Goal: Information Seeking & Learning: Learn about a topic

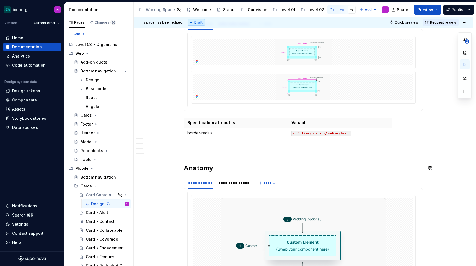
scroll to position [455, 0]
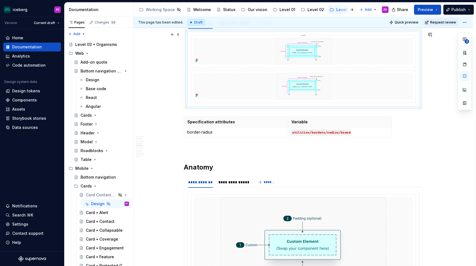
click at [254, 56] on img at bounding box center [303, 51] width 151 height 27
click at [464, 55] on button "button" at bounding box center [464, 53] width 10 height 10
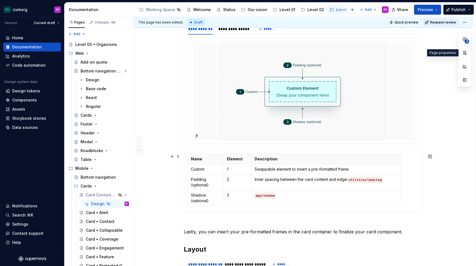
scroll to position [927, 0]
click at [199, 216] on div "**********" at bounding box center [303, 34] width 239 height 1704
click at [203, 190] on td "Shadow (optional)" at bounding box center [205, 198] width 36 height 16
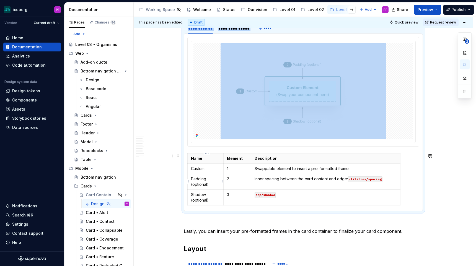
drag, startPoint x: 201, startPoint y: 151, endPoint x: 221, endPoint y: 178, distance: 33.6
click at [221, 179] on body "iceberg PF Version Current draft Home Documentation Analytics Code automation D…" at bounding box center [238, 133] width 476 height 266
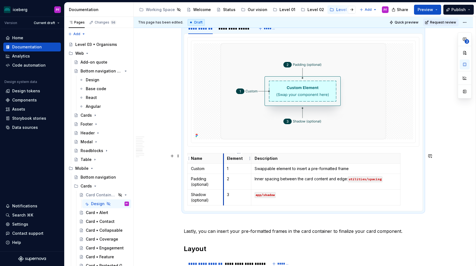
click at [228, 147] on div at bounding box center [303, 91] width 232 height 109
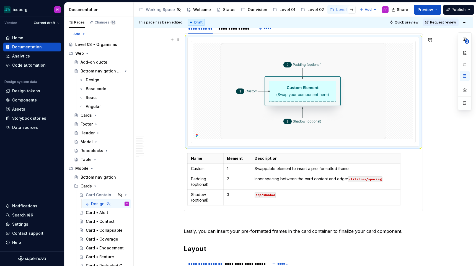
type textarea "*"
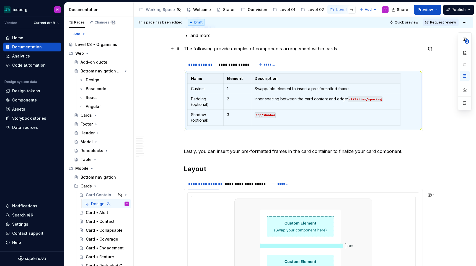
scroll to position [890, 0]
click at [339, 48] on p "The following provide exmples of components arrangement within cards." at bounding box center [303, 49] width 239 height 7
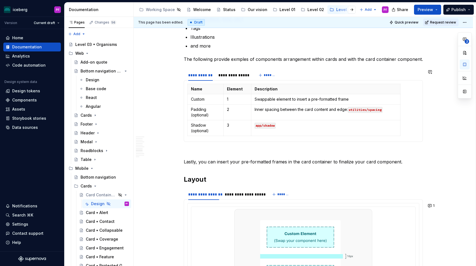
scroll to position [875, 0]
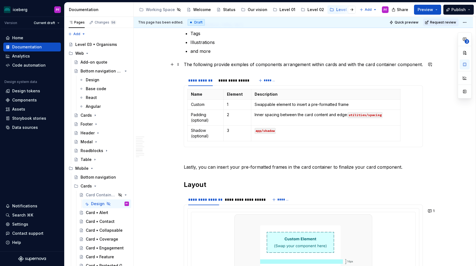
click at [344, 65] on p "The following provide exmples of components arrangement within cards and with t…" at bounding box center [303, 64] width 239 height 7
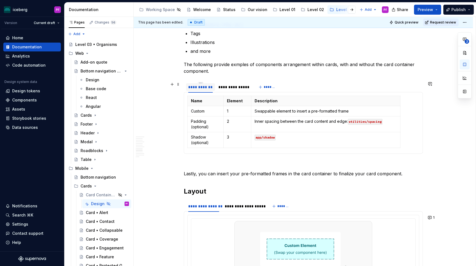
click at [210, 82] on div "**********" at bounding box center [200, 87] width 29 height 11
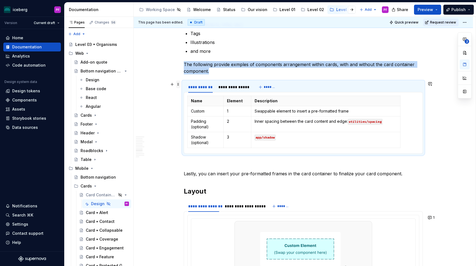
click at [179, 84] on span at bounding box center [178, 84] width 4 height 8
click at [192, 132] on div "Delete" at bounding box center [205, 133] width 36 height 6
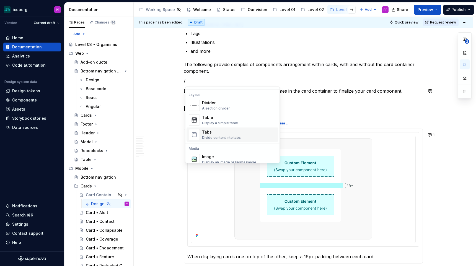
scroll to position [178, 0]
click at [214, 106] on div "Divider A section divider" at bounding box center [216, 106] width 28 height 11
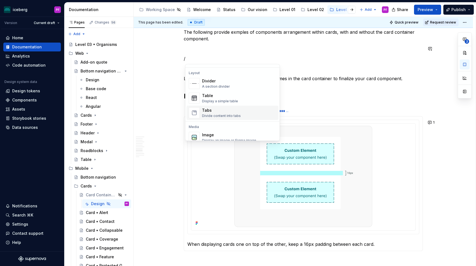
click at [216, 110] on div "Tabs" at bounding box center [221, 111] width 39 height 6
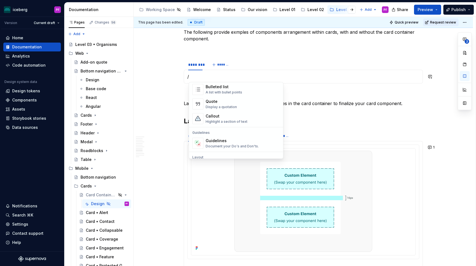
scroll to position [109, 0]
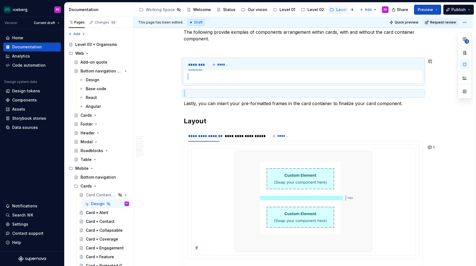
drag, startPoint x: 202, startPoint y: 91, endPoint x: 198, endPoint y: 71, distance: 21.3
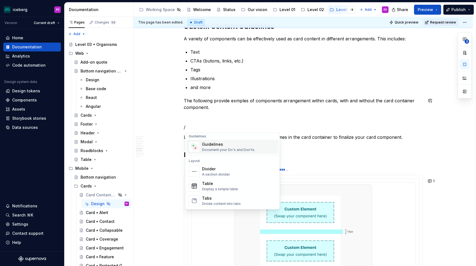
scroll to position [159, 0]
click at [206, 166] on div "Divider" at bounding box center [216, 169] width 28 height 6
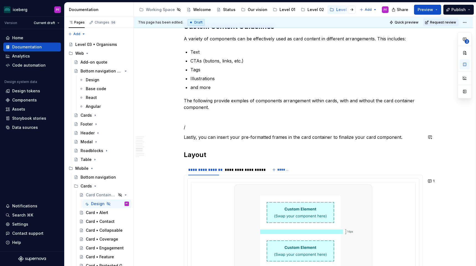
click at [197, 131] on div "**********" at bounding box center [303, 31] width 239 height 1522
click at [195, 128] on p "/" at bounding box center [303, 127] width 239 height 7
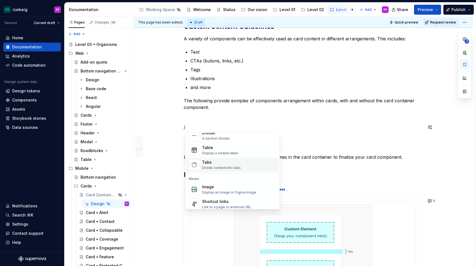
scroll to position [197, 0]
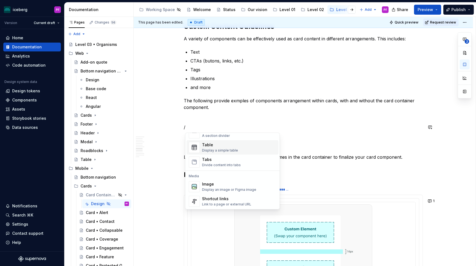
click at [217, 150] on div "Display a simple table" at bounding box center [220, 150] width 36 height 4
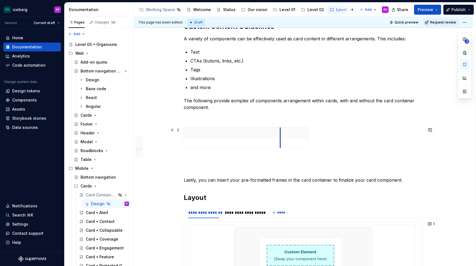
drag, startPoint x: 213, startPoint y: 140, endPoint x: 282, endPoint y: 138, distance: 68.9
click at [282, 138] on td at bounding box center [294, 143] width 28 height 10
drag, startPoint x: 309, startPoint y: 131, endPoint x: 406, endPoint y: 127, distance: 97.7
drag, startPoint x: 281, startPoint y: 133, endPoint x: 291, endPoint y: 133, distance: 10.5
click at [265, 133] on p at bounding box center [237, 133] width 100 height 6
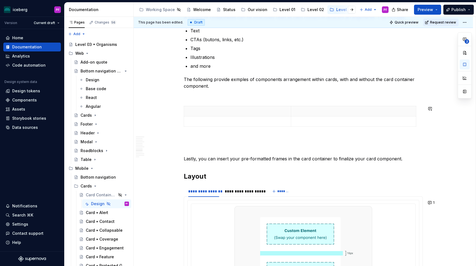
scroll to position [862, 0]
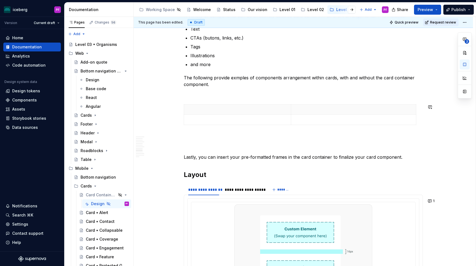
click at [241, 99] on div "**********" at bounding box center [303, 29] width 239 height 1565
click at [232, 99] on div "**********" at bounding box center [303, 29] width 239 height 1565
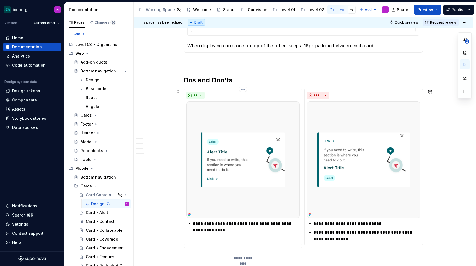
scroll to position [1142, 0]
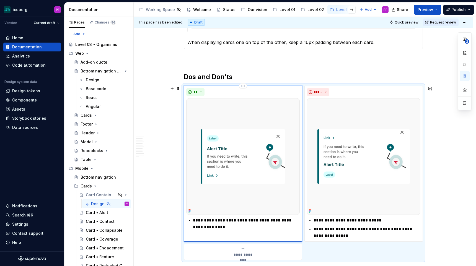
click at [241, 93] on div "**" at bounding box center [242, 92] width 113 height 8
click at [239, 117] on img at bounding box center [242, 156] width 113 height 117
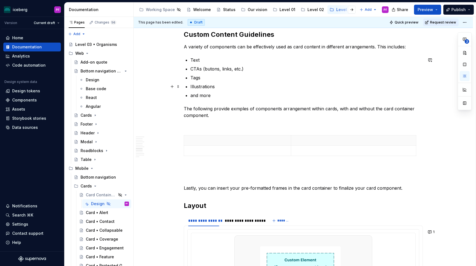
scroll to position [832, 0]
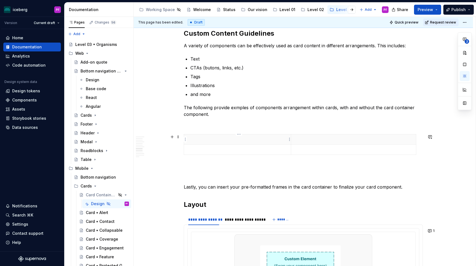
click at [217, 138] on p at bounding box center [237, 140] width 100 height 6
click at [228, 138] on p at bounding box center [237, 140] width 100 height 6
click at [232, 138] on p at bounding box center [237, 140] width 100 height 6
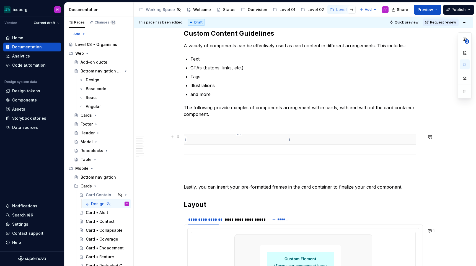
click at [242, 137] on p at bounding box center [237, 140] width 100 height 6
click at [313, 140] on p at bounding box center [353, 140] width 118 height 6
click at [266, 139] on p "Custom content" at bounding box center [237, 140] width 100 height 6
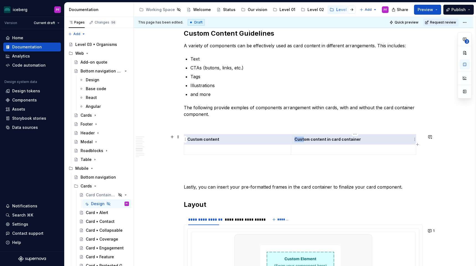
drag, startPoint x: 244, startPoint y: 140, endPoint x: 305, endPoint y: 140, distance: 60.8
click at [305, 140] on tr "Custom content Custom content in card container" at bounding box center [300, 139] width 232 height 10
click at [244, 150] on p at bounding box center [237, 150] width 100 height 6
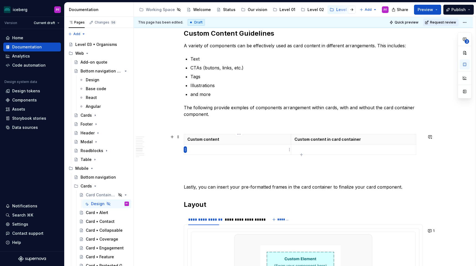
click at [185, 150] on html "iceberg PF Version Current draft Home Documentation Analytics Code automation D…" at bounding box center [238, 133] width 476 height 266
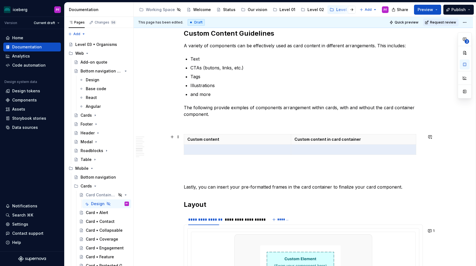
click at [259, 152] on html "iceberg PF Version Current draft Home Documentation Analytics Code automation D…" at bounding box center [238, 133] width 476 height 266
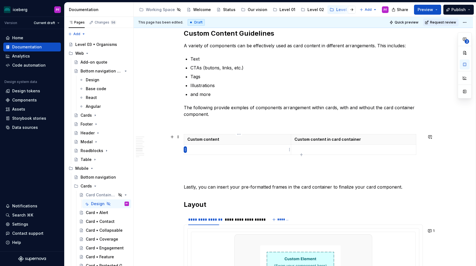
click at [185, 149] on html "iceberg PF Version Current draft Home Documentation Analytics Code automation D…" at bounding box center [238, 133] width 476 height 266
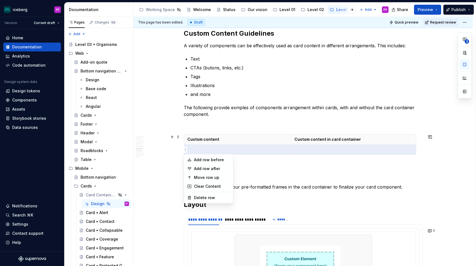
click at [199, 149] on html "iceberg PF Version Current draft Home Documentation Analytics Code automation D…" at bounding box center [238, 133] width 476 height 266
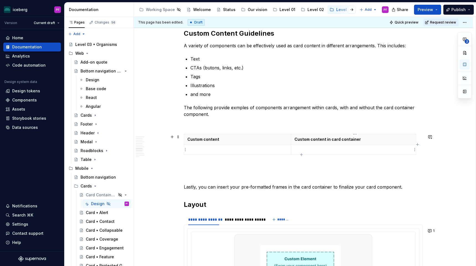
click at [300, 155] on icon "button" at bounding box center [301, 154] width 2 height 2
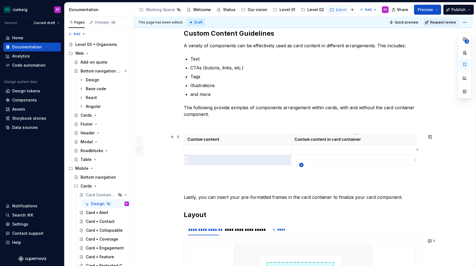
click at [300, 165] on icon "button" at bounding box center [301, 165] width 4 height 4
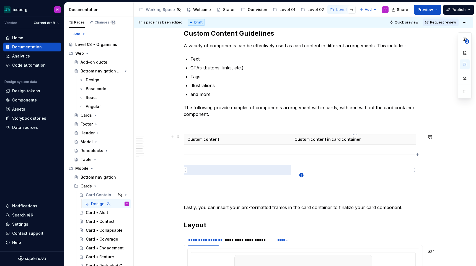
click at [301, 175] on icon "button" at bounding box center [301, 175] width 4 height 4
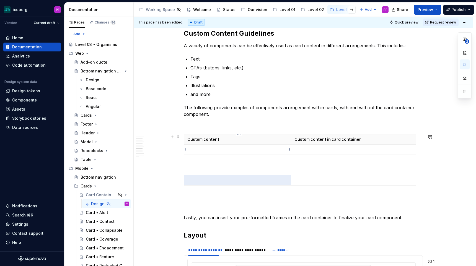
click at [248, 151] on p at bounding box center [237, 150] width 100 height 6
click at [186, 149] on html "iceberg PF Version Current draft Home Documentation Analytics Code automation D…" at bounding box center [238, 133] width 476 height 266
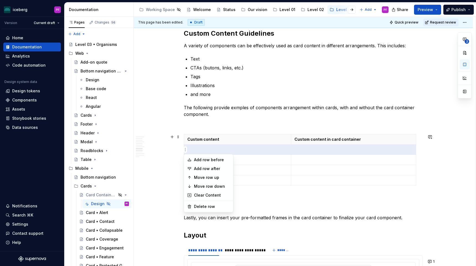
click at [204, 148] on html "iceberg PF Version Current draft Home Documentation Analytics Code automation D…" at bounding box center [238, 133] width 476 height 266
click at [185, 150] on html "iceberg PF Version Current draft Home Documentation Analytics Code automation D…" at bounding box center [238, 133] width 476 height 266
click at [197, 151] on html "iceberg PF Version Current draft Home Documentation Analytics Code automation D…" at bounding box center [238, 133] width 476 height 266
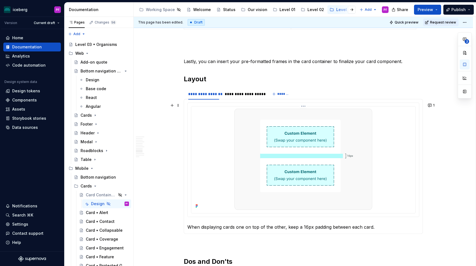
click at [238, 134] on img at bounding box center [303, 159] width 138 height 101
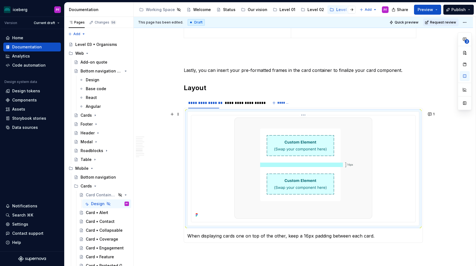
click at [225, 137] on div at bounding box center [303, 168] width 220 height 101
click at [210, 113] on div at bounding box center [302, 169] width 231 height 114
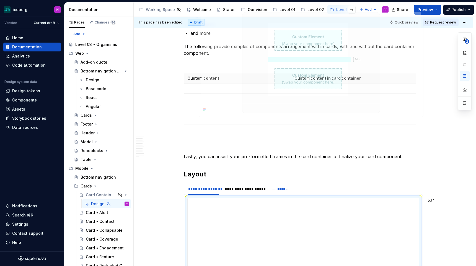
scroll to position [861, 0]
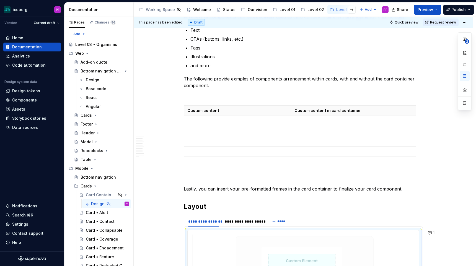
drag, startPoint x: 220, startPoint y: 122, endPoint x: 213, endPoint y: 122, distance: 7.2
click at [213, 122] on body "iceberg PF Version Current draft Home Documentation Analytics Code automation D…" at bounding box center [238, 133] width 476 height 266
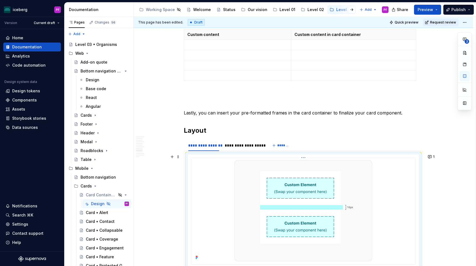
scroll to position [942, 0]
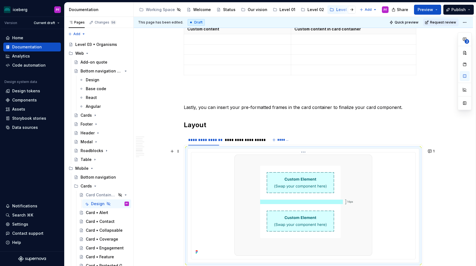
click at [221, 184] on div at bounding box center [303, 205] width 220 height 101
click at [229, 38] on p at bounding box center [237, 39] width 100 height 6
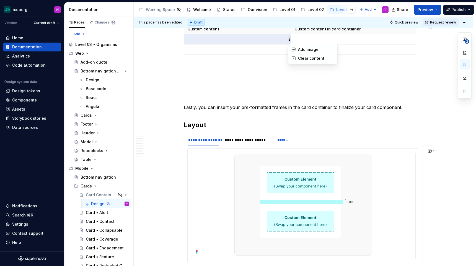
click at [288, 40] on html "iceberg PF Version Current draft Home Documentation Analytics Code automation D…" at bounding box center [238, 133] width 476 height 266
click at [295, 48] on icon at bounding box center [294, 50] width 4 height 4
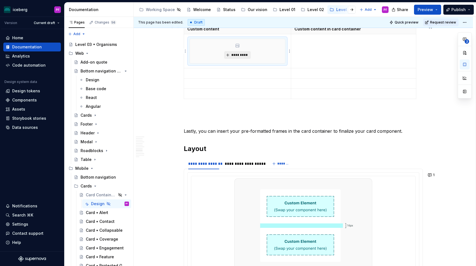
scroll to position [921, 0]
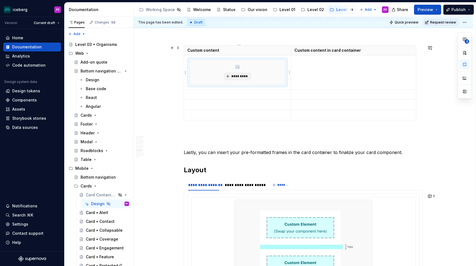
click at [239, 69] on icon at bounding box center [237, 66] width 3 height 3
drag, startPoint x: 236, startPoint y: 67, endPoint x: 315, endPoint y: 67, distance: 78.8
click at [315, 67] on tr "*********" at bounding box center [300, 73] width 232 height 34
click at [236, 76] on span "*********" at bounding box center [239, 76] width 17 height 4
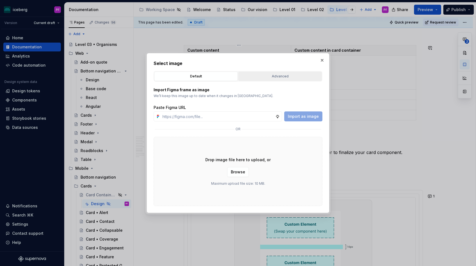
click at [249, 76] on div "Advanced" at bounding box center [280, 77] width 80 height 6
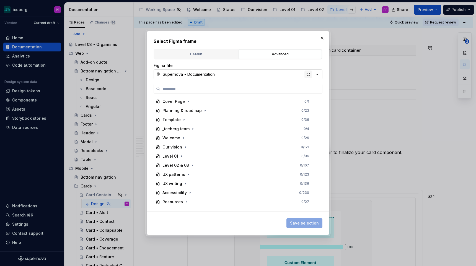
click at [305, 74] on div "button" at bounding box center [308, 75] width 8 height 8
click at [190, 165] on icon "button" at bounding box center [192, 165] width 4 height 4
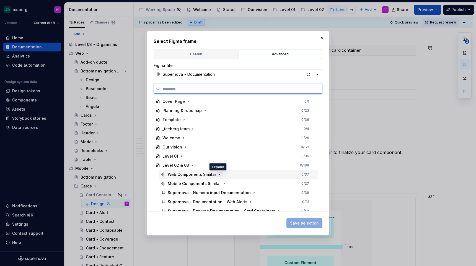
scroll to position [41, 0]
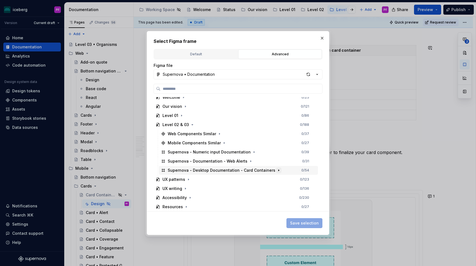
click at [276, 169] on button "button" at bounding box center [279, 171] width 6 height 6
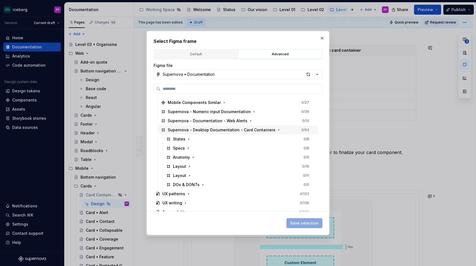
scroll to position [82, 0]
click at [188, 174] on icon "button" at bounding box center [189, 175] width 4 height 4
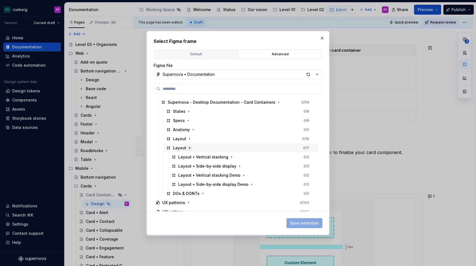
scroll to position [132, 0]
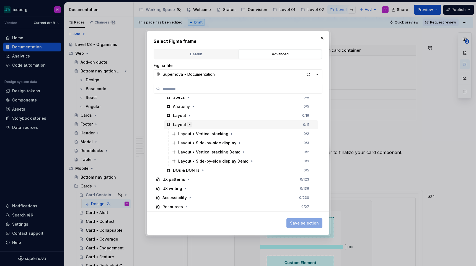
click at [189, 125] on icon "button" at bounding box center [189, 124] width 4 height 4
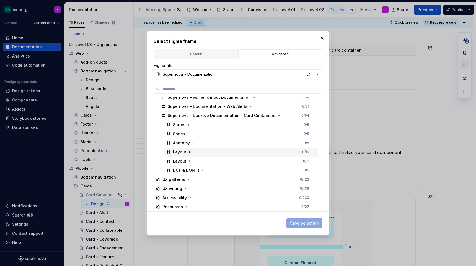
click at [187, 153] on icon "button" at bounding box center [189, 152] width 4 height 4
click at [215, 160] on icon "button" at bounding box center [217, 161] width 4 height 4
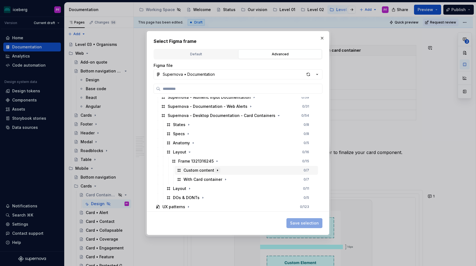
click at [216, 169] on icon "button" at bounding box center [217, 170] width 4 height 4
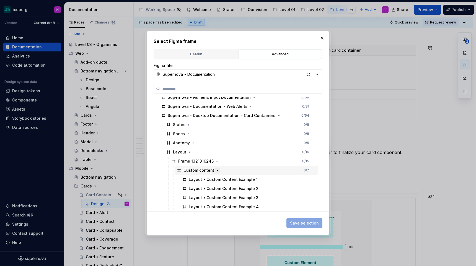
scroll to position [108, 0]
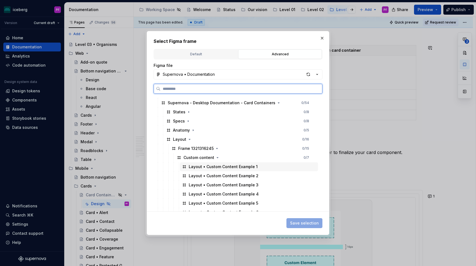
click at [223, 167] on div "Layout • Custom Content Example 1" at bounding box center [223, 167] width 69 height 6
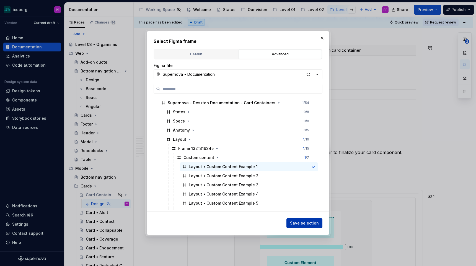
click at [314, 224] on span "Save selection" at bounding box center [304, 223] width 29 height 6
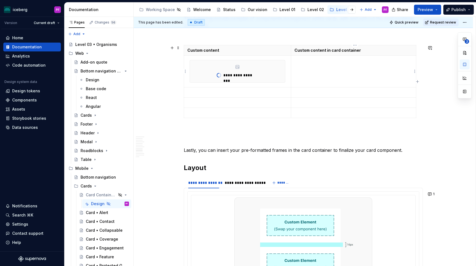
click at [346, 66] on td at bounding box center [353, 72] width 125 height 32
click at [413, 71] on html "iceberg PF Version Current draft Home Documentation Analytics Code automation D…" at bounding box center [238, 133] width 476 height 266
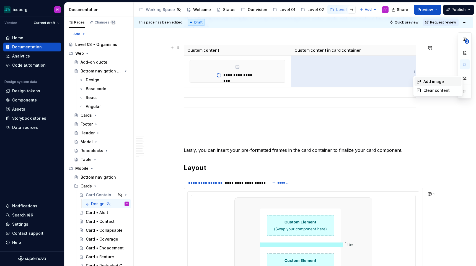
click at [425, 81] on div "Add image" at bounding box center [441, 82] width 36 height 6
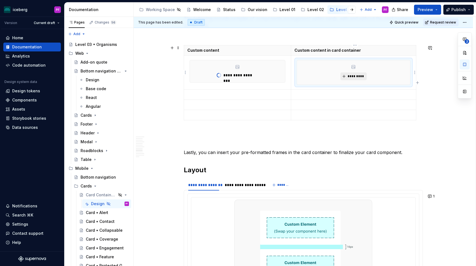
click at [348, 78] on button "*********" at bounding box center [353, 76] width 26 height 8
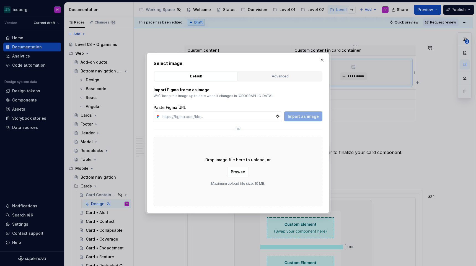
click at [253, 82] on div "Import Figma frame as image We’ll keep this image up to date when it changes in…" at bounding box center [237, 144] width 169 height 124
click at [253, 79] on button "Advanced" at bounding box center [279, 76] width 83 height 9
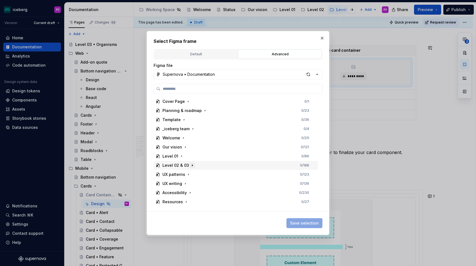
click at [192, 164] on icon "button" at bounding box center [192, 165] width 4 height 4
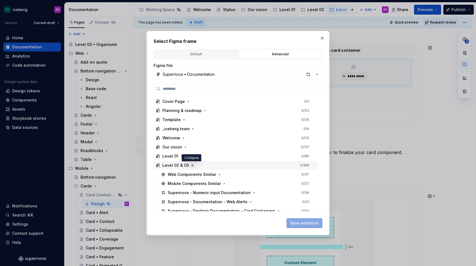
scroll to position [41, 0]
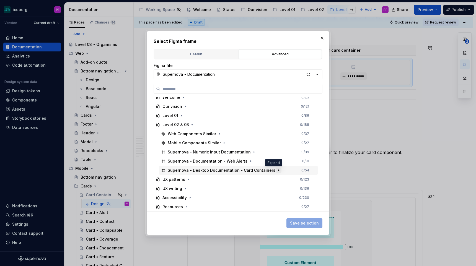
click at [276, 171] on icon "button" at bounding box center [278, 170] width 4 height 4
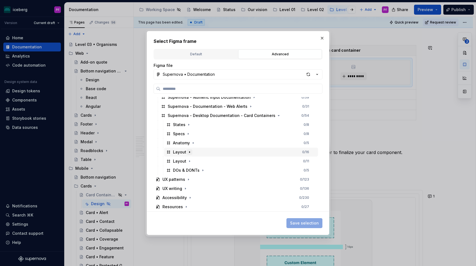
click at [190, 153] on icon "button" at bounding box center [189, 152] width 4 height 4
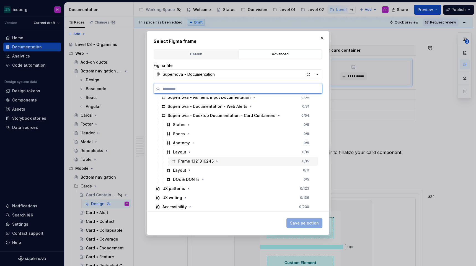
scroll to position [105, 0]
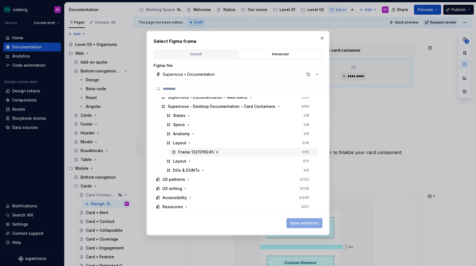
click at [215, 151] on icon "button" at bounding box center [217, 152] width 4 height 4
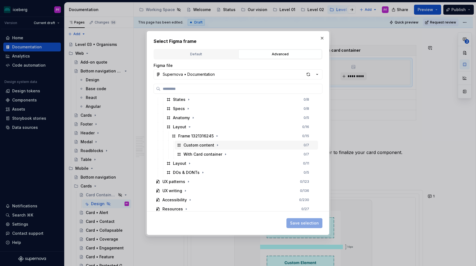
scroll to position [121, 0]
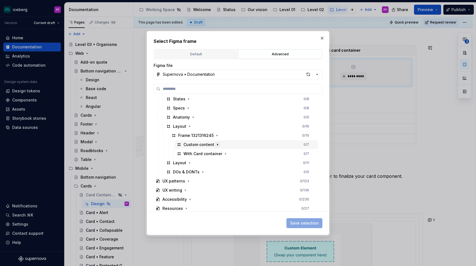
click at [217, 144] on icon "button" at bounding box center [217, 144] width 4 height 4
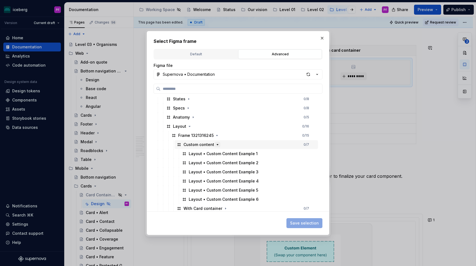
click at [215, 143] on icon "button" at bounding box center [217, 144] width 4 height 4
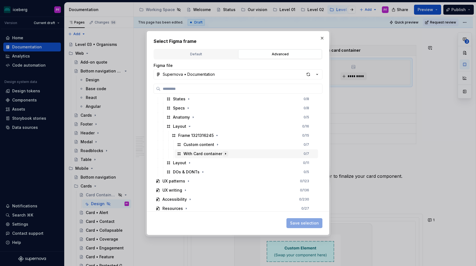
click at [225, 153] on icon "button" at bounding box center [225, 153] width 1 height 1
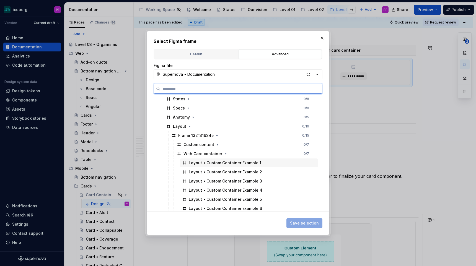
click at [224, 165] on div "Layout • Custom Container Example 1" at bounding box center [225, 163] width 72 height 6
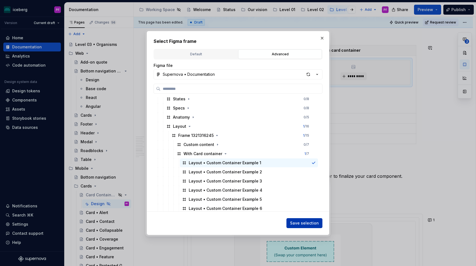
click at [297, 218] on button "Save selection" at bounding box center [304, 223] width 36 height 10
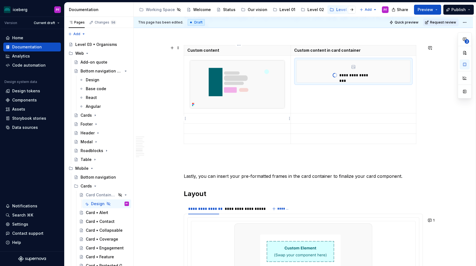
click at [220, 118] on p at bounding box center [237, 119] width 100 height 6
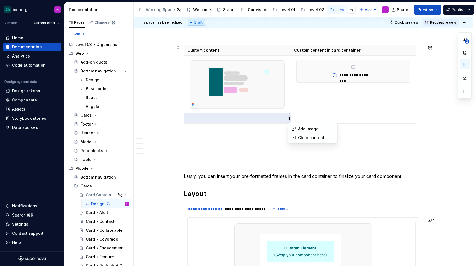
click at [288, 120] on html "iceberg PF Version Current draft Home Documentation Analytics Code automation D…" at bounding box center [238, 133] width 476 height 266
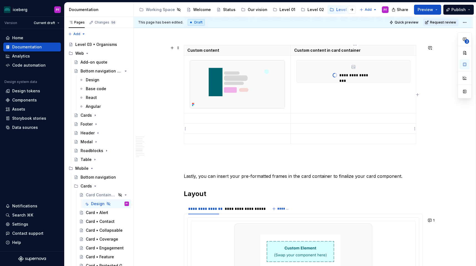
click at [300, 127] on html "iceberg PF Version Current draft Home Documentation Analytics Code automation D…" at bounding box center [238, 133] width 476 height 266
click at [288, 119] on html "iceberg PF Version Current draft Home Documentation Analytics Code automation D…" at bounding box center [238, 133] width 476 height 266
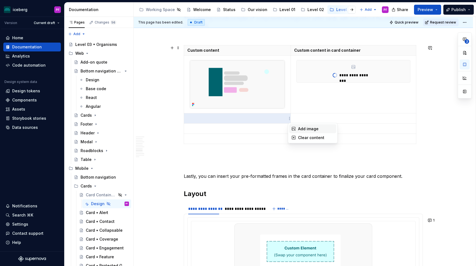
click at [296, 127] on div "Add image" at bounding box center [312, 128] width 47 height 9
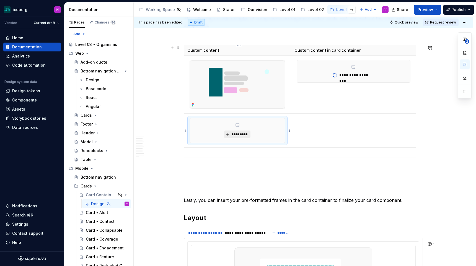
click at [238, 136] on button "*********" at bounding box center [237, 134] width 26 height 8
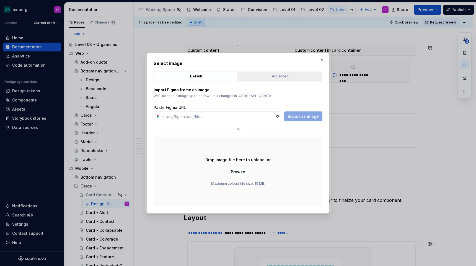
click at [265, 77] on div "Advanced" at bounding box center [280, 77] width 80 height 6
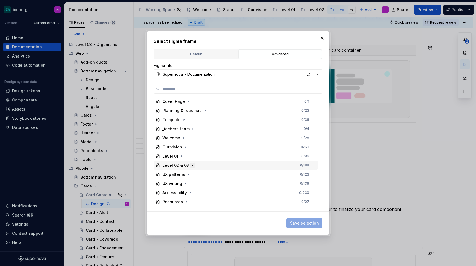
click at [192, 165] on icon "button" at bounding box center [192, 165] width 1 height 1
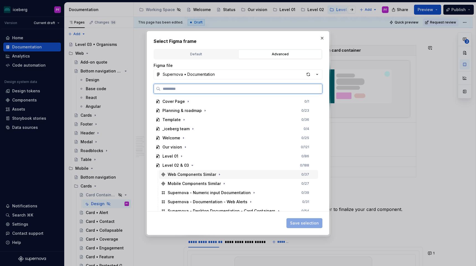
scroll to position [41, 0]
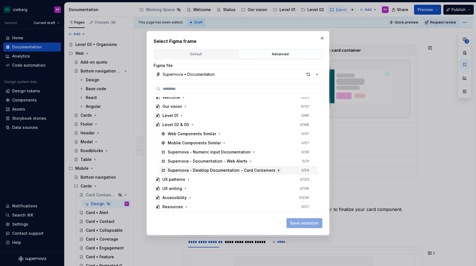
click at [276, 170] on icon "button" at bounding box center [278, 170] width 4 height 4
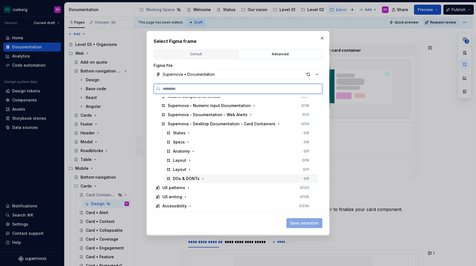
scroll to position [90, 0]
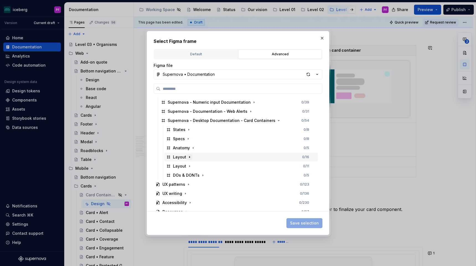
click at [189, 156] on icon "button" at bounding box center [189, 157] width 4 height 4
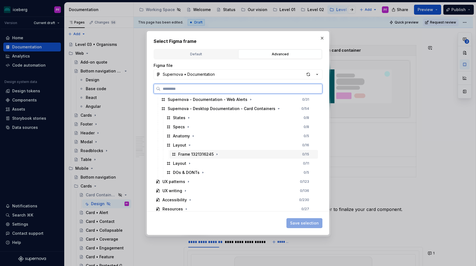
scroll to position [105, 0]
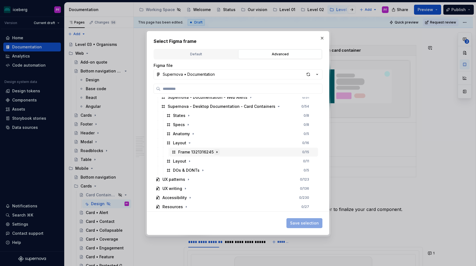
click at [215, 153] on icon "button" at bounding box center [217, 152] width 4 height 4
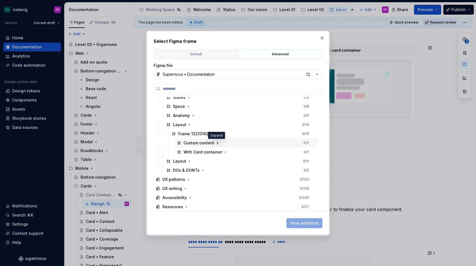
click at [215, 144] on icon "button" at bounding box center [217, 143] width 4 height 4
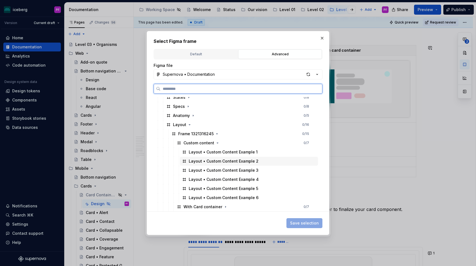
click at [213, 161] on div "Layout • Custom Content Example 2" at bounding box center [224, 161] width 70 height 6
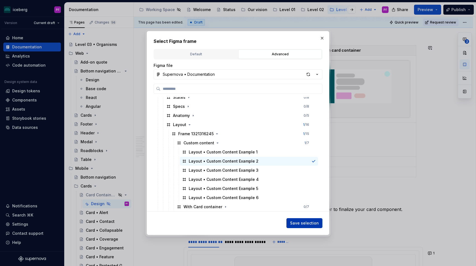
click at [306, 221] on span "Save selection" at bounding box center [304, 223] width 29 height 6
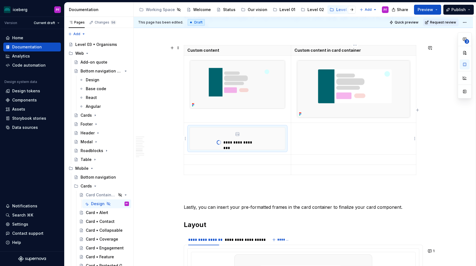
click at [342, 131] on td at bounding box center [353, 138] width 125 height 32
click at [414, 139] on html "iceberg PF Version Current draft Home Documentation Analytics Code automation D…" at bounding box center [238, 133] width 476 height 266
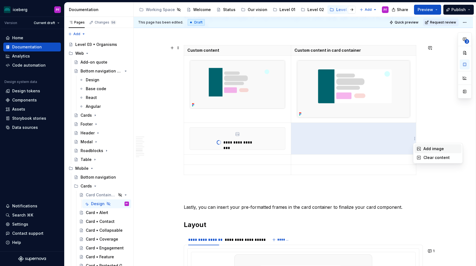
click at [419, 152] on div "Add image" at bounding box center [437, 148] width 47 height 9
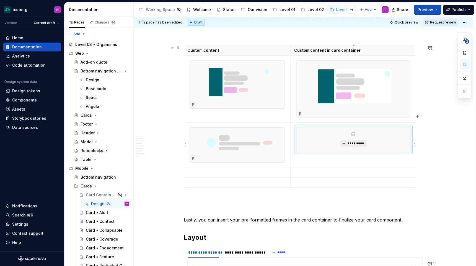
click at [342, 144] on button "*********" at bounding box center [353, 144] width 26 height 8
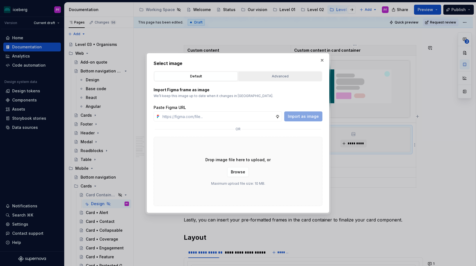
click at [280, 76] on div "Advanced" at bounding box center [280, 77] width 80 height 6
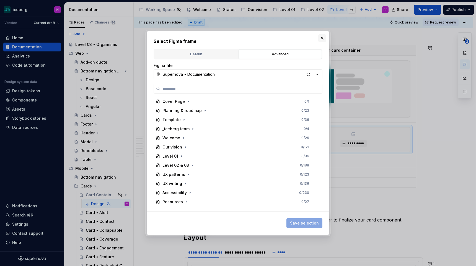
click at [321, 35] on button "button" at bounding box center [322, 38] width 8 height 8
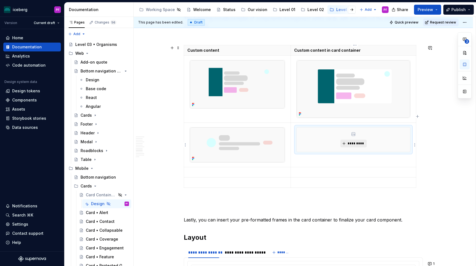
click at [350, 144] on span "*********" at bounding box center [355, 143] width 17 height 4
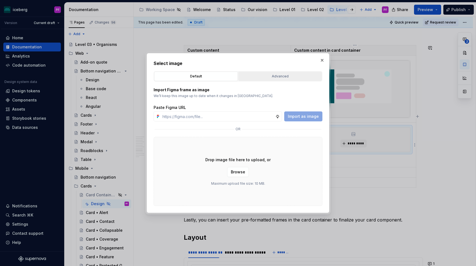
click at [284, 72] on button "Advanced" at bounding box center [279, 76] width 83 height 9
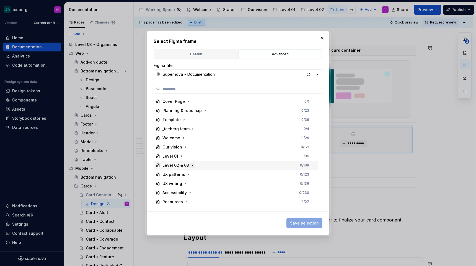
click at [191, 165] on icon "button" at bounding box center [192, 165] width 4 height 4
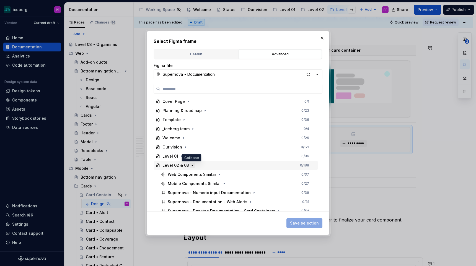
scroll to position [41, 0]
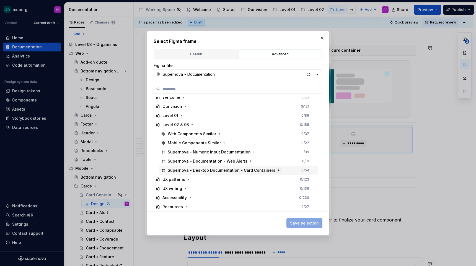
click at [276, 169] on icon "button" at bounding box center [278, 170] width 4 height 4
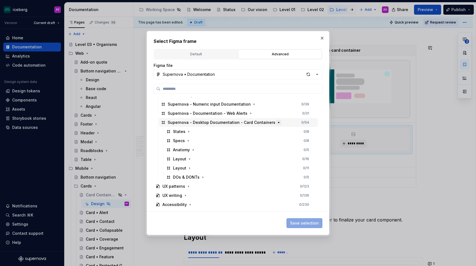
scroll to position [95, 0]
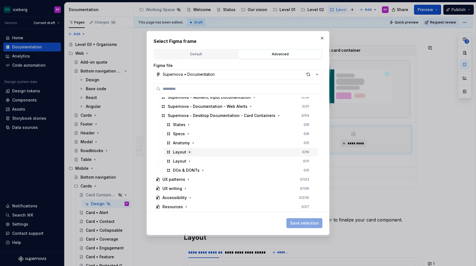
click at [189, 152] on icon "button" at bounding box center [189, 151] width 1 height 1
click at [216, 150] on icon "button" at bounding box center [217, 152] width 4 height 4
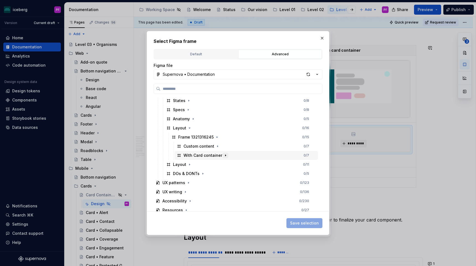
click at [225, 155] on icon "button" at bounding box center [225, 155] width 4 height 4
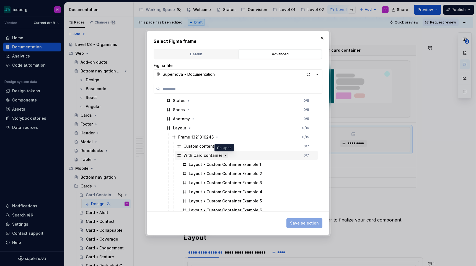
scroll to position [129, 0]
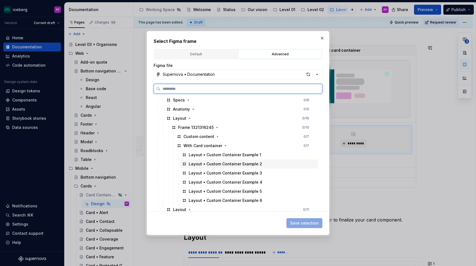
click at [243, 166] on div "Layout • Custom Container Example 2" at bounding box center [225, 164] width 73 height 6
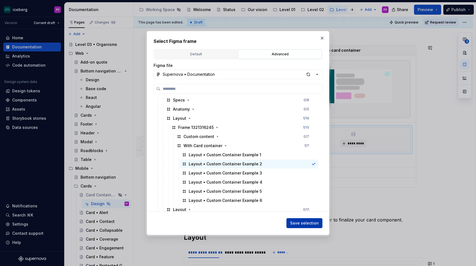
click at [310, 220] on button "Save selection" at bounding box center [304, 223] width 36 height 10
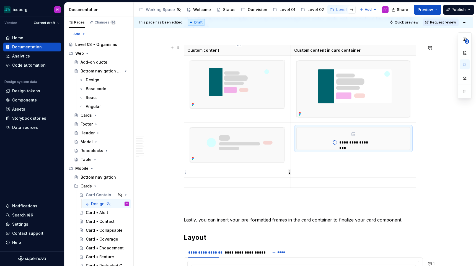
click at [290, 171] on html "iceberg PF Version Current draft Home Documentation Analytics Code automation D…" at bounding box center [238, 133] width 476 height 266
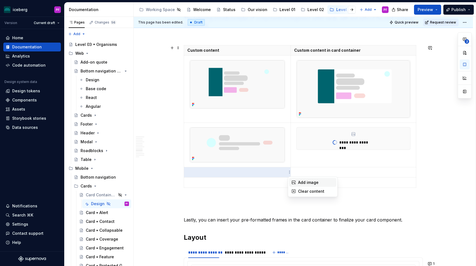
click at [294, 183] on icon at bounding box center [293, 182] width 4 height 4
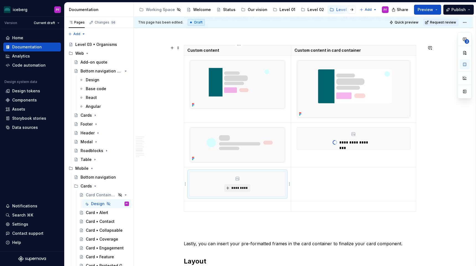
click at [229, 184] on div "*********" at bounding box center [237, 184] width 95 height 24
click at [231, 185] on button "*********" at bounding box center [237, 188] width 26 height 8
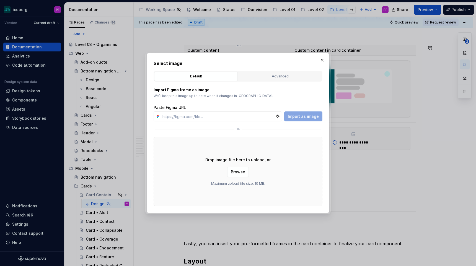
click at [283, 71] on div "Default Advanced" at bounding box center [237, 76] width 169 height 11
click at [282, 80] on button "Advanced" at bounding box center [279, 76] width 83 height 9
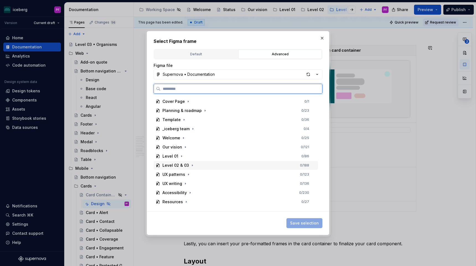
click at [189, 163] on span at bounding box center [192, 166] width 6 height 6
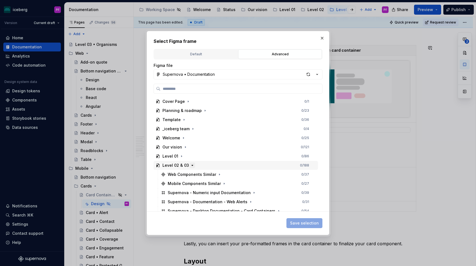
click at [190, 163] on icon "button" at bounding box center [192, 165] width 4 height 4
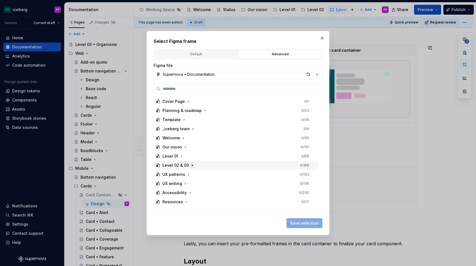
click at [190, 163] on icon "button" at bounding box center [192, 165] width 4 height 4
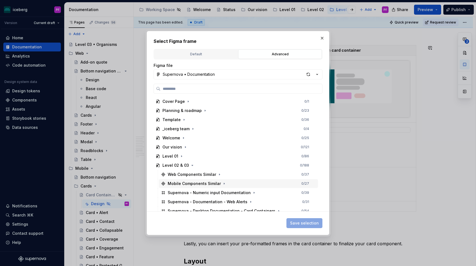
scroll to position [27, 0]
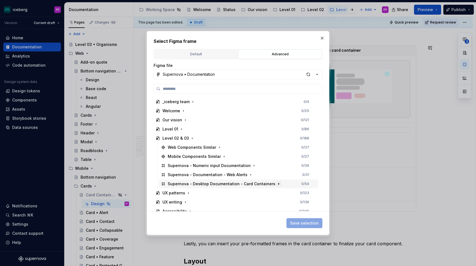
click at [276, 182] on icon "button" at bounding box center [278, 184] width 4 height 4
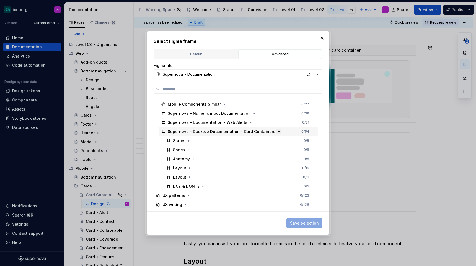
scroll to position [92, 0]
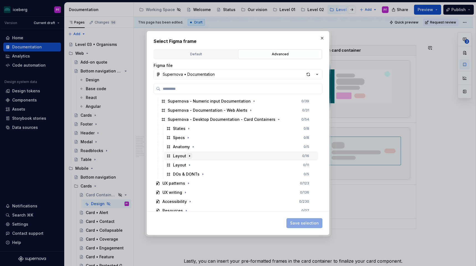
click at [190, 156] on icon "button" at bounding box center [189, 156] width 4 height 4
click at [215, 163] on icon "button" at bounding box center [217, 165] width 4 height 4
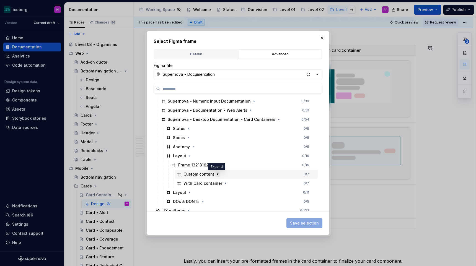
click at [215, 175] on icon "button" at bounding box center [217, 174] width 4 height 4
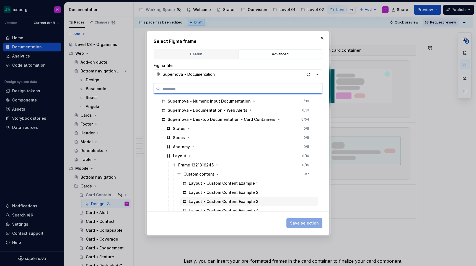
click at [229, 202] on div "Layout • Custom Content Example 3" at bounding box center [224, 202] width 70 height 6
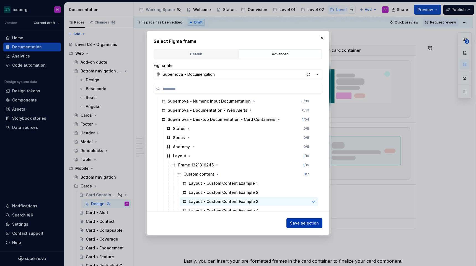
click at [298, 222] on span "Save selection" at bounding box center [304, 223] width 29 height 6
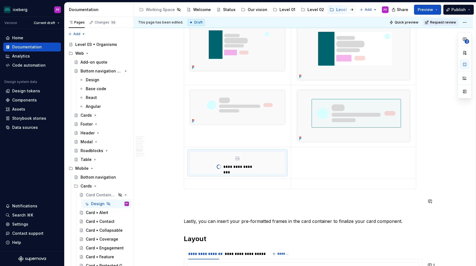
scroll to position [977, 0]
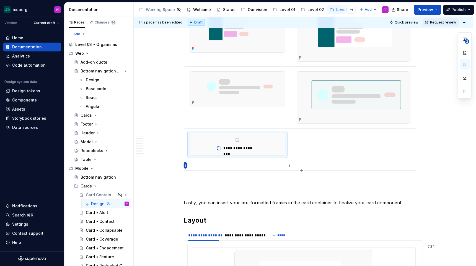
click at [185, 165] on html "iceberg PF Version Current draft Home Documentation Analytics Code automation D…" at bounding box center [238, 133] width 476 height 266
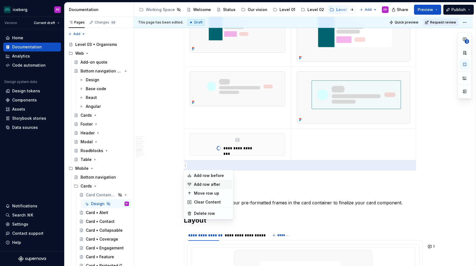
click at [193, 186] on div "Add row after" at bounding box center [208, 184] width 47 height 9
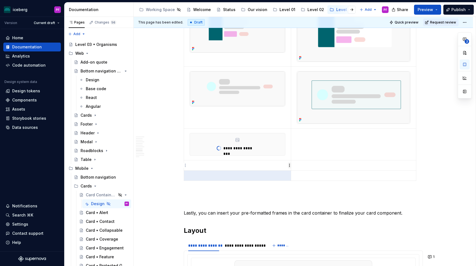
click at [288, 165] on html "iceberg PF Version Current draft Home Documentation Analytics Code automation D…" at bounding box center [238, 133] width 476 height 266
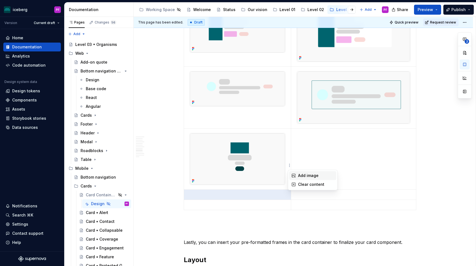
click at [302, 174] on div "Add image" at bounding box center [316, 176] width 36 height 6
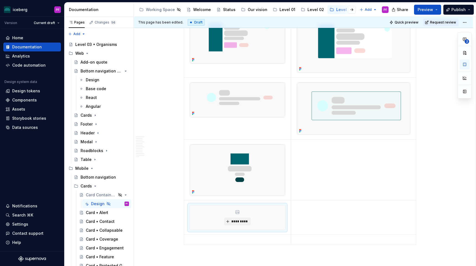
scroll to position [967, 0]
click at [233, 219] on span "*********" at bounding box center [239, 221] width 17 height 4
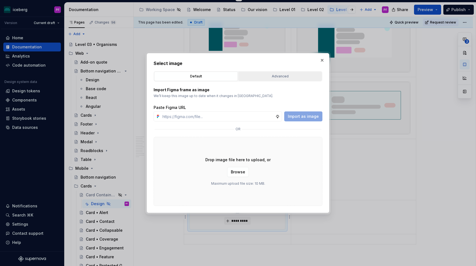
click at [286, 77] on div "Advanced" at bounding box center [280, 77] width 80 height 6
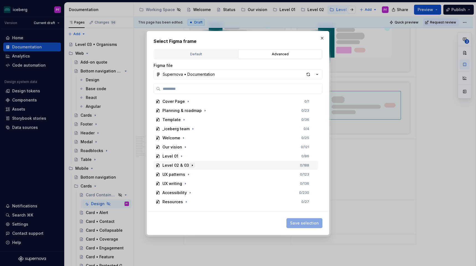
click at [189, 165] on button "button" at bounding box center [192, 166] width 6 height 6
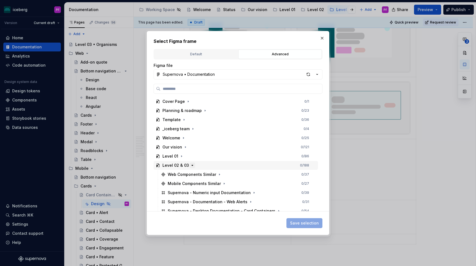
scroll to position [41, 0]
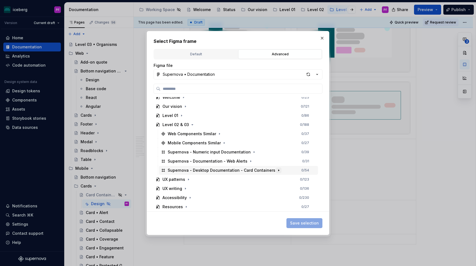
click at [276, 170] on icon "button" at bounding box center [278, 170] width 4 height 4
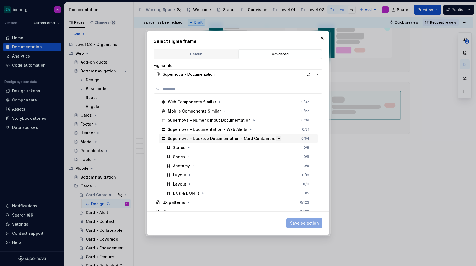
scroll to position [86, 0]
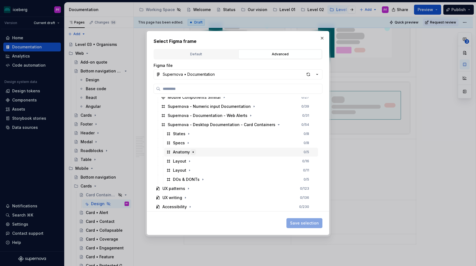
click at [193, 152] on icon "button" at bounding box center [193, 152] width 4 height 4
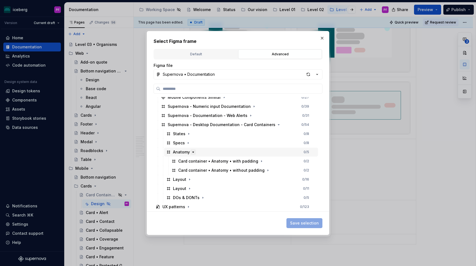
click at [191, 151] on icon "button" at bounding box center [193, 152] width 4 height 4
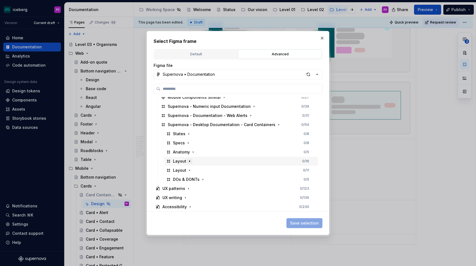
click at [187, 161] on icon "button" at bounding box center [189, 161] width 4 height 4
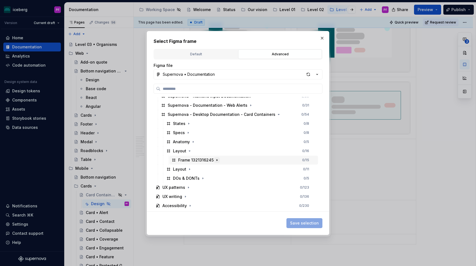
click at [216, 160] on icon "button" at bounding box center [216, 159] width 1 height 1
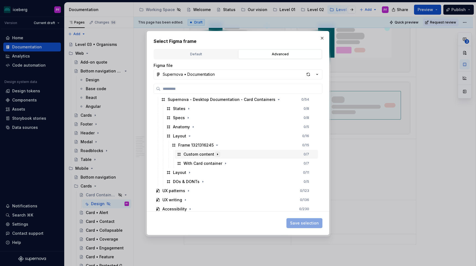
click at [215, 156] on icon "button" at bounding box center [217, 154] width 4 height 4
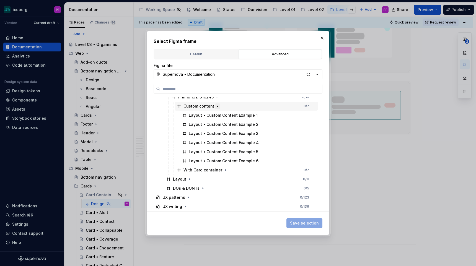
scroll to position [161, 0]
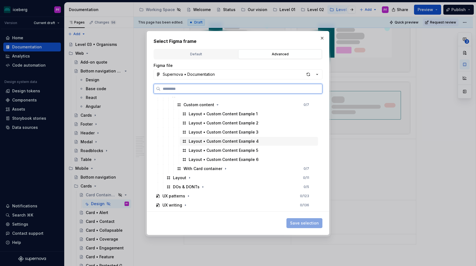
click at [233, 143] on div "Layout • Custom Content Example 4" at bounding box center [224, 142] width 70 height 6
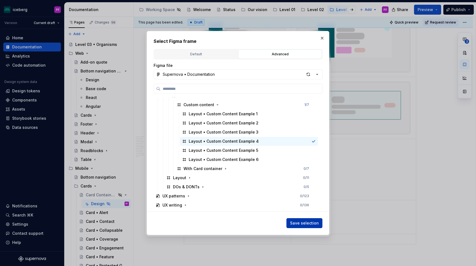
click at [296, 221] on span "Save selection" at bounding box center [304, 223] width 29 height 6
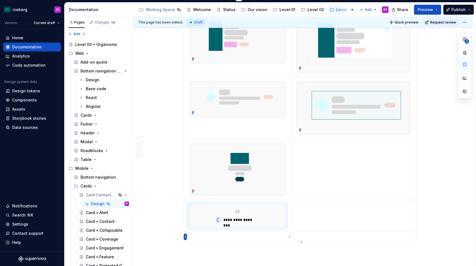
click at [184, 236] on html "iceberg PF Version Current draft Home Documentation Analytics Code automation D…" at bounding box center [238, 133] width 476 height 266
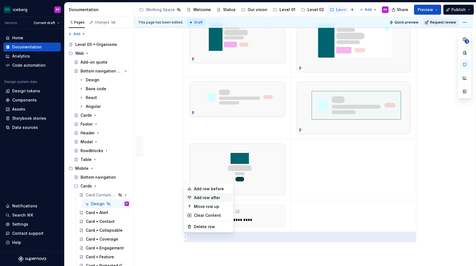
click at [200, 202] on div "Add row after" at bounding box center [208, 197] width 47 height 9
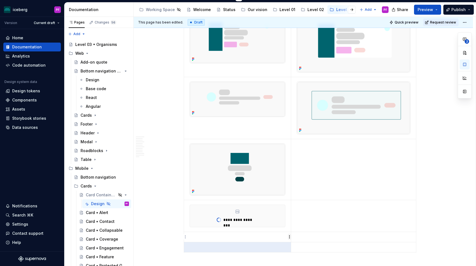
click at [288, 239] on html "iceberg PF Version Current draft Home Documentation Analytics Code automation D…" at bounding box center [238, 133] width 476 height 266
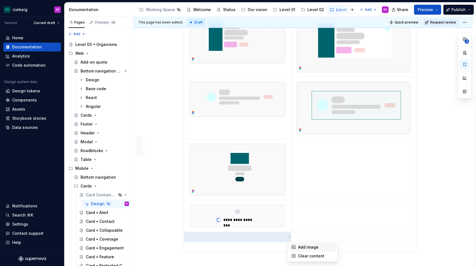
click at [299, 247] on div "Add image" at bounding box center [316, 247] width 36 height 6
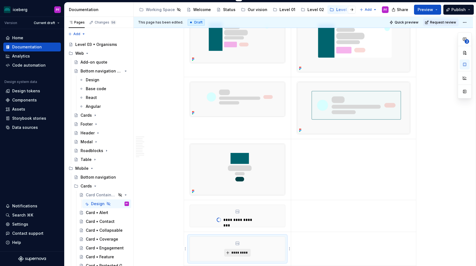
click at [244, 252] on span "*********" at bounding box center [239, 252] width 17 height 4
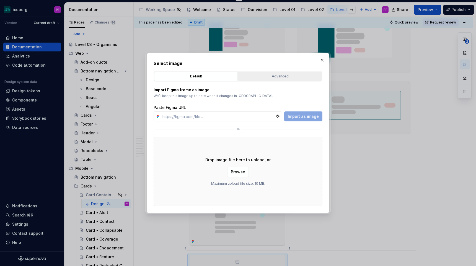
click at [269, 75] on div "Advanced" at bounding box center [280, 77] width 80 height 6
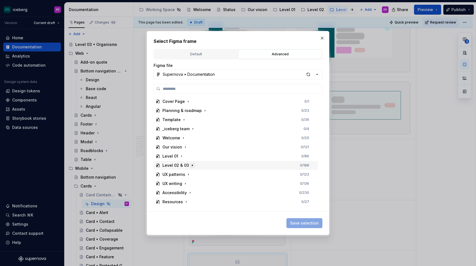
click at [190, 165] on icon "button" at bounding box center [192, 165] width 4 height 4
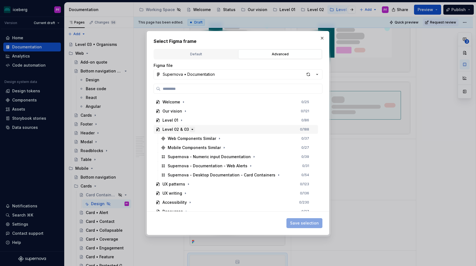
scroll to position [41, 0]
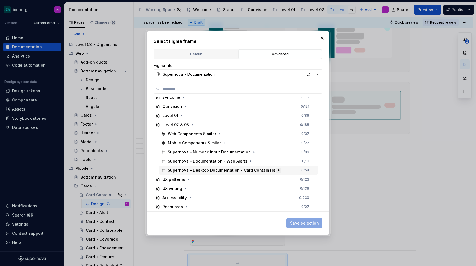
click at [276, 170] on icon "button" at bounding box center [278, 170] width 4 height 4
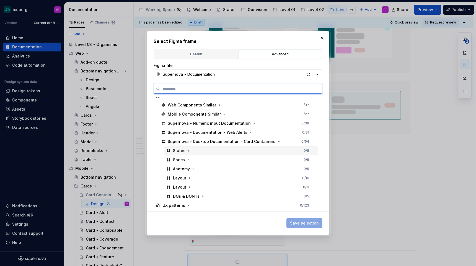
scroll to position [70, 0]
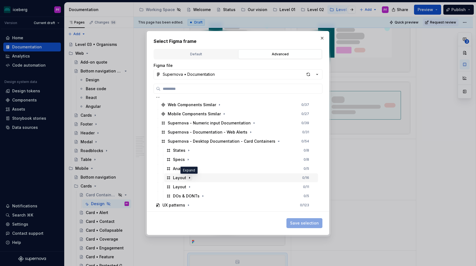
click at [189, 178] on icon "button" at bounding box center [189, 178] width 4 height 4
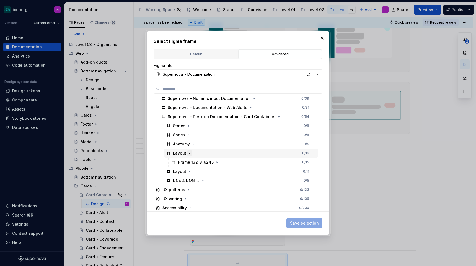
scroll to position [99, 0]
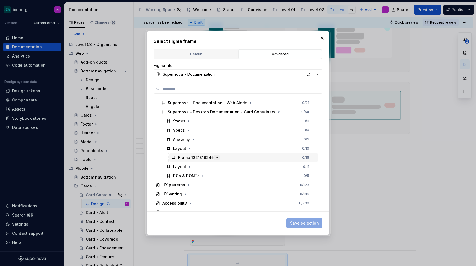
click at [216, 159] on icon "button" at bounding box center [217, 157] width 4 height 4
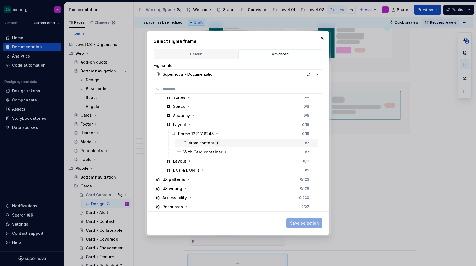
click at [216, 142] on icon "button" at bounding box center [217, 143] width 4 height 4
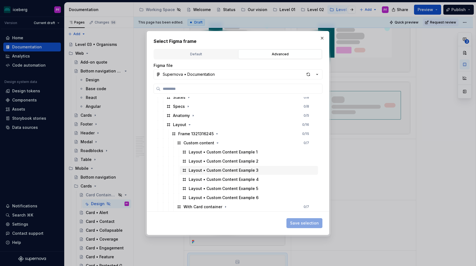
scroll to position [130, 0]
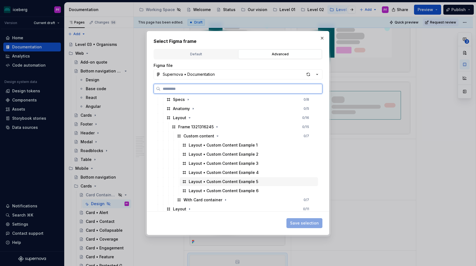
click at [224, 181] on div "Layout • Custom Content Example 5" at bounding box center [223, 182] width 69 height 6
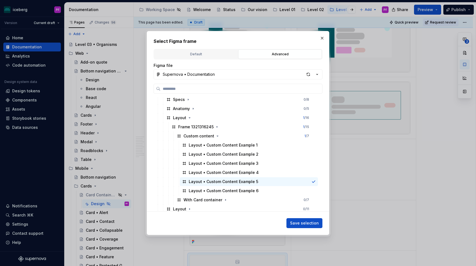
click at [307, 217] on div "Save selection" at bounding box center [237, 222] width 169 height 12
click at [307, 219] on button "Save selection" at bounding box center [304, 223] width 36 height 10
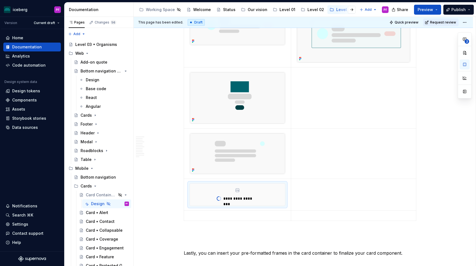
scroll to position [1050, 0]
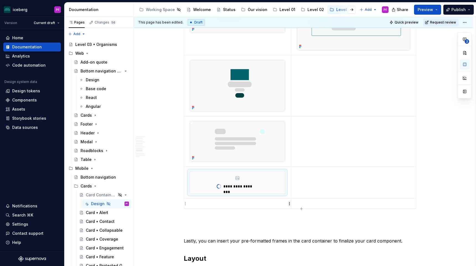
click at [291, 204] on html "iceberg PF Version Current draft Home Documentation Analytics Code automation D…" at bounding box center [238, 133] width 476 height 266
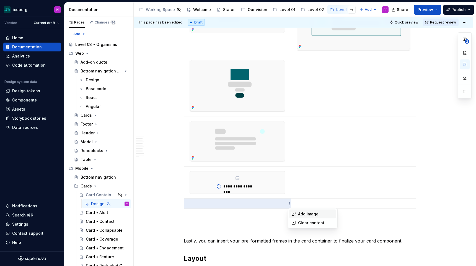
click at [296, 214] on div "Add image" at bounding box center [312, 214] width 47 height 9
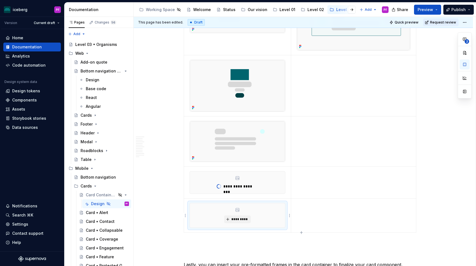
click at [235, 214] on div "*********" at bounding box center [237, 215] width 95 height 24
click at [237, 219] on span "*********" at bounding box center [239, 219] width 17 height 4
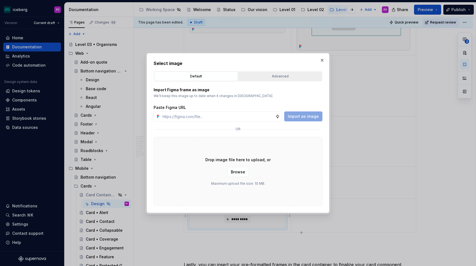
click at [252, 76] on div "Advanced" at bounding box center [280, 77] width 80 height 6
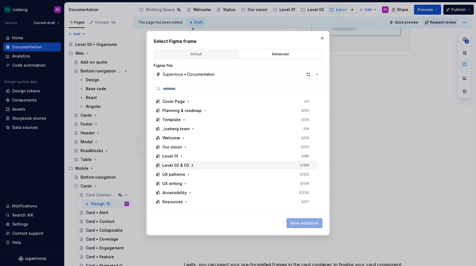
click at [190, 165] on icon "button" at bounding box center [192, 165] width 4 height 4
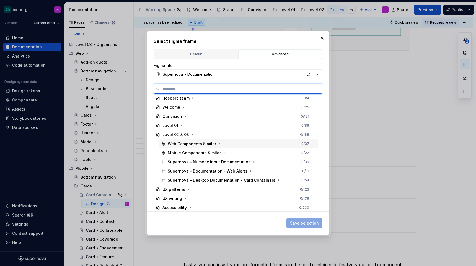
scroll to position [41, 0]
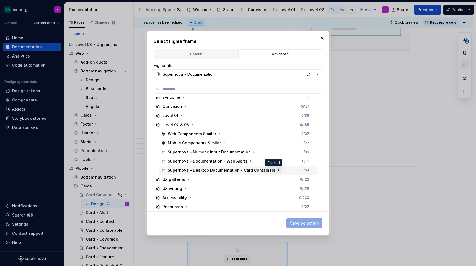
click at [278, 170] on icon "button" at bounding box center [278, 169] width 1 height 1
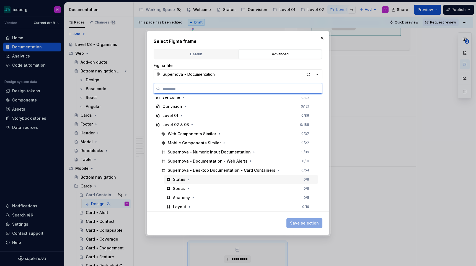
scroll to position [72, 0]
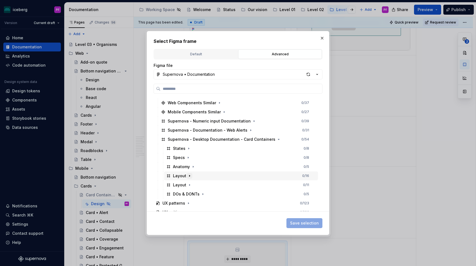
click at [188, 177] on icon "button" at bounding box center [189, 176] width 4 height 4
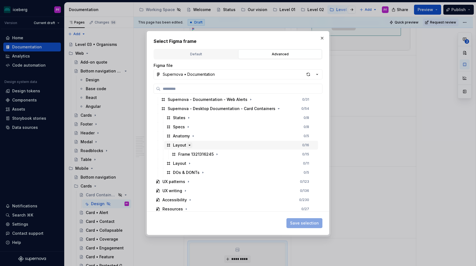
scroll to position [104, 0]
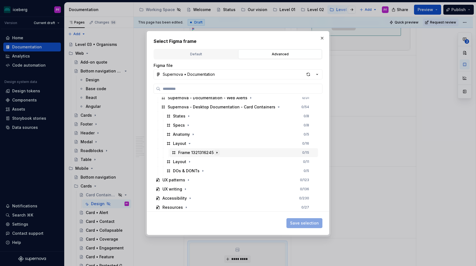
click at [215, 153] on icon "button" at bounding box center [217, 152] width 4 height 4
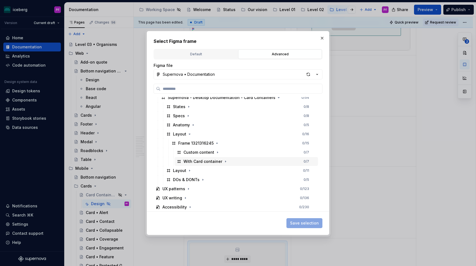
scroll to position [123, 0]
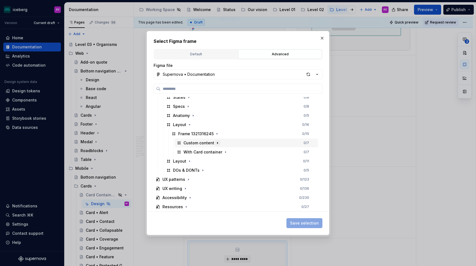
click at [215, 144] on icon "button" at bounding box center [217, 143] width 4 height 4
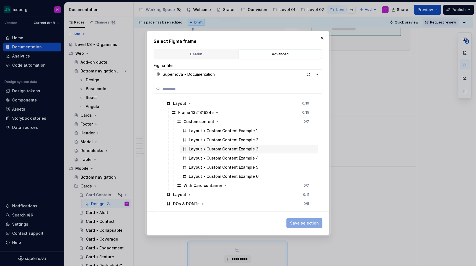
scroll to position [149, 0]
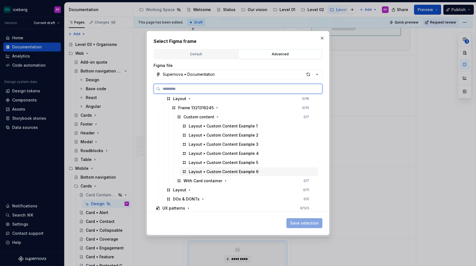
click at [213, 170] on div "Layout • Custom Content Example 6" at bounding box center [224, 172] width 70 height 6
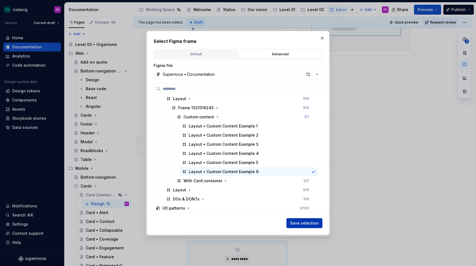
click at [306, 223] on span "Save selection" at bounding box center [304, 223] width 29 height 6
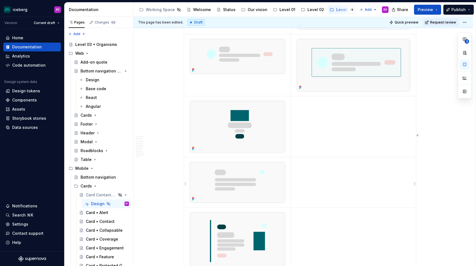
scroll to position [1008, 0]
click at [413, 129] on html "iceberg PF Version Current draft Home Documentation Analytics Code automation D…" at bounding box center [238, 133] width 476 height 266
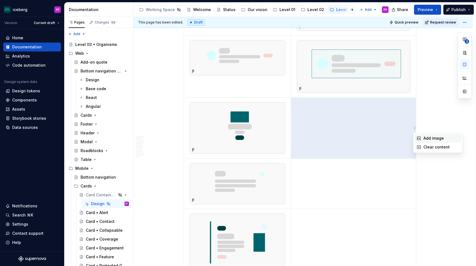
click at [421, 137] on div "Add image" at bounding box center [437, 138] width 47 height 9
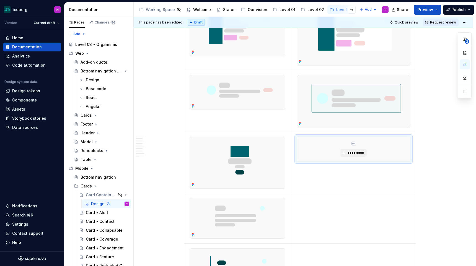
scroll to position [968, 0]
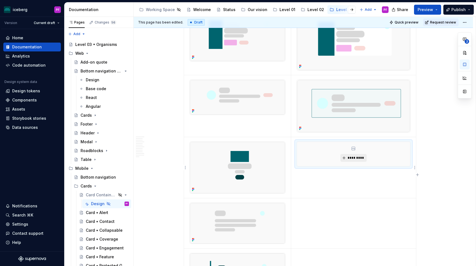
click at [358, 158] on span "*********" at bounding box center [355, 158] width 17 height 4
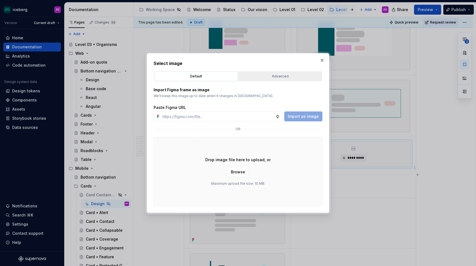
click at [269, 77] on div "Advanced" at bounding box center [280, 77] width 80 height 6
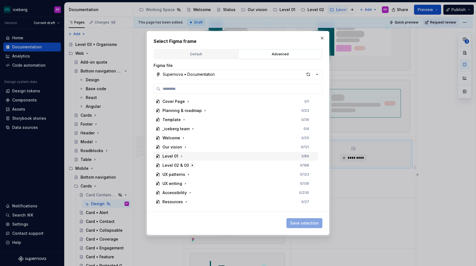
click at [190, 164] on icon "button" at bounding box center [192, 165] width 4 height 4
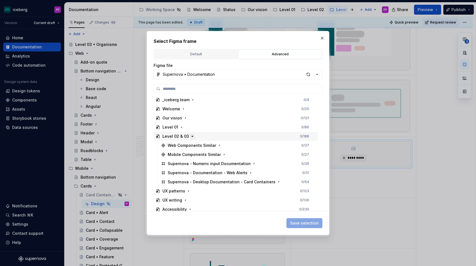
scroll to position [41, 0]
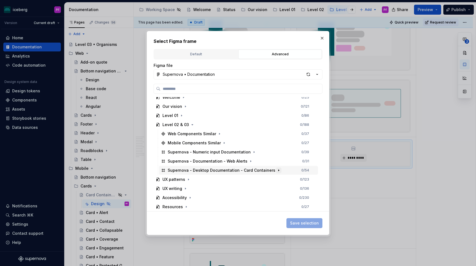
click at [276, 169] on icon "button" at bounding box center [278, 170] width 4 height 4
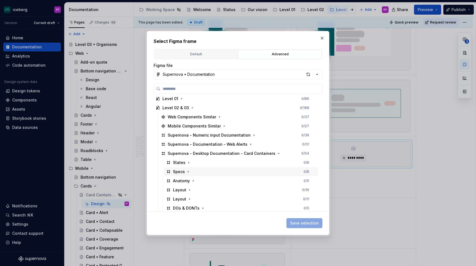
scroll to position [67, 0]
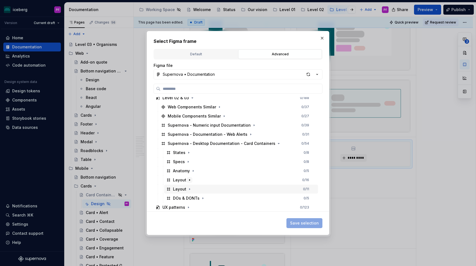
click at [188, 181] on icon "button" at bounding box center [189, 180] width 4 height 4
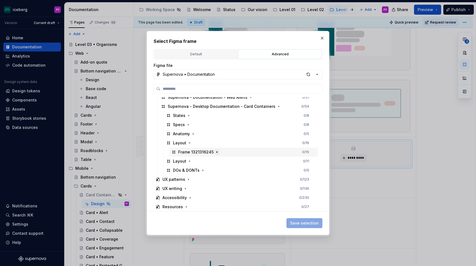
click at [216, 150] on icon "button" at bounding box center [217, 152] width 4 height 4
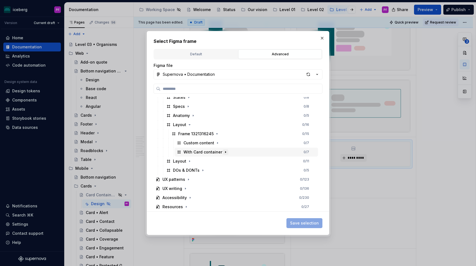
click at [223, 150] on icon "button" at bounding box center [225, 152] width 4 height 4
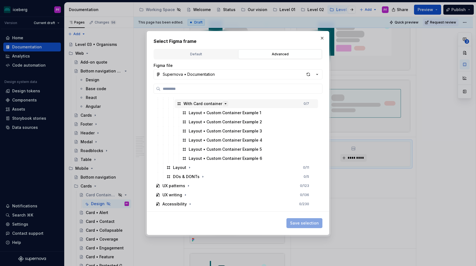
scroll to position [173, 0]
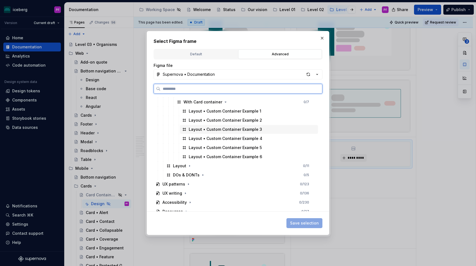
click at [237, 130] on div "Layout • Custom Container Example 3" at bounding box center [225, 130] width 73 height 6
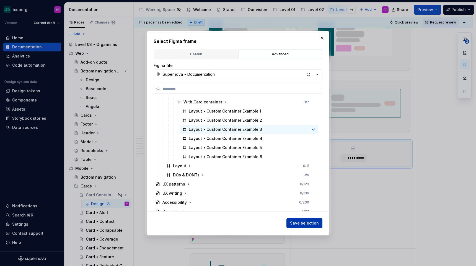
click at [307, 221] on span "Save selection" at bounding box center [304, 223] width 29 height 6
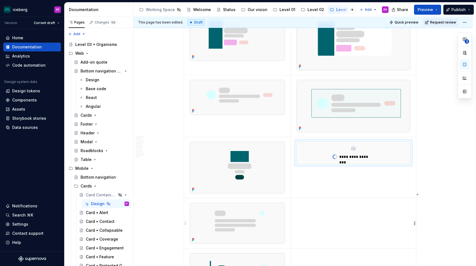
click at [415, 222] on html "iceberg PF Version Current draft Home Documentation Analytics Code automation D…" at bounding box center [238, 133] width 476 height 266
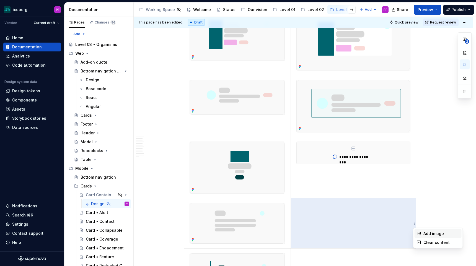
click at [423, 231] on div "Add image" at bounding box center [441, 234] width 36 height 6
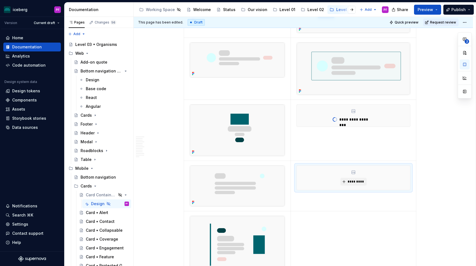
scroll to position [1017, 0]
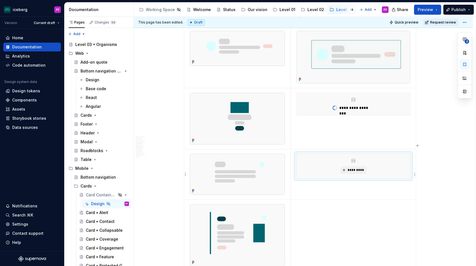
click at [354, 174] on div "*********" at bounding box center [352, 166] width 113 height 24
click at [351, 169] on span "*********" at bounding box center [355, 170] width 17 height 4
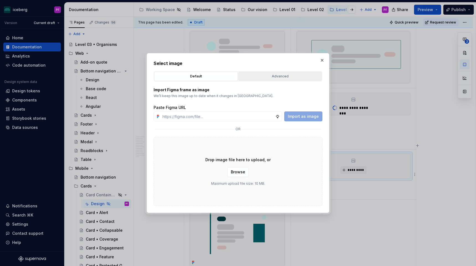
click at [247, 75] on div "Advanced" at bounding box center [280, 77] width 80 height 6
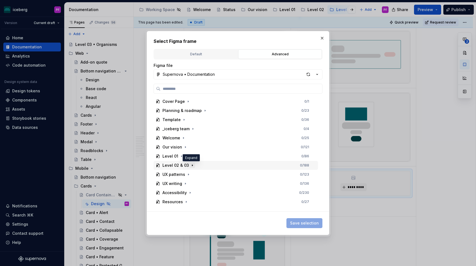
click at [192, 166] on icon "button" at bounding box center [192, 165] width 4 height 4
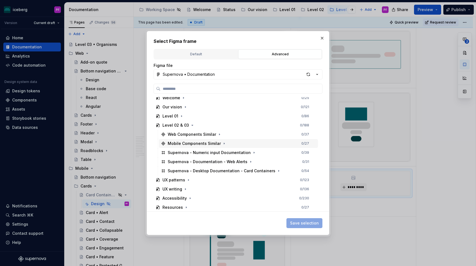
scroll to position [41, 0]
click at [276, 169] on icon "button" at bounding box center [278, 170] width 4 height 4
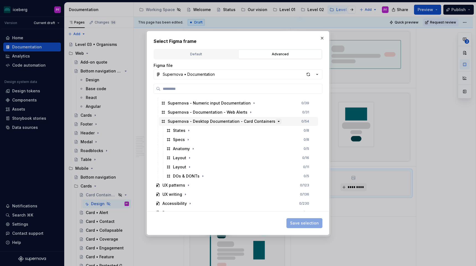
scroll to position [95, 0]
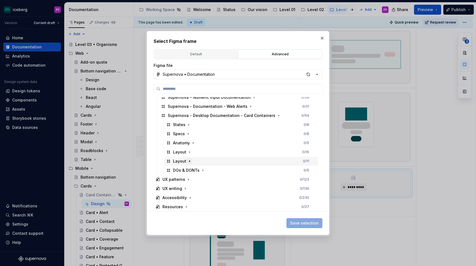
click at [189, 161] on icon "button" at bounding box center [189, 161] width 4 height 4
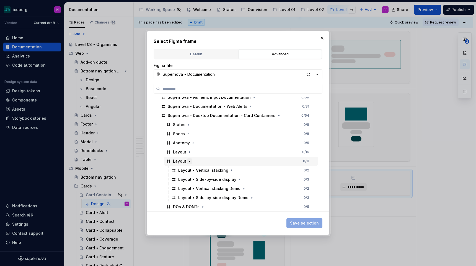
click at [189, 162] on icon "button" at bounding box center [189, 161] width 4 height 4
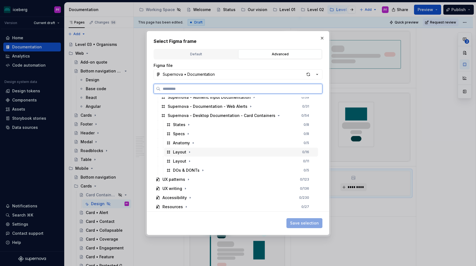
click at [189, 156] on div "Layout 0 / 16" at bounding box center [241, 152] width 154 height 9
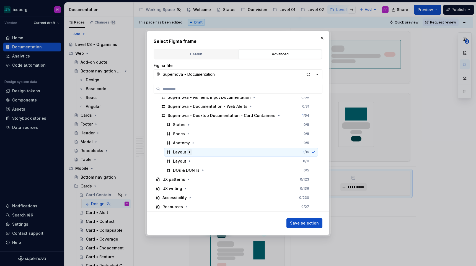
click at [189, 153] on icon "button" at bounding box center [189, 152] width 4 height 4
click at [217, 161] on icon "button" at bounding box center [217, 161] width 4 height 4
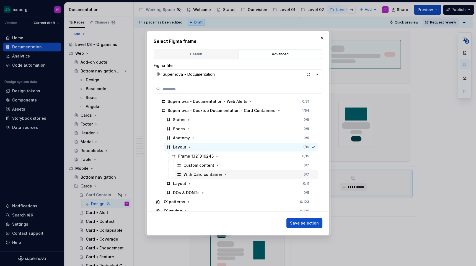
scroll to position [101, 0]
click at [223, 175] on icon "button" at bounding box center [225, 173] width 4 height 4
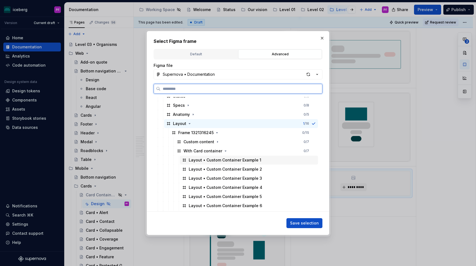
scroll to position [125, 0]
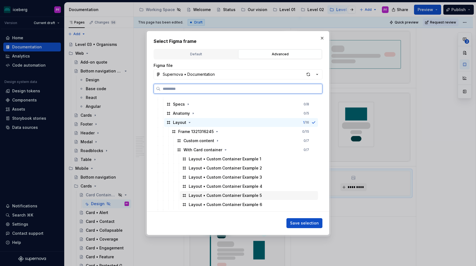
click at [238, 194] on div "Layout • Custom Container Example 5" at bounding box center [225, 196] width 73 height 6
click at [241, 190] on div "Layout • Custom Container Example 4" at bounding box center [249, 186] width 138 height 9
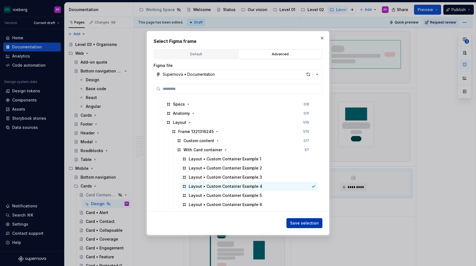
click at [304, 220] on span "Save selection" at bounding box center [304, 223] width 29 height 6
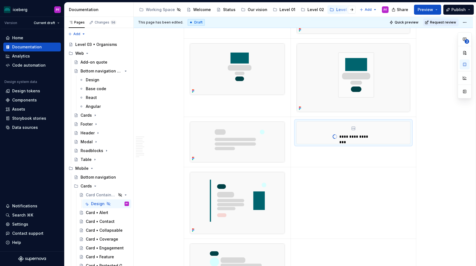
scroll to position [1069, 0]
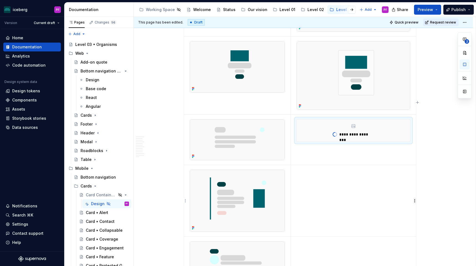
click at [413, 201] on html "iceberg PF Version Current draft Home Documentation Analytics Code automation D…" at bounding box center [238, 133] width 476 height 266
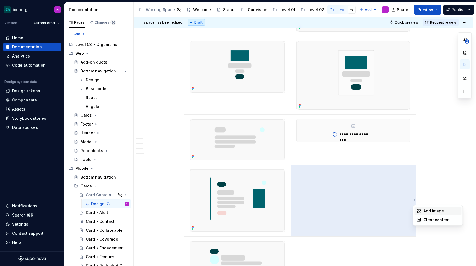
click at [430, 211] on div "Add image" at bounding box center [441, 211] width 36 height 6
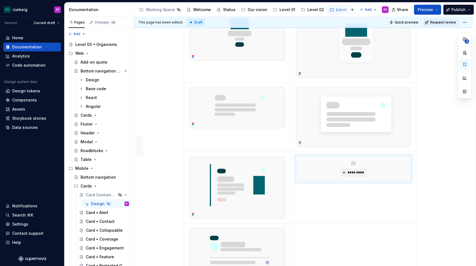
scroll to position [1108, 0]
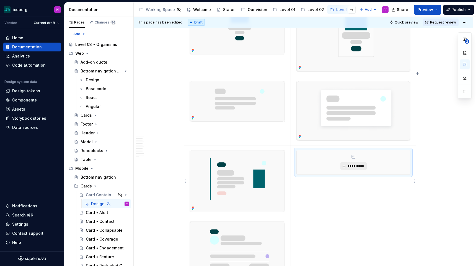
click at [357, 163] on button "*********" at bounding box center [353, 166] width 26 height 8
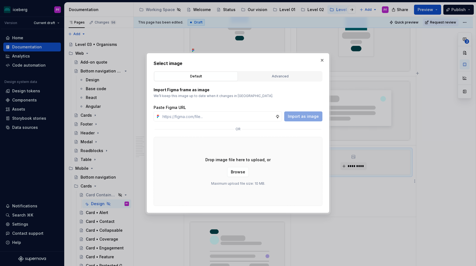
click at [278, 84] on div "Import Figma frame as image We’ll keep this image up to date when it changes in…" at bounding box center [237, 144] width 169 height 124
click at [277, 77] on div "Advanced" at bounding box center [280, 77] width 80 height 6
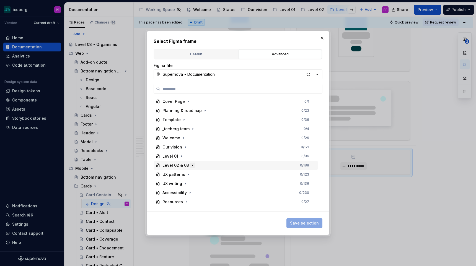
click at [190, 166] on icon "button" at bounding box center [192, 165] width 4 height 4
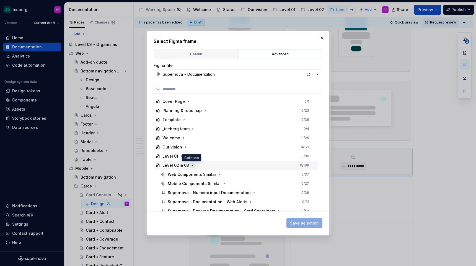
scroll to position [41, 0]
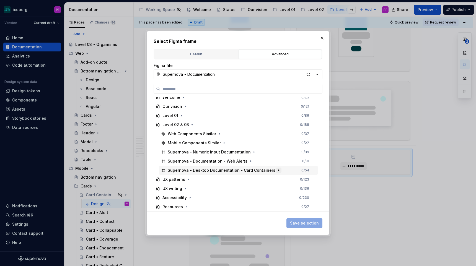
click at [276, 171] on icon "button" at bounding box center [278, 170] width 4 height 4
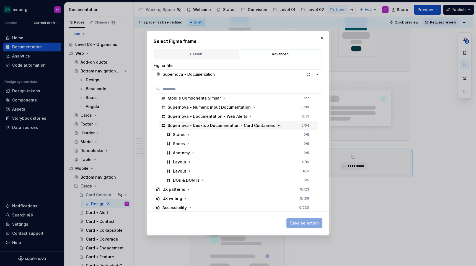
scroll to position [95, 0]
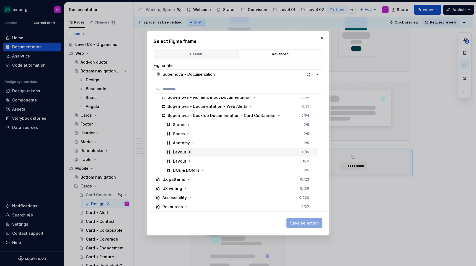
click at [190, 152] on icon "button" at bounding box center [189, 152] width 4 height 4
click at [216, 151] on icon "button" at bounding box center [217, 152] width 4 height 4
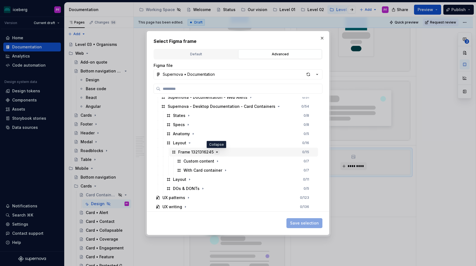
scroll to position [123, 0]
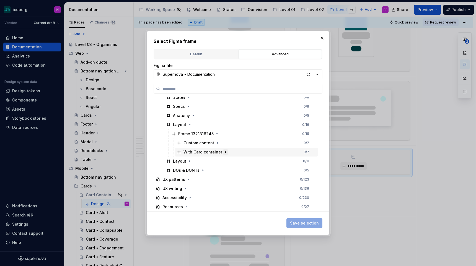
click at [224, 151] on icon "button" at bounding box center [225, 152] width 4 height 4
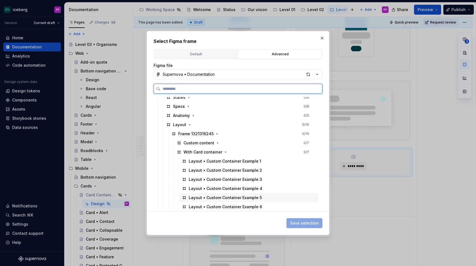
click at [245, 197] on div "Layout • Custom Container Example 5" at bounding box center [225, 198] width 73 height 6
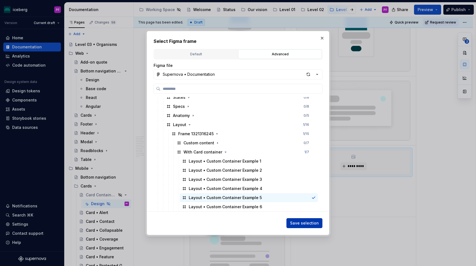
click at [289, 223] on button "Save selection" at bounding box center [304, 223] width 36 height 10
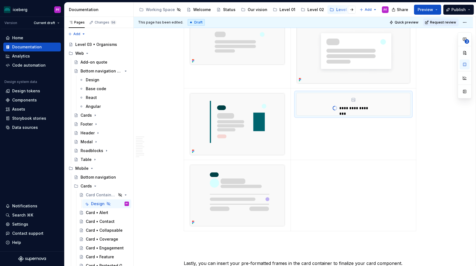
scroll to position [1177, 0]
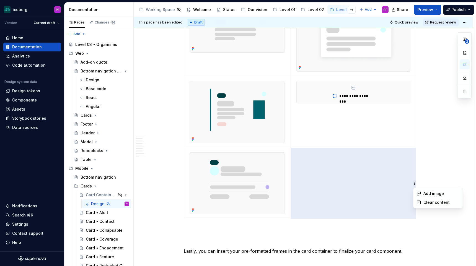
click at [414, 184] on html "iceberg PF Version Current draft Home Documentation Analytics Code automation D…" at bounding box center [238, 133] width 476 height 266
click at [415, 193] on div "Add image" at bounding box center [437, 193] width 47 height 9
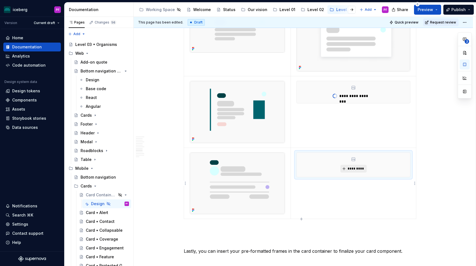
click at [357, 168] on span "*********" at bounding box center [355, 168] width 17 height 4
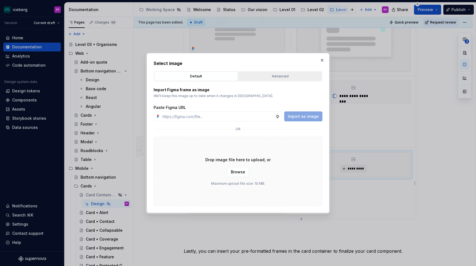
click at [277, 80] on button "Advanced" at bounding box center [279, 76] width 83 height 9
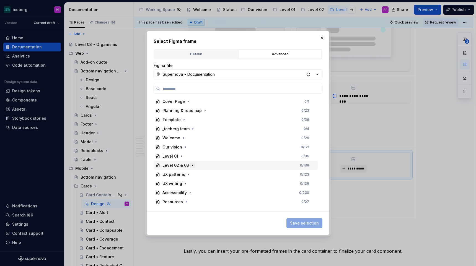
click at [190, 164] on icon "button" at bounding box center [192, 165] width 4 height 4
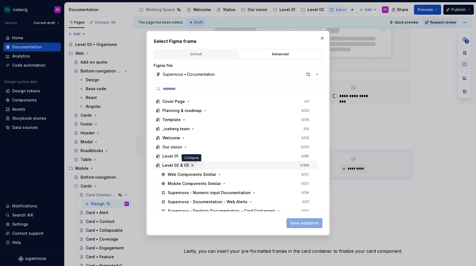
scroll to position [41, 0]
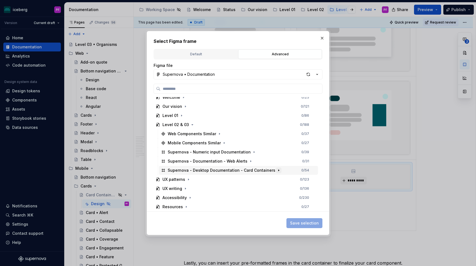
click at [276, 170] on icon "button" at bounding box center [278, 170] width 4 height 4
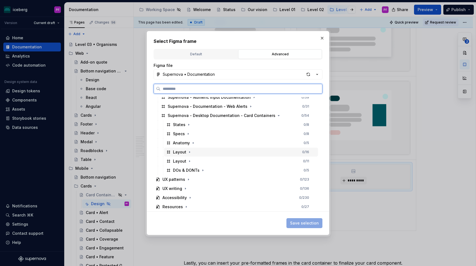
click at [191, 153] on div "Layout 0 / 16" at bounding box center [241, 152] width 154 height 9
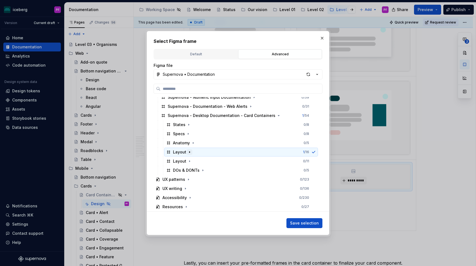
click at [191, 153] on button "button" at bounding box center [190, 152] width 6 height 6
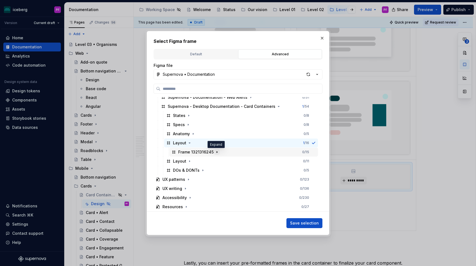
click at [214, 151] on button "button" at bounding box center [217, 152] width 6 height 6
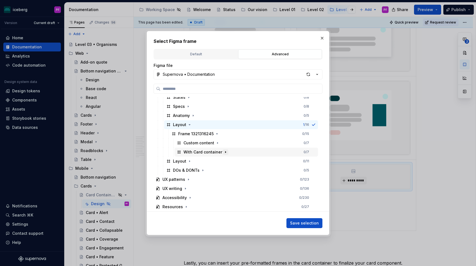
click at [225, 150] on icon "button" at bounding box center [225, 152] width 4 height 4
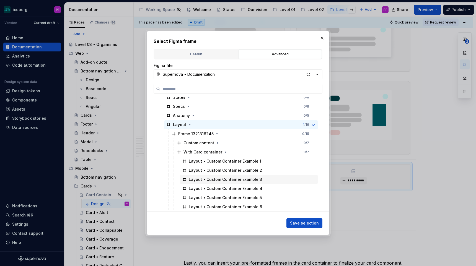
scroll to position [177, 0]
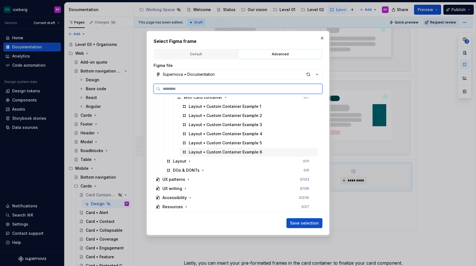
click at [243, 153] on div "Layout • Custom Container Example 6" at bounding box center [225, 152] width 73 height 6
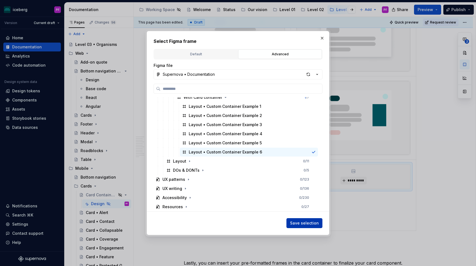
click at [315, 220] on span "Save selection" at bounding box center [304, 223] width 29 height 6
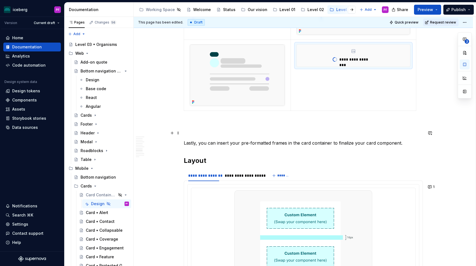
scroll to position [1302, 0]
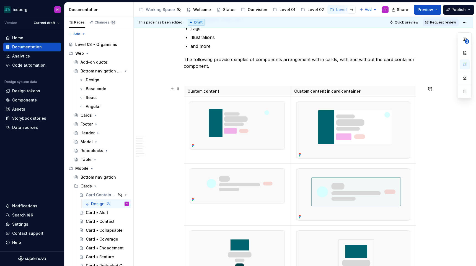
scroll to position [879, 0]
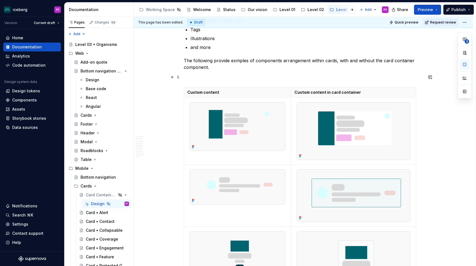
click at [220, 77] on p at bounding box center [303, 77] width 239 height 7
click at [346, 61] on p "The following provide exmples of components arrangement within cards, with and …" at bounding box center [303, 63] width 239 height 13
click at [341, 61] on p "The following provide exmples of components arrangement within cards, with and …" at bounding box center [303, 63] width 239 height 13
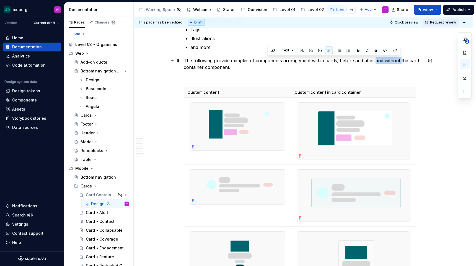
drag, startPoint x: 374, startPoint y: 59, endPoint x: 399, endPoint y: 59, distance: 24.6
click at [399, 59] on p "The following provide exmples of components arrangement within cards, before an…" at bounding box center [303, 63] width 239 height 13
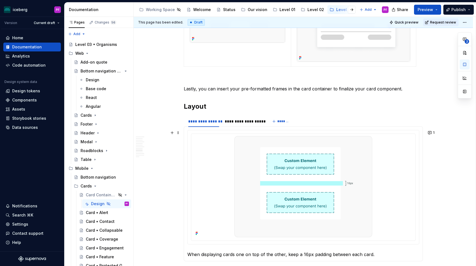
scroll to position [1361, 0]
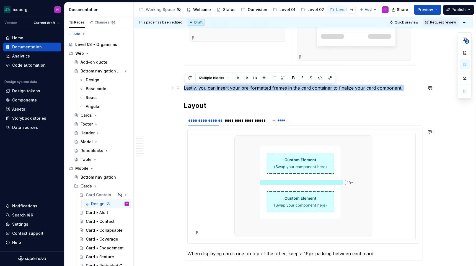
drag, startPoint x: 382, startPoint y: 92, endPoint x: 185, endPoint y: 87, distance: 197.2
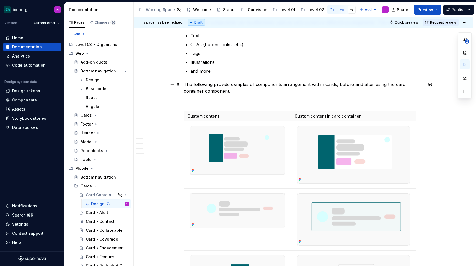
scroll to position [851, 0]
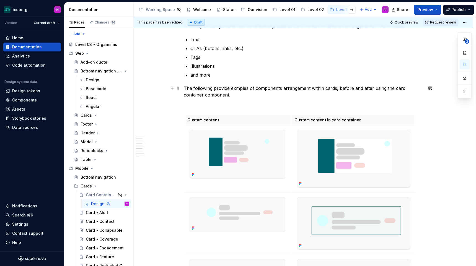
click at [311, 88] on p "The following provide exmples of components arrangement within cards, before an…" at bounding box center [303, 91] width 239 height 13
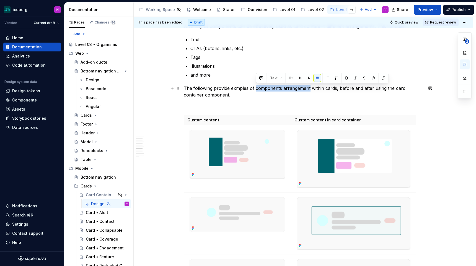
drag, startPoint x: 255, startPoint y: 87, endPoint x: 310, endPoint y: 88, distance: 54.8
click at [310, 88] on p "The following provide exmples of components arrangement within cards, before an…" at bounding box center [303, 91] width 239 height 13
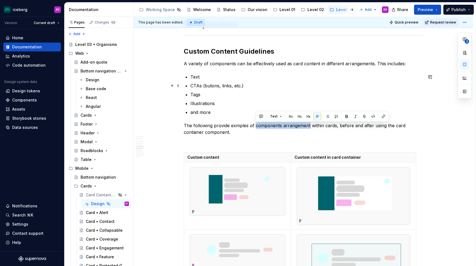
scroll to position [813, 0]
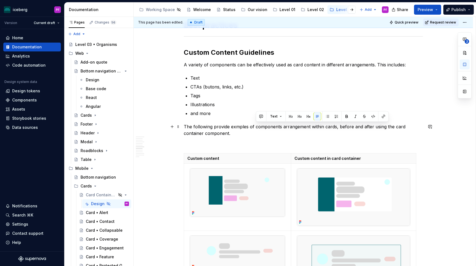
click at [234, 135] on p "The following provide exmples of components arrangement within cards, before an…" at bounding box center [303, 129] width 239 height 13
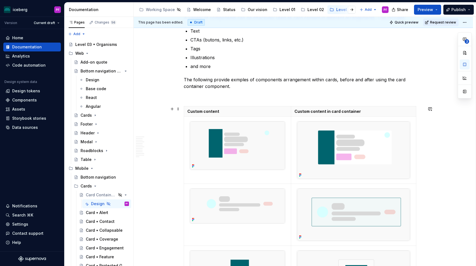
scroll to position [855, 0]
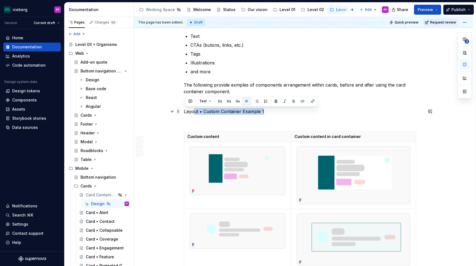
drag, startPoint x: 269, startPoint y: 111, endPoint x: 181, endPoint y: 109, distance: 87.9
click at [184, 109] on div "**********" at bounding box center [303, 254] width 239 height 1998
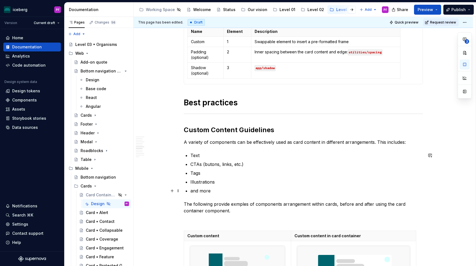
scroll to position [733, 0]
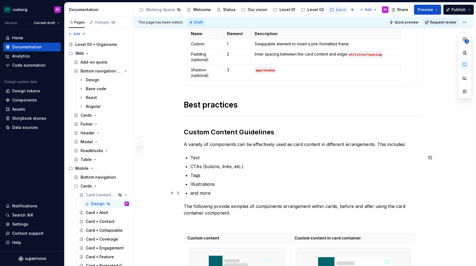
click at [236, 196] on p "and more" at bounding box center [306, 193] width 232 height 7
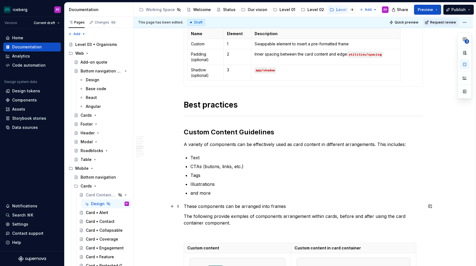
click at [271, 205] on p "These components can be arranged into frames" at bounding box center [303, 206] width 239 height 7
click at [308, 205] on p "These components can be arranged into formatted frames" at bounding box center [303, 206] width 239 height 7
click at [393, 208] on p "These components can be arranged into formatted frames, and swapped in the cust…" at bounding box center [303, 206] width 239 height 7
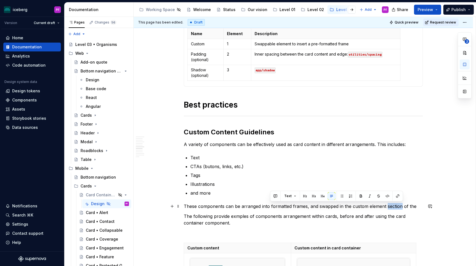
click at [393, 208] on p "These components can be arranged into formatted frames, and swapped in the cust…" at bounding box center [303, 206] width 239 height 7
click at [404, 206] on p "These components can be arranged into formatted frames, and swapped in the cust…" at bounding box center [303, 206] width 239 height 7
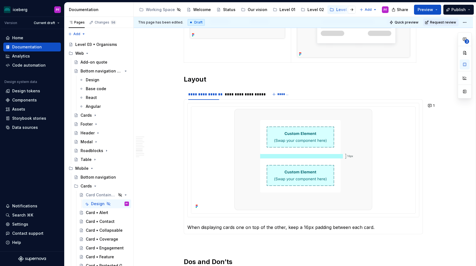
scroll to position [1391, 0]
click at [434, 107] on button "1" at bounding box center [431, 105] width 11 height 8
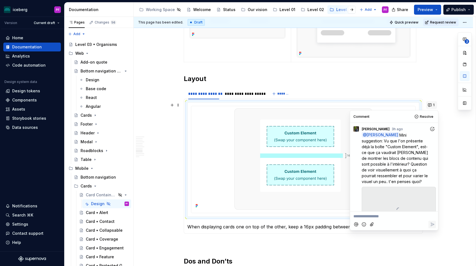
scroll to position [104, 0]
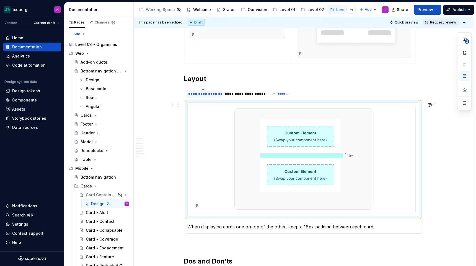
click at [212, 94] on div "**********" at bounding box center [203, 94] width 31 height 6
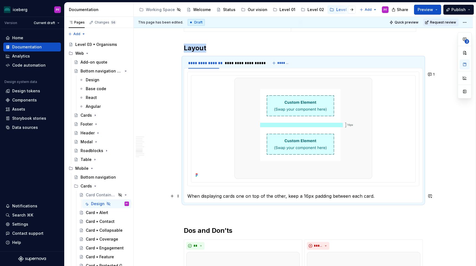
scroll to position [1422, 0]
click at [432, 74] on button "1" at bounding box center [431, 74] width 11 height 8
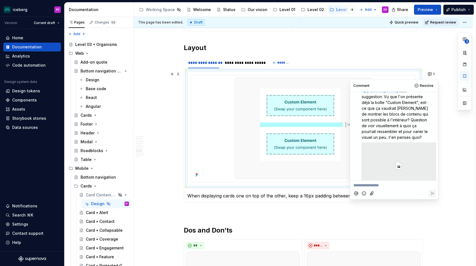
scroll to position [14, 0]
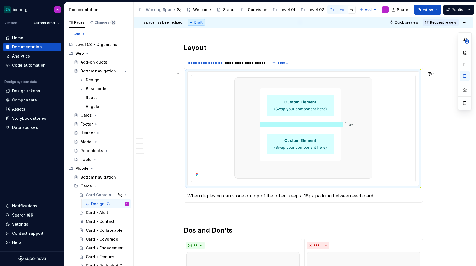
click at [217, 91] on div at bounding box center [303, 127] width 220 height 101
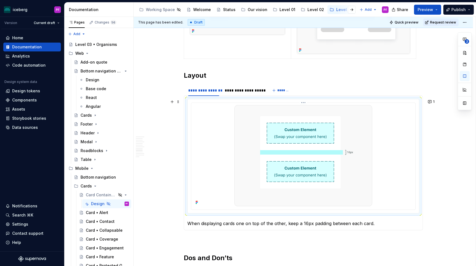
scroll to position [1396, 0]
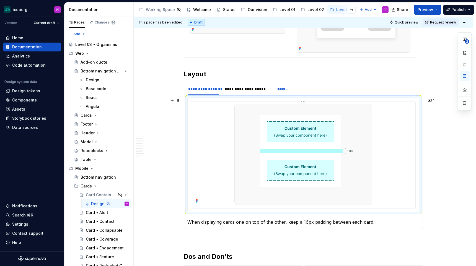
click at [382, 123] on div at bounding box center [303, 154] width 220 height 101
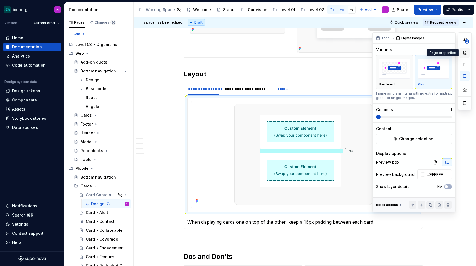
click at [465, 53] on button "button" at bounding box center [464, 53] width 10 height 10
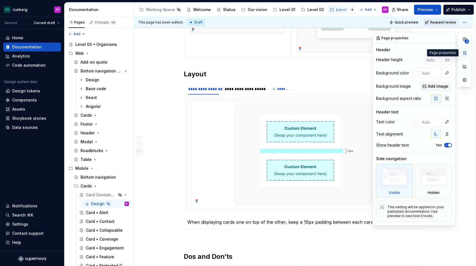
click at [465, 53] on button "button" at bounding box center [464, 53] width 10 height 10
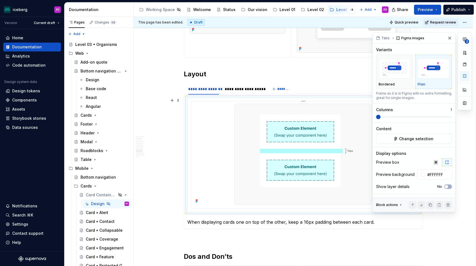
click at [278, 165] on img at bounding box center [303, 154] width 138 height 101
click at [404, 137] on span "Change selection" at bounding box center [416, 139] width 34 height 6
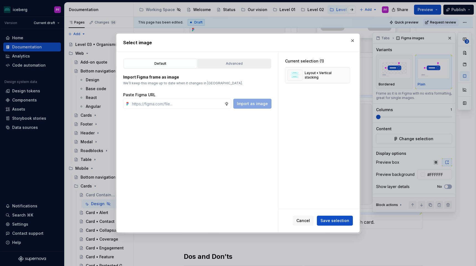
click at [234, 65] on div "Advanced" at bounding box center [233, 64] width 69 height 6
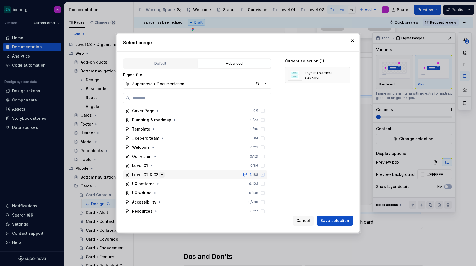
click at [161, 175] on icon "button" at bounding box center [162, 175] width 4 height 4
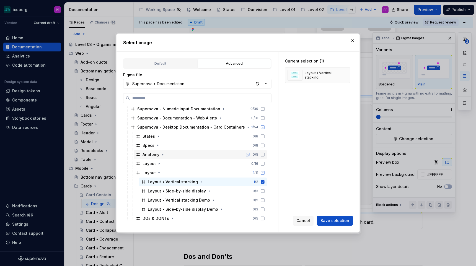
scroll to position [97, 0]
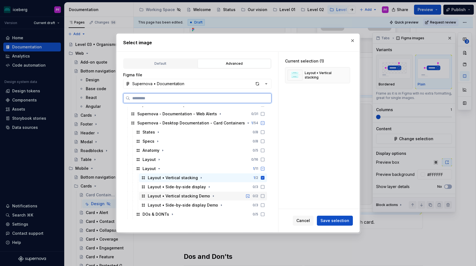
click at [265, 196] on icon at bounding box center [262, 196] width 4 height 4
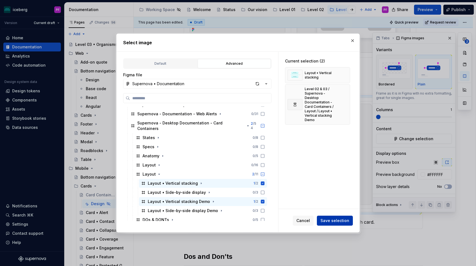
click at [329, 222] on span "Save selection" at bounding box center [334, 221] width 29 height 6
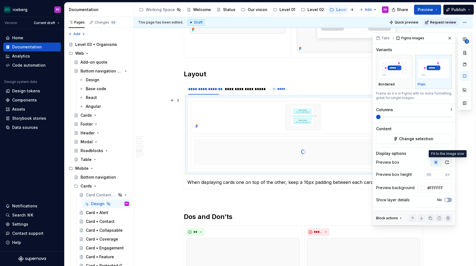
click at [449, 161] on button "button" at bounding box center [447, 162] width 10 height 8
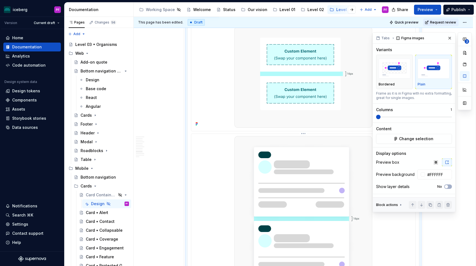
scroll to position [1408, 0]
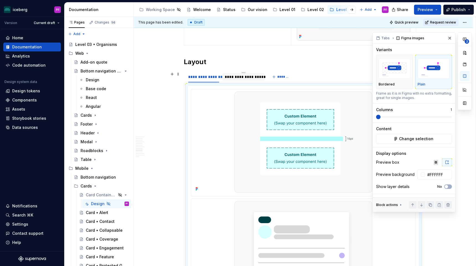
click at [241, 77] on div "**********" at bounding box center [243, 77] width 38 height 6
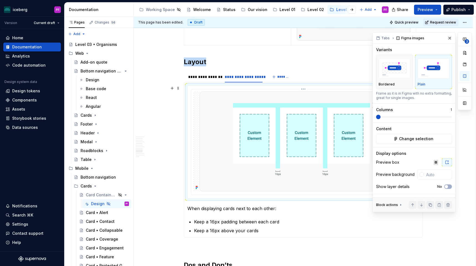
click at [338, 126] on img at bounding box center [302, 142] width 207 height 100
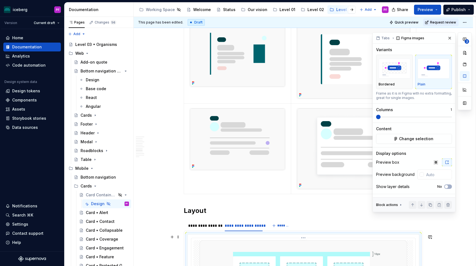
scroll to position [1218, 0]
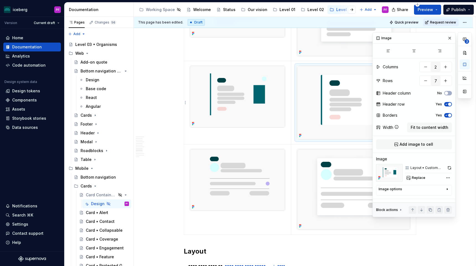
click at [327, 117] on img at bounding box center [353, 103] width 113 height 74
click at [267, 120] on img at bounding box center [237, 97] width 95 height 62
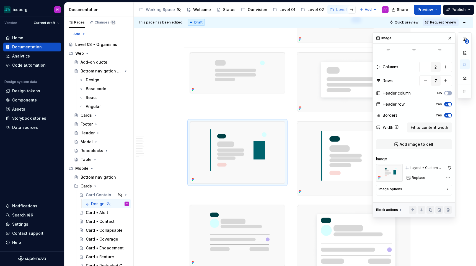
scroll to position [1168, 0]
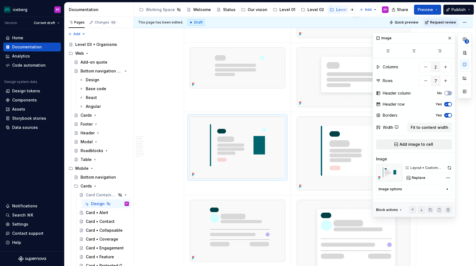
click at [429, 143] on span "Add image to cell" at bounding box center [415, 145] width 33 height 6
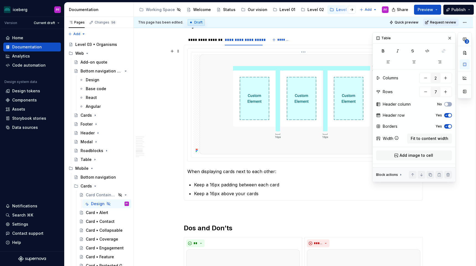
scroll to position [1444, 0]
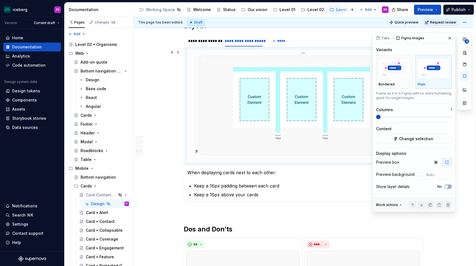
click at [241, 65] on img at bounding box center [302, 106] width 207 height 100
click at [411, 133] on div "Content Change selection" at bounding box center [414, 135] width 76 height 18
click at [411, 139] on span "Change selection" at bounding box center [416, 139] width 34 height 6
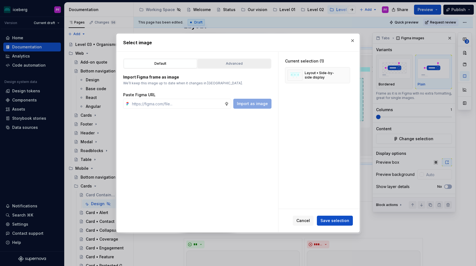
click at [224, 63] on div "Advanced" at bounding box center [233, 64] width 69 height 6
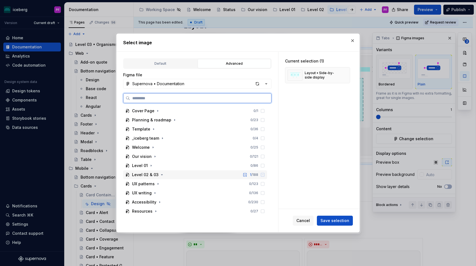
click at [158, 177] on div "Level 02 & 03 1 / 188" at bounding box center [195, 174] width 144 height 9
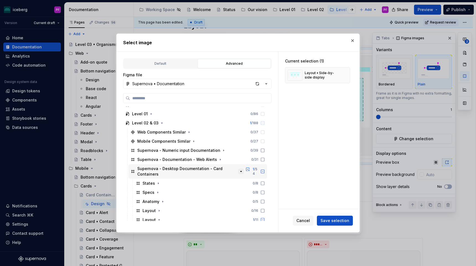
click at [243, 169] on icon "button" at bounding box center [241, 171] width 4 height 4
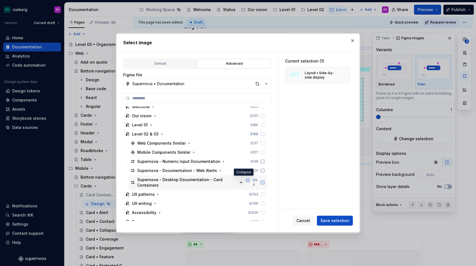
click at [243, 180] on icon "button" at bounding box center [241, 182] width 4 height 4
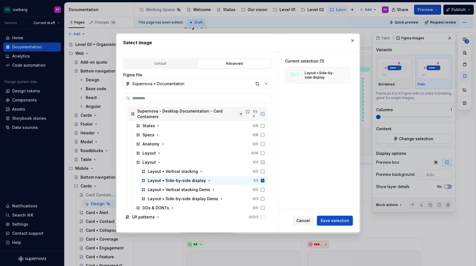
scroll to position [118, 0]
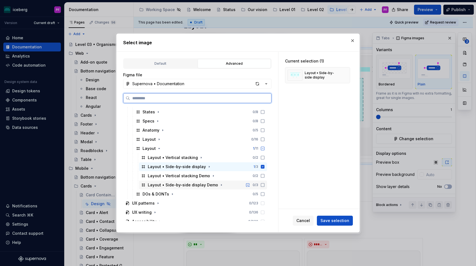
click at [265, 185] on icon at bounding box center [262, 185] width 4 height 4
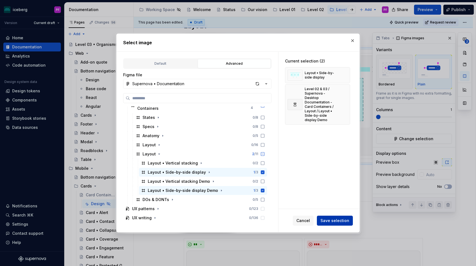
click at [331, 220] on span "Save selection" at bounding box center [334, 221] width 29 height 6
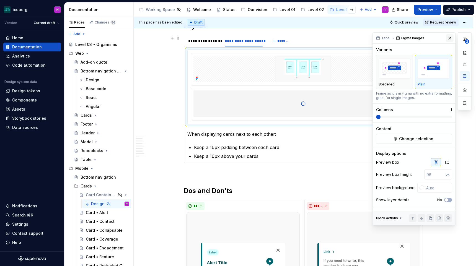
click at [451, 36] on button "button" at bounding box center [449, 38] width 8 height 8
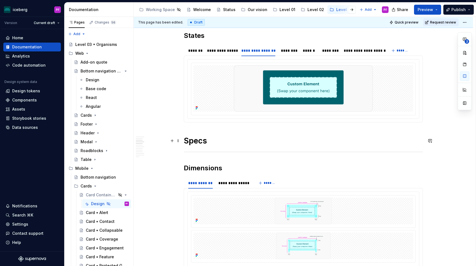
scroll to position [262, 0]
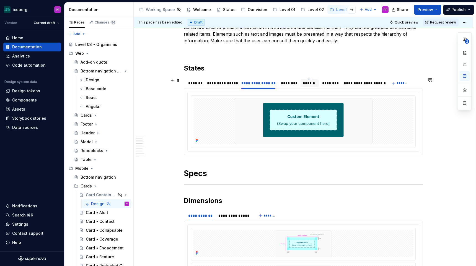
click at [307, 82] on div "******" at bounding box center [309, 83] width 14 height 6
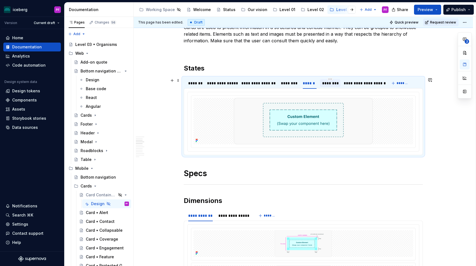
click at [335, 83] on div "********" at bounding box center [330, 83] width 16 height 6
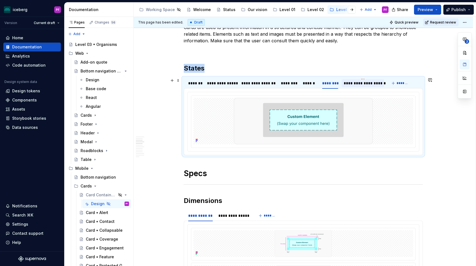
click at [353, 84] on div "**********" at bounding box center [362, 83] width 38 height 6
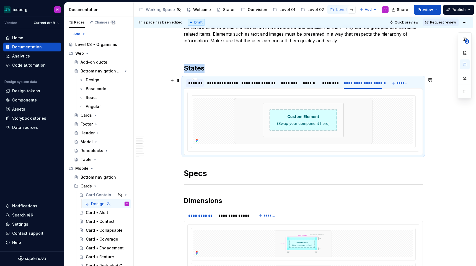
click at [197, 87] on div "*******" at bounding box center [195, 83] width 18 height 9
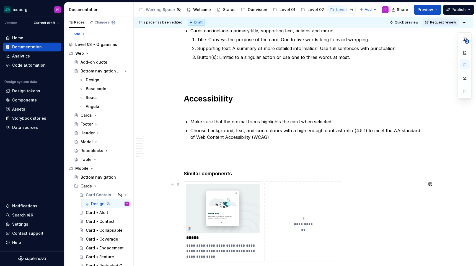
scroll to position [1910, 0]
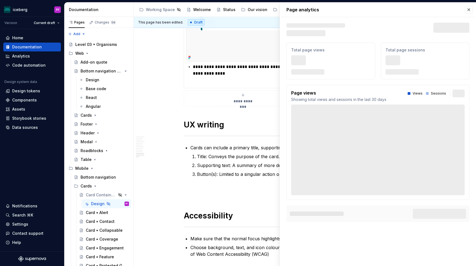
scroll to position [1707, 0]
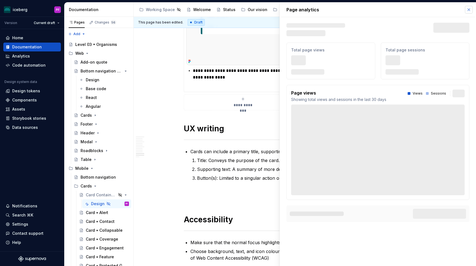
click at [468, 12] on button "button" at bounding box center [468, 10] width 8 height 8
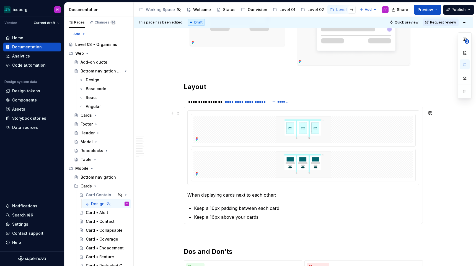
scroll to position [1383, 0]
click at [217, 103] on div "**********" at bounding box center [203, 102] width 31 height 6
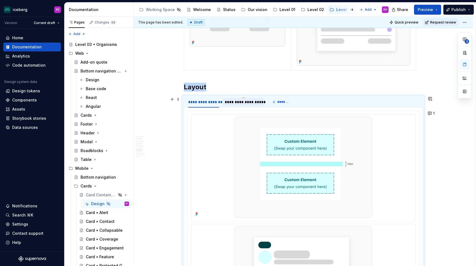
click at [240, 102] on div "**********" at bounding box center [243, 102] width 38 height 6
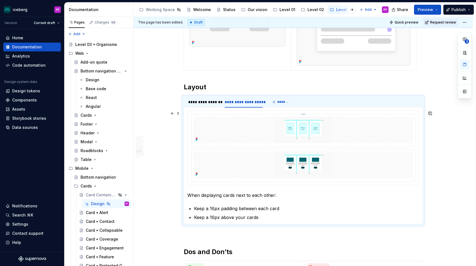
click at [255, 123] on img at bounding box center [302, 130] width 207 height 27
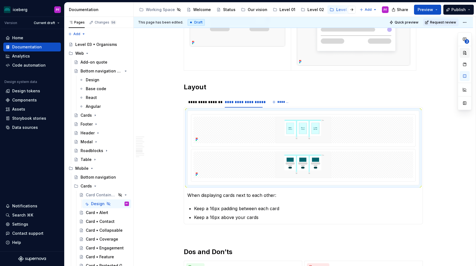
click at [464, 55] on button "button" at bounding box center [464, 53] width 10 height 10
click at [337, 154] on img at bounding box center [302, 165] width 207 height 27
click at [463, 55] on button "button" at bounding box center [464, 53] width 10 height 10
click at [212, 106] on div "**********" at bounding box center [203, 102] width 35 height 9
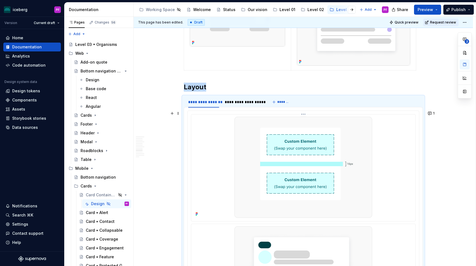
click at [239, 133] on img at bounding box center [303, 167] width 138 height 101
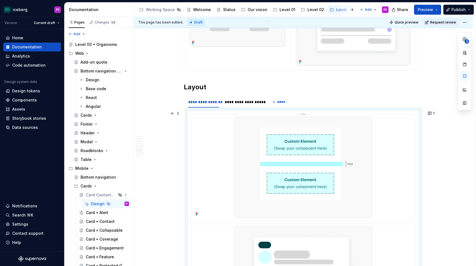
click at [246, 133] on img at bounding box center [303, 167] width 138 height 101
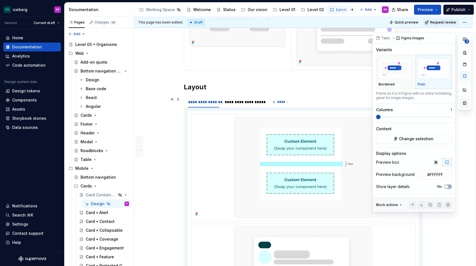
click at [464, 101] on button "button" at bounding box center [464, 103] width 10 height 10
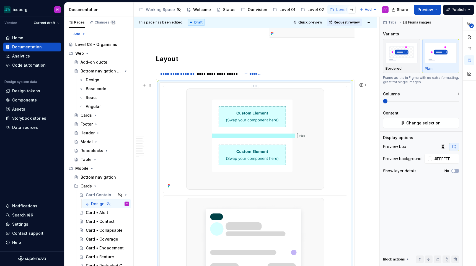
scroll to position [1432, 0]
click at [264, 155] on img at bounding box center [255, 137] width 138 height 101
click at [224, 76] on div "**********" at bounding box center [215, 73] width 43 height 8
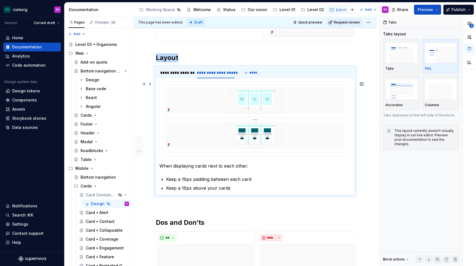
click at [214, 141] on img at bounding box center [254, 135] width 179 height 27
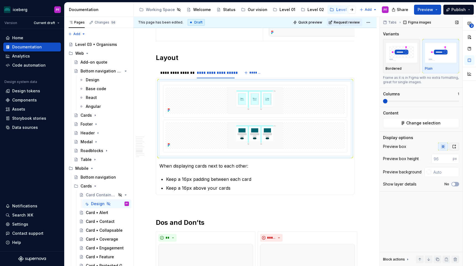
click at [453, 148] on icon "button" at bounding box center [453, 146] width 3 height 3
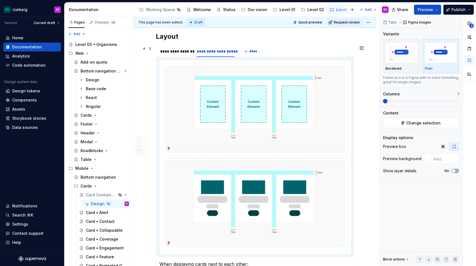
scroll to position [1441, 0]
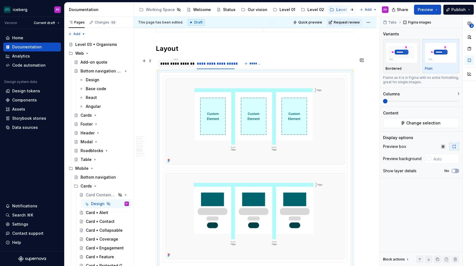
click at [180, 63] on div "**********" at bounding box center [175, 64] width 31 height 6
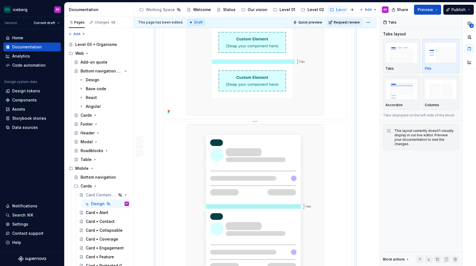
scroll to position [1497, 0]
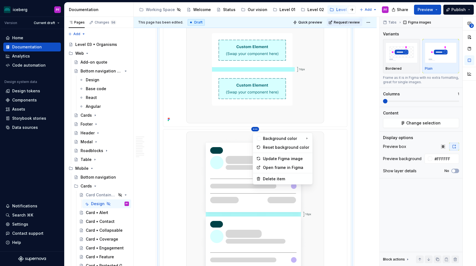
click at [257, 129] on html "iceberg PF Version Current draft Home Documentation Analytics Code automation D…" at bounding box center [238, 133] width 476 height 266
click at [362, 123] on html "iceberg PF Version Current draft Home Documentation Analytics Code automation D…" at bounding box center [238, 133] width 476 height 266
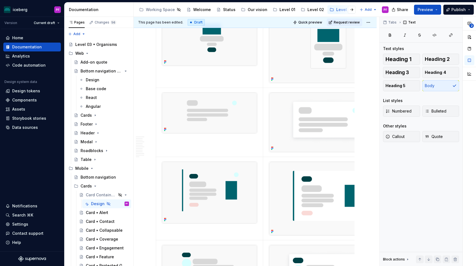
scroll to position [1145, 0]
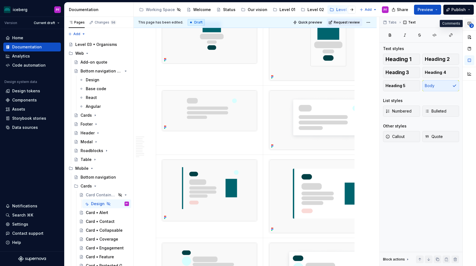
click at [468, 24] on icon "button" at bounding box center [469, 23] width 4 height 4
type textarea "*"
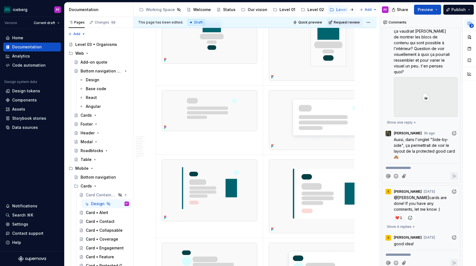
scroll to position [33, 0]
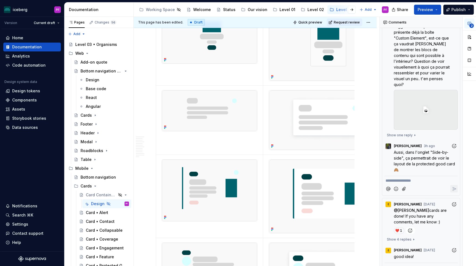
click at [404, 178] on p "**********" at bounding box center [420, 181] width 71 height 6
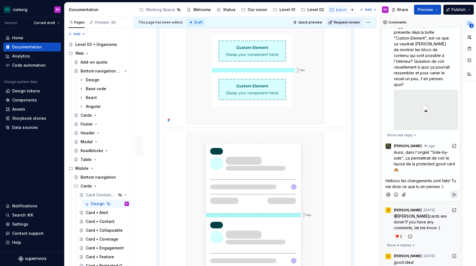
click at [453, 192] on icon "Reply" at bounding box center [454, 195] width 6 height 6
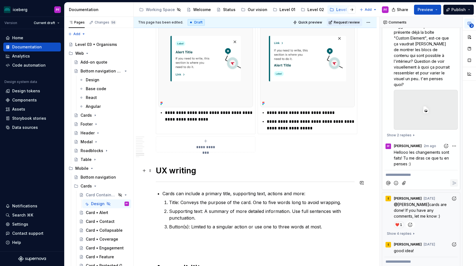
scroll to position [1790, 0]
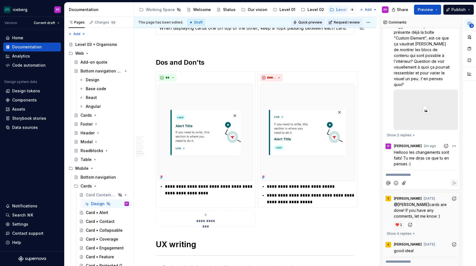
click at [323, 26] on button "Quick preview" at bounding box center [307, 23] width 33 height 8
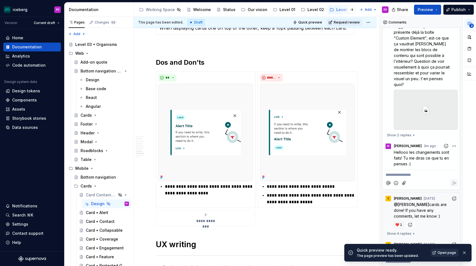
click at [438, 254] on link "Open page" at bounding box center [444, 253] width 28 height 8
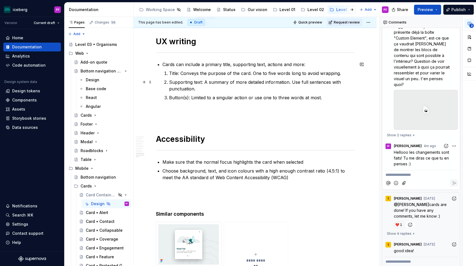
scroll to position [1997, 0]
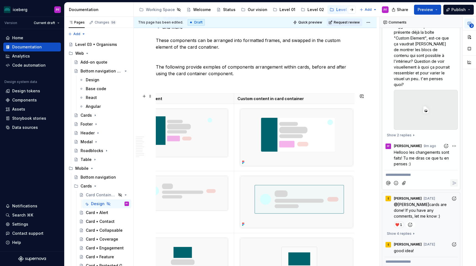
scroll to position [0, 30]
click at [196, 128] on img at bounding box center [179, 133] width 95 height 48
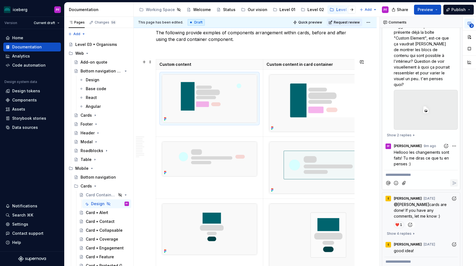
scroll to position [967, 0]
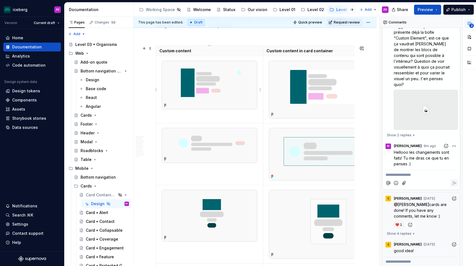
click at [197, 119] on td at bounding box center [209, 89] width 107 height 67
click at [470, 35] on button "button" at bounding box center [469, 37] width 10 height 10
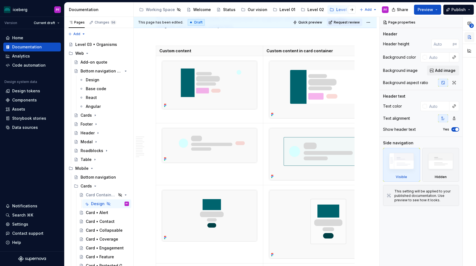
scroll to position [0, 0]
click at [206, 116] on td at bounding box center [209, 89] width 107 height 67
click at [203, 112] on td at bounding box center [209, 89] width 107 height 67
click at [189, 65] on img at bounding box center [209, 85] width 95 height 48
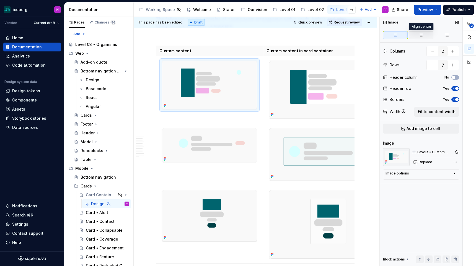
click at [425, 36] on button "button" at bounding box center [420, 35] width 25 height 8
click at [270, 122] on td at bounding box center [325, 89] width 125 height 67
click at [444, 175] on div "Image options" at bounding box center [418, 174] width 67 height 7
click at [450, 182] on icon "button" at bounding box center [451, 181] width 4 height 4
click at [430, 181] on icon "button" at bounding box center [429, 181] width 4 height 4
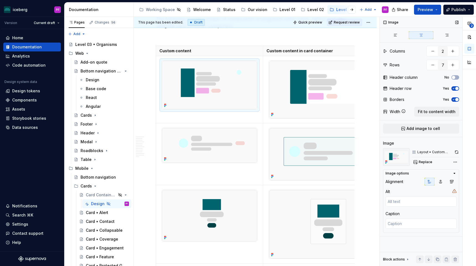
click at [455, 172] on icon "button" at bounding box center [454, 173] width 4 height 4
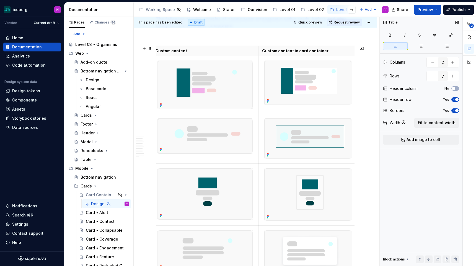
scroll to position [0, 4]
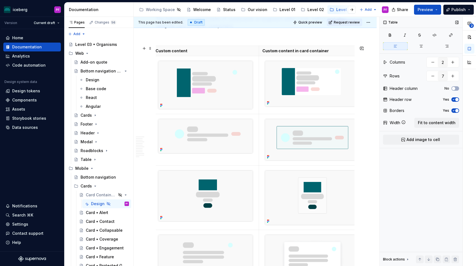
drag, startPoint x: 356, startPoint y: 58, endPoint x: 333, endPoint y: 58, distance: 22.7
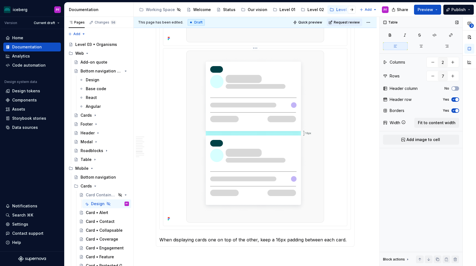
scroll to position [1503, 0]
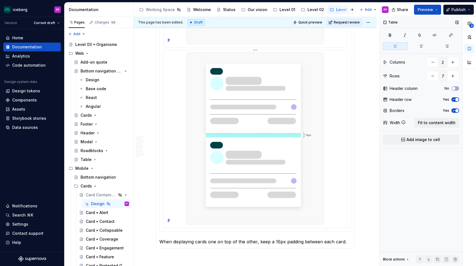
click at [312, 129] on img at bounding box center [255, 139] width 138 height 172
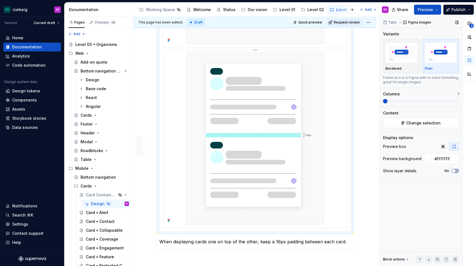
click at [335, 218] on div at bounding box center [254, 139] width 179 height 172
click at [322, 210] on img at bounding box center [255, 139] width 138 height 172
click at [324, 207] on img at bounding box center [255, 139] width 138 height 172
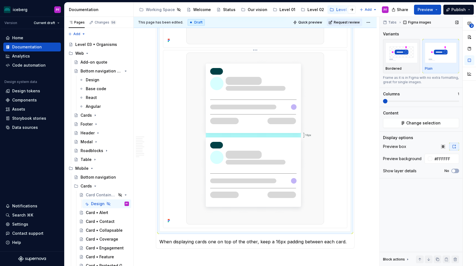
click at [286, 144] on img at bounding box center [255, 139] width 138 height 172
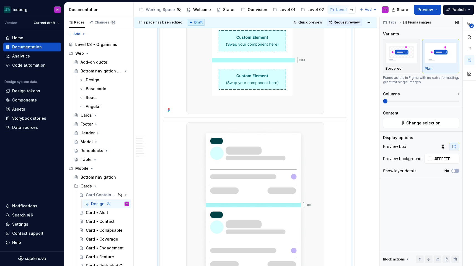
scroll to position [1513, 0]
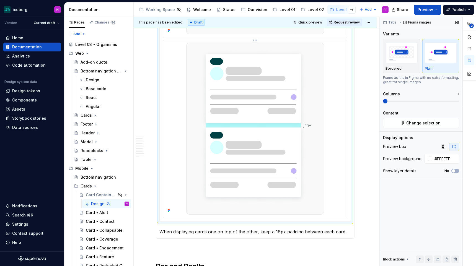
click at [245, 81] on img at bounding box center [255, 129] width 138 height 172
click at [347, 70] on div at bounding box center [255, 128] width 184 height 177
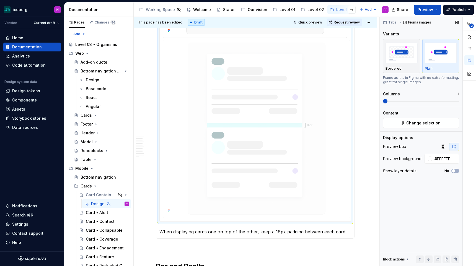
drag, startPoint x: 349, startPoint y: 70, endPoint x: 346, endPoint y: 69, distance: 3.6
click at [346, 69] on body "iceberg PF Version Current draft Home Documentation Analytics Code automation D…" at bounding box center [238, 133] width 476 height 266
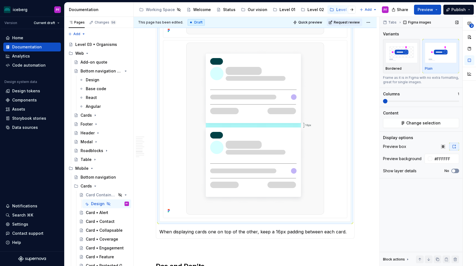
click at [454, 171] on span "button" at bounding box center [452, 170] width 3 height 3
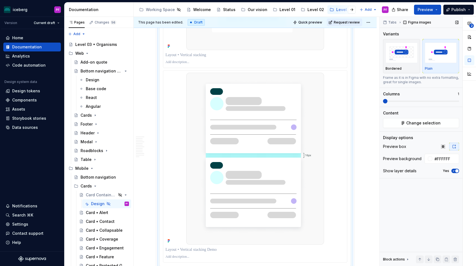
click at [454, 171] on icon "button" at bounding box center [453, 170] width 4 height 3
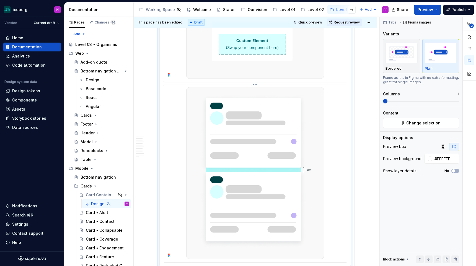
click at [264, 187] on img at bounding box center [255, 173] width 138 height 172
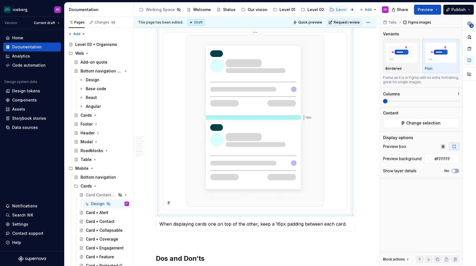
scroll to position [1522, 0]
click at [275, 183] on img at bounding box center [255, 120] width 138 height 172
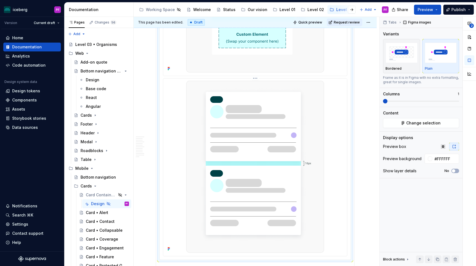
scroll to position [1476, 0]
click at [293, 121] on img at bounding box center [255, 166] width 138 height 172
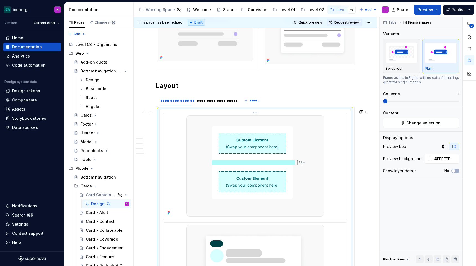
scroll to position [1330, 0]
click at [293, 121] on img at bounding box center [255, 166] width 138 height 101
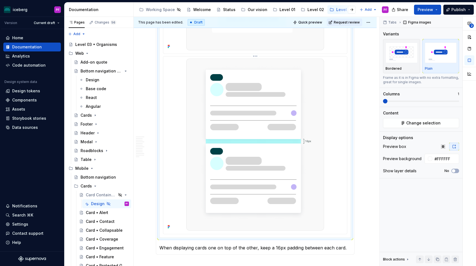
scroll to position [1542, 0]
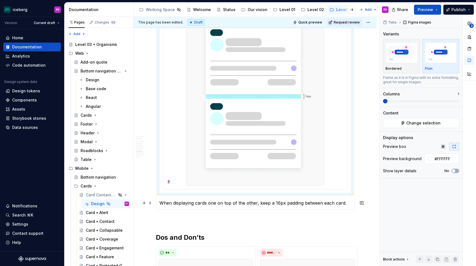
click at [204, 205] on p "When displaying cards one on top of the other, keep a 16px padding between each…" at bounding box center [254, 203] width 191 height 7
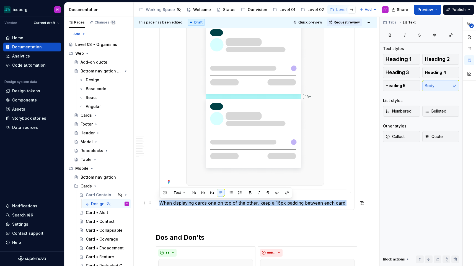
drag, startPoint x: 346, startPoint y: 203, endPoint x: 164, endPoint y: 198, distance: 182.3
click at [164, 198] on section-item-column "When displaying cards one on top of the other, keep a 16px padding between each…" at bounding box center [254, 52] width 191 height 308
copy p "When displaying cards one on top of the other, keep a 16px padding between each…"
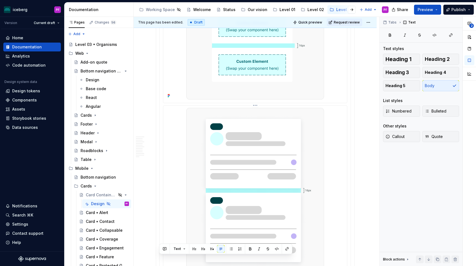
scroll to position [1323, 0]
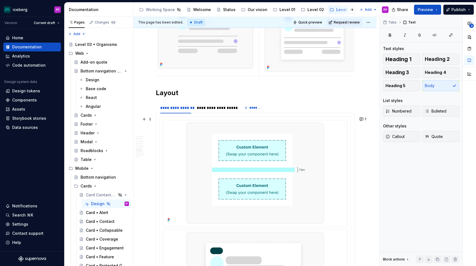
click at [179, 118] on div at bounding box center [255, 264] width 191 height 294
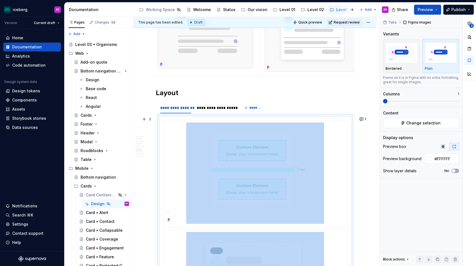
click at [179, 118] on div at bounding box center [255, 264] width 191 height 294
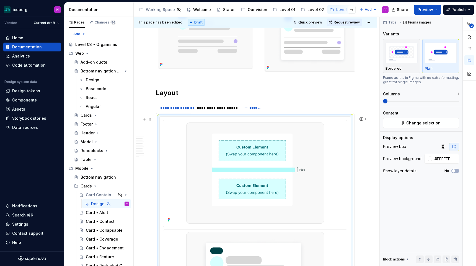
click at [182, 119] on div at bounding box center [255, 264] width 191 height 294
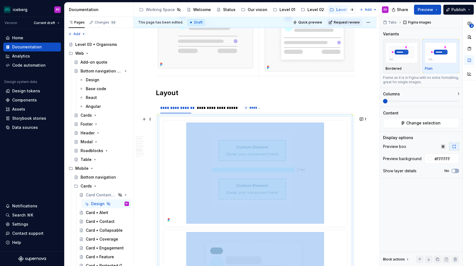
click at [182, 119] on div at bounding box center [255, 264] width 191 height 294
click at [161, 119] on div at bounding box center [255, 264] width 191 height 294
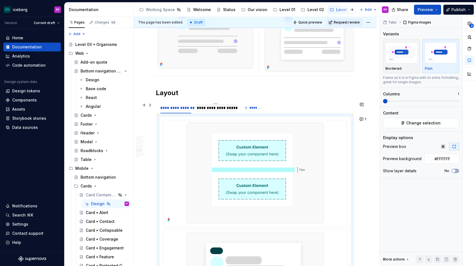
click at [203, 108] on div "**********" at bounding box center [216, 108] width 38 height 6
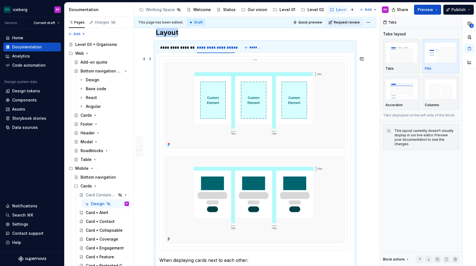
scroll to position [1386, 0]
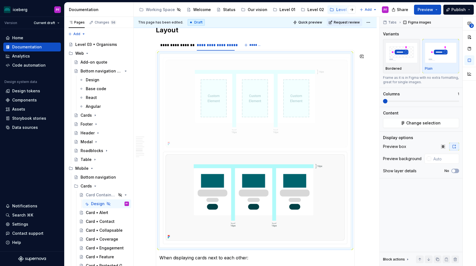
drag, startPoint x: 240, startPoint y: 122, endPoint x: 241, endPoint y: 139, distance: 16.6
click at [241, 139] on body "iceberg PF Version Current draft Home Documentation Analytics Code automation D…" at bounding box center [238, 133] width 476 height 266
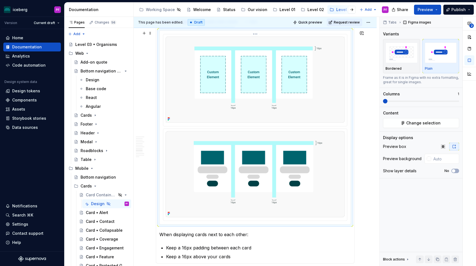
scroll to position [1401, 0]
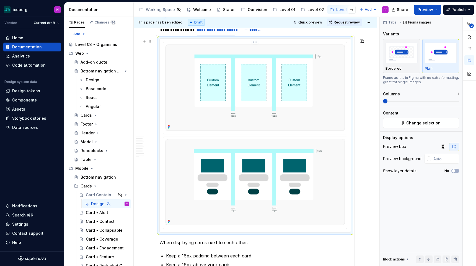
click at [166, 43] on div at bounding box center [255, 88] width 184 height 92
click at [174, 44] on div at bounding box center [255, 88] width 184 height 92
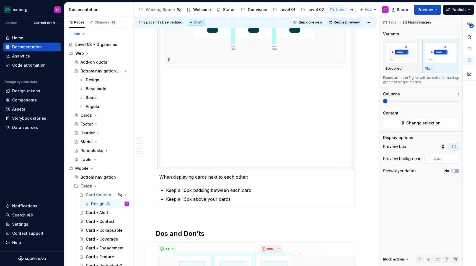
scroll to position [1469, 0]
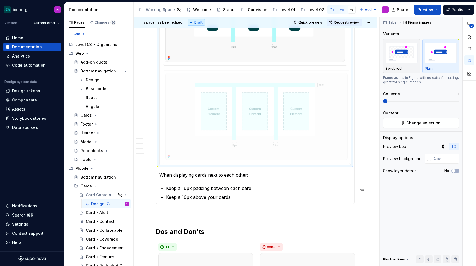
drag, startPoint x: 197, startPoint y: 43, endPoint x: 184, endPoint y: 192, distance: 149.9
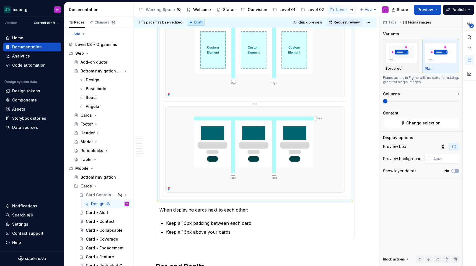
scroll to position [1434, 0]
drag, startPoint x: 175, startPoint y: 202, endPoint x: 176, endPoint y: 213, distance: 11.7
click at [176, 213] on section-item-column "When displaying cards next to each other: Keep a 16px padding between each card…" at bounding box center [254, 120] width 191 height 229
click at [189, 224] on p "Keep a 16px padding between each card" at bounding box center [258, 223] width 185 height 7
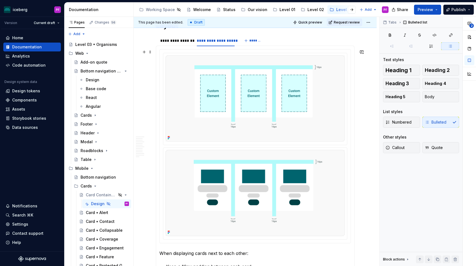
scroll to position [1385, 0]
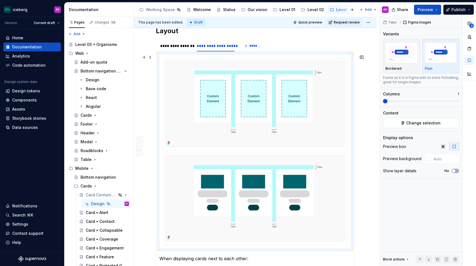
drag, startPoint x: 349, startPoint y: 58, endPoint x: 350, endPoint y: 93, distance: 35.1
click at [350, 93] on div at bounding box center [255, 152] width 191 height 194
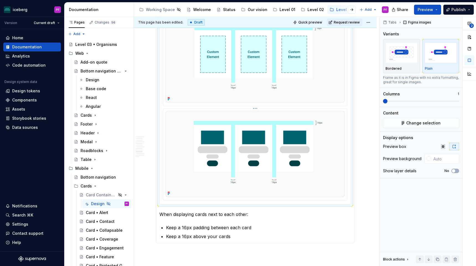
scroll to position [1435, 0]
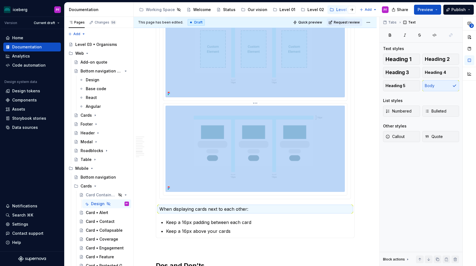
click at [344, 182] on img at bounding box center [254, 149] width 179 height 86
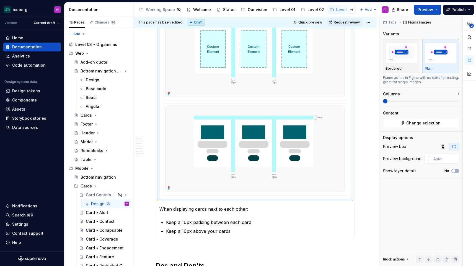
drag, startPoint x: 353, startPoint y: 174, endPoint x: 273, endPoint y: 237, distance: 101.3
click at [273, 237] on div "When displaying cards one on top of the other, keep a 16px padding between each…" at bounding box center [255, 119] width 199 height 237
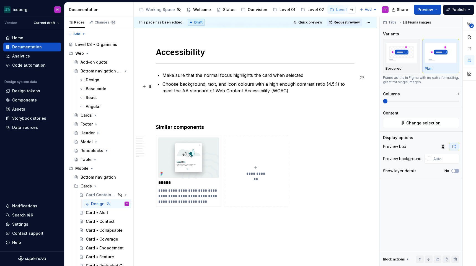
scroll to position [1944, 0]
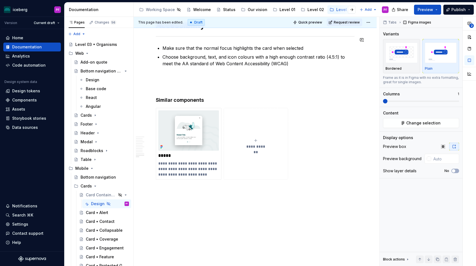
type textarea "*"
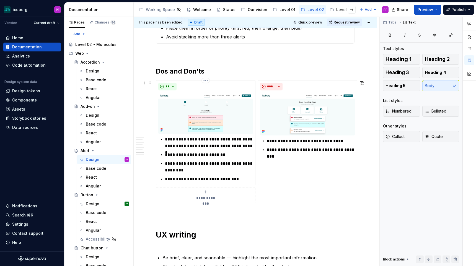
scroll to position [959, 0]
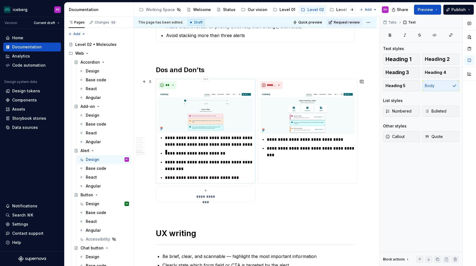
click at [200, 175] on p "**********" at bounding box center [209, 177] width 88 height 7
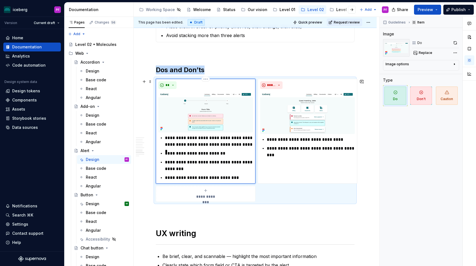
click at [179, 110] on img at bounding box center [205, 111] width 95 height 41
click at [174, 144] on p "**********" at bounding box center [209, 141] width 88 height 13
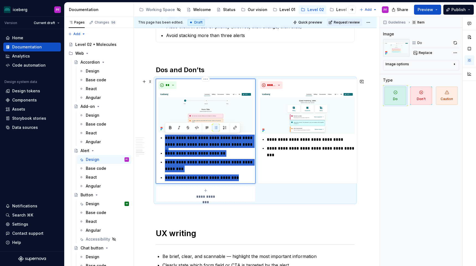
drag, startPoint x: 228, startPoint y: 176, endPoint x: 172, endPoint y: 105, distance: 91.2
click at [172, 105] on div "**********" at bounding box center [205, 131] width 95 height 100
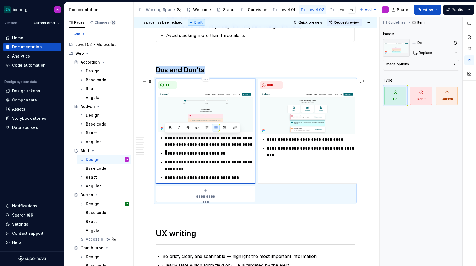
click at [172, 105] on img at bounding box center [205, 111] width 95 height 41
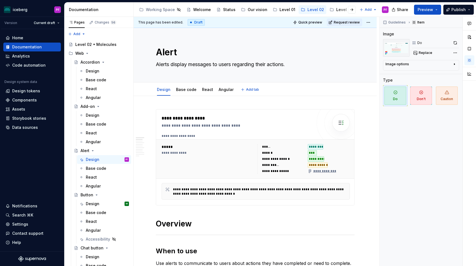
scroll to position [6, 0]
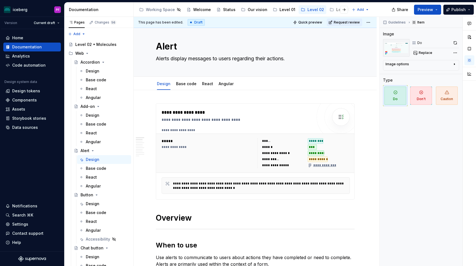
type textarea "*"
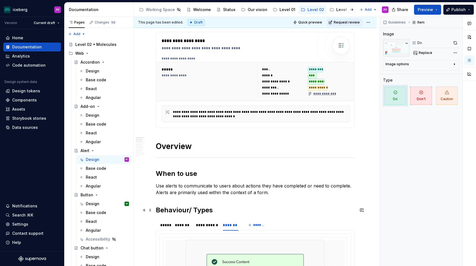
scroll to position [78, 0]
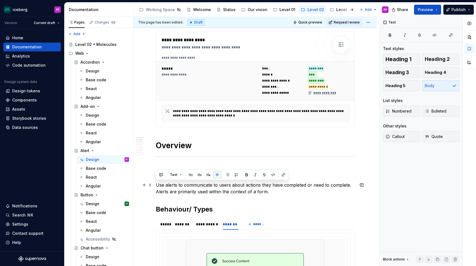
drag, startPoint x: 230, startPoint y: 189, endPoint x: 156, endPoint y: 185, distance: 73.9
click at [156, 185] on p "Use alerts to communicate to users about actions they have completed or need to…" at bounding box center [255, 188] width 199 height 13
copy p "Use alerts to communicate to users about actions they have completed or need to…"
type textarea "*"
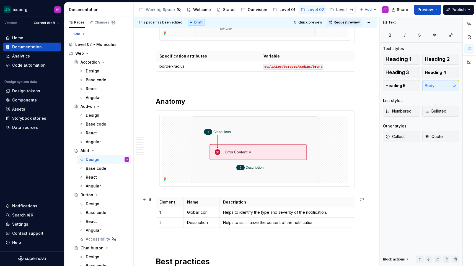
scroll to position [490, 0]
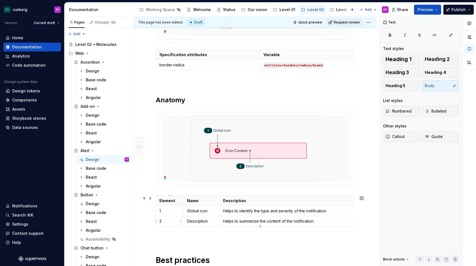
click at [168, 223] on p "2" at bounding box center [169, 221] width 21 height 6
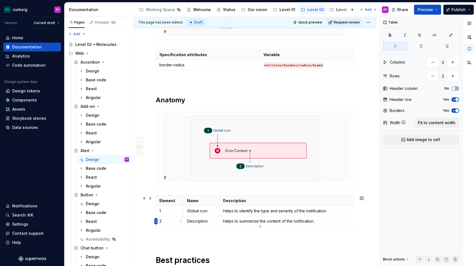
click at [157, 222] on html "iceberg PF Version Current draft Home Documentation Analytics Code automation D…" at bounding box center [238, 133] width 476 height 266
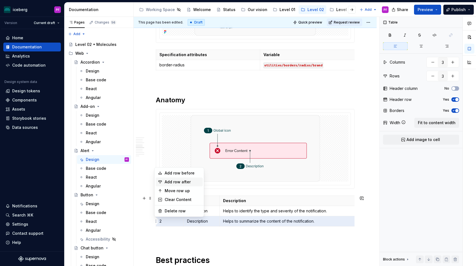
click at [174, 184] on div "Add row after" at bounding box center [183, 182] width 36 height 6
type input "4"
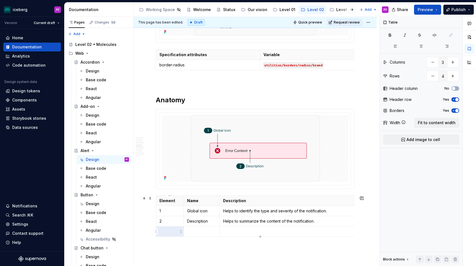
click at [169, 229] on p at bounding box center [169, 232] width 21 height 6
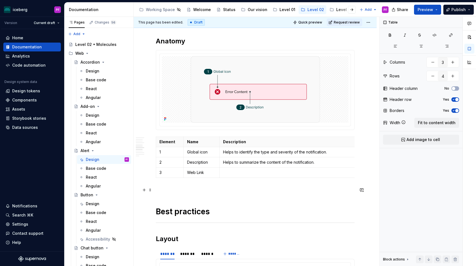
scroll to position [550, 0]
click at [207, 170] on p "Web Link" at bounding box center [201, 172] width 29 height 6
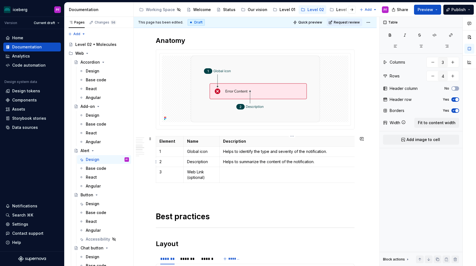
click at [233, 169] on td at bounding box center [291, 175] width 145 height 16
click at [314, 150] on p "Helps to identify the type and severity of the notification." at bounding box center [292, 152] width 138 height 6
click at [301, 160] on p "Helps to summarize the content of the notification." at bounding box center [292, 162] width 138 height 6
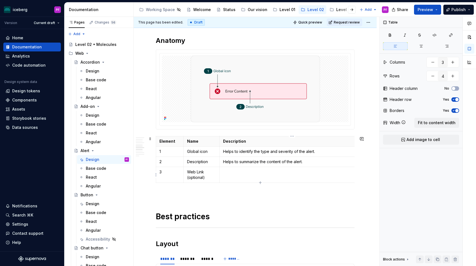
click at [286, 173] on p at bounding box center [292, 172] width 138 height 6
drag, startPoint x: 250, startPoint y: 162, endPoint x: 220, endPoint y: 162, distance: 29.9
click at [220, 162] on td "Helps to summarize the content of the alert." at bounding box center [291, 162] width 145 height 10
drag, startPoint x: 265, startPoint y: 161, endPoint x: 284, endPoint y: 161, distance: 19.9
click at [284, 161] on p "Established the nature the content of the alert." at bounding box center [292, 162] width 138 height 6
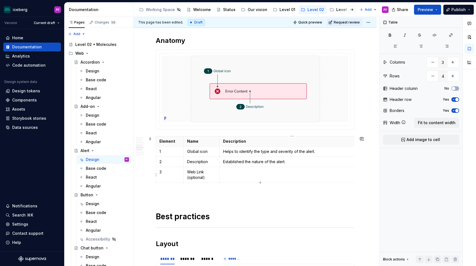
click at [224, 174] on p at bounding box center [292, 172] width 138 height 6
click at [243, 163] on p "Established the nature of the alert." at bounding box center [292, 162] width 138 height 6
click at [235, 168] on td at bounding box center [291, 175] width 145 height 16
drag, startPoint x: 315, startPoint y: 173, endPoint x: 223, endPoint y: 172, distance: 91.5
click at [223, 172] on p "The control provide actions that are contextual." at bounding box center [292, 172] width 138 height 6
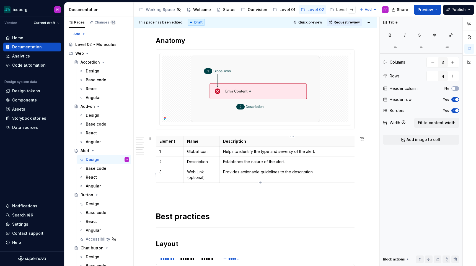
click at [270, 173] on p "Provides actionable guidelines to the description" at bounding box center [292, 172] width 138 height 6
click at [308, 171] on p "Provides actionable support to the description" at bounding box center [292, 172] width 138 height 6
click at [270, 78] on img at bounding box center [254, 89] width 129 height 67
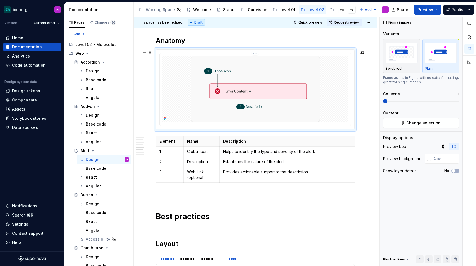
click at [185, 85] on div at bounding box center [255, 89] width 186 height 67
click at [423, 119] on button "Change selection" at bounding box center [421, 123] width 76 height 10
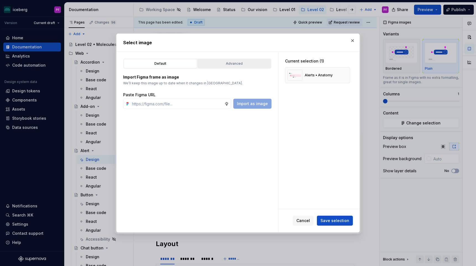
click at [219, 66] on div "Advanced" at bounding box center [233, 64] width 69 height 6
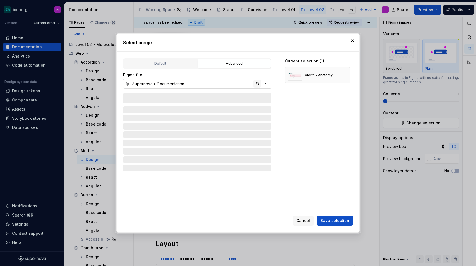
click at [260, 82] on div "button" at bounding box center [257, 84] width 8 height 8
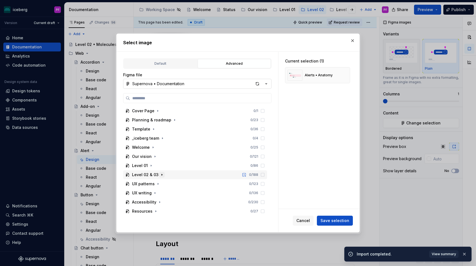
click at [161, 176] on icon "button" at bounding box center [162, 175] width 4 height 4
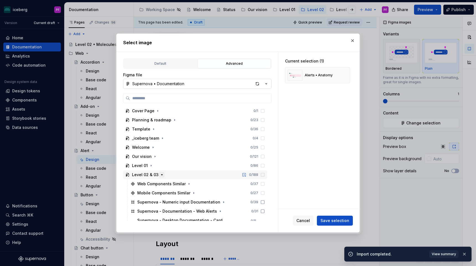
scroll to position [41, 0]
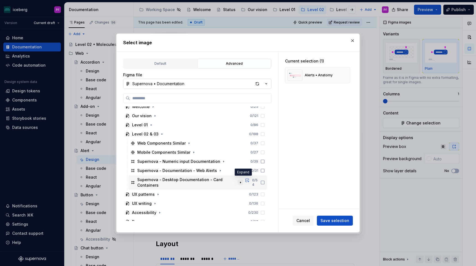
click at [242, 180] on icon "button" at bounding box center [240, 182] width 4 height 4
click at [218, 168] on icon "button" at bounding box center [220, 170] width 4 height 4
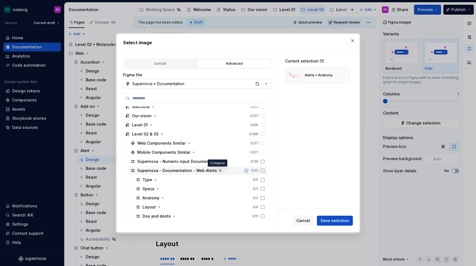
scroll to position [86, 0]
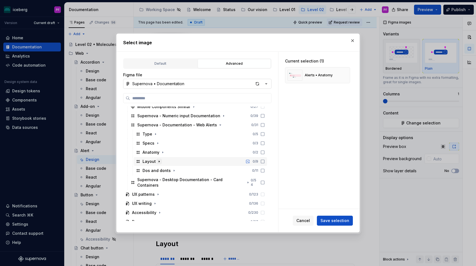
click at [159, 162] on icon "button" at bounding box center [159, 161] width 4 height 4
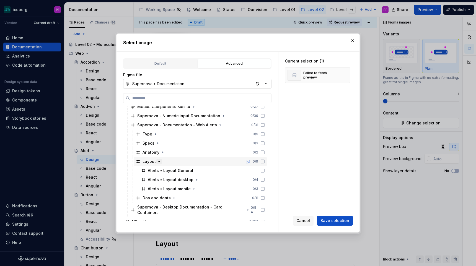
click at [160, 161] on icon "button" at bounding box center [159, 161] width 4 height 4
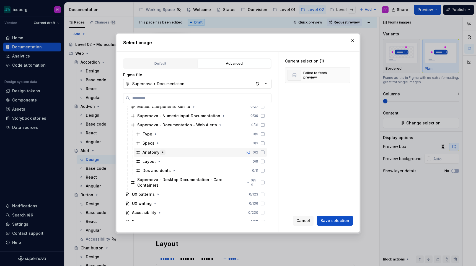
click at [161, 151] on icon "button" at bounding box center [162, 152] width 4 height 4
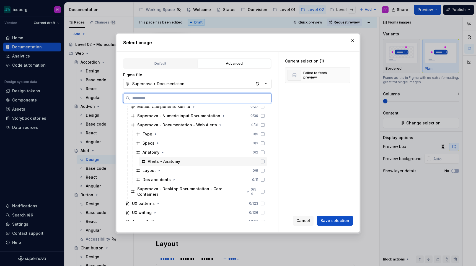
click at [265, 160] on div at bounding box center [261, 161] width 7 height 4
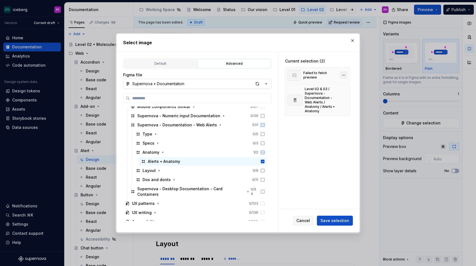
click at [346, 75] on button "button" at bounding box center [344, 75] width 8 height 8
click at [338, 216] on button "Save selection" at bounding box center [335, 221] width 36 height 10
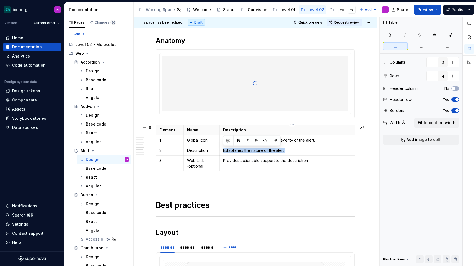
drag, startPoint x: 223, startPoint y: 150, endPoint x: 298, endPoint y: 150, distance: 75.2
click at [298, 150] on p "Establishes the nature of the alert." at bounding box center [292, 151] width 138 height 6
copy p "Establishes the nature of the alert."
click at [306, 148] on p "Establishes the nature of the alert." at bounding box center [292, 151] width 138 height 6
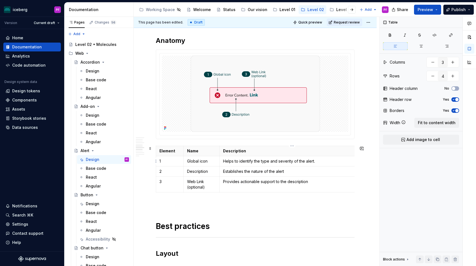
click at [317, 163] on p "Helps to identify the type and severity of the alert." at bounding box center [292, 161] width 138 height 6
drag, startPoint x: 223, startPoint y: 182, endPoint x: 307, endPoint y: 182, distance: 84.3
click at [307, 182] on p "Provides actionable support to the description" at bounding box center [292, 182] width 138 height 6
copy p "Provides actionable support to the description"
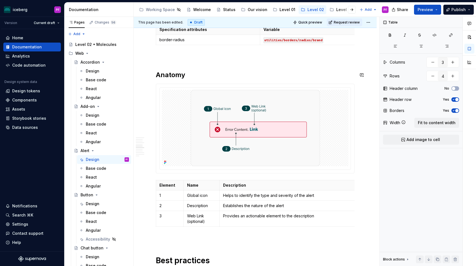
scroll to position [515, 0]
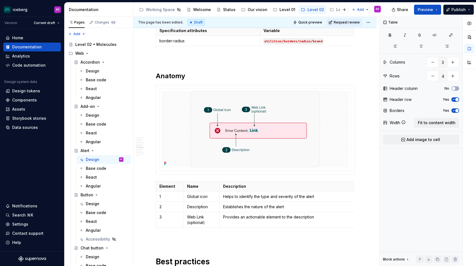
type textarea "*"
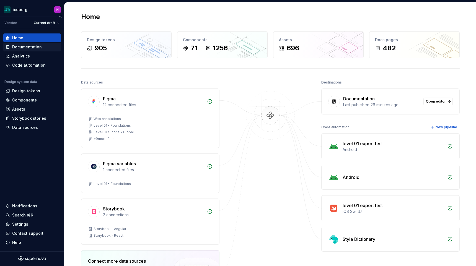
click at [35, 43] on div "Documentation" at bounding box center [32, 47] width 58 height 9
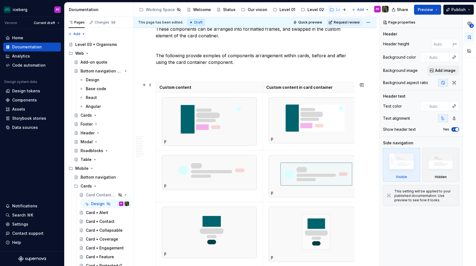
scroll to position [932, 0]
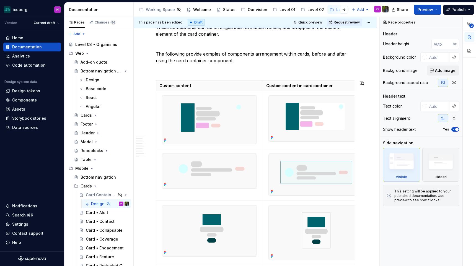
click at [227, 74] on div "**********" at bounding box center [255, 222] width 199 height 2091
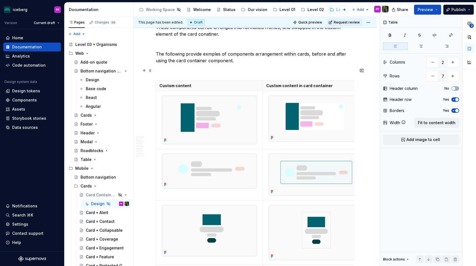
click at [210, 70] on p at bounding box center [255, 70] width 199 height 7
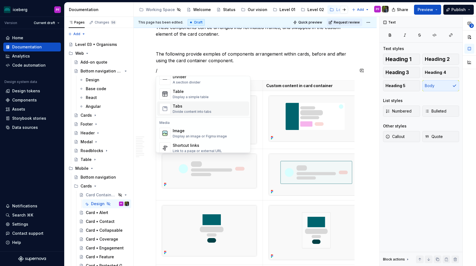
scroll to position [195, 0]
click at [197, 105] on div "Tabs" at bounding box center [192, 106] width 39 height 6
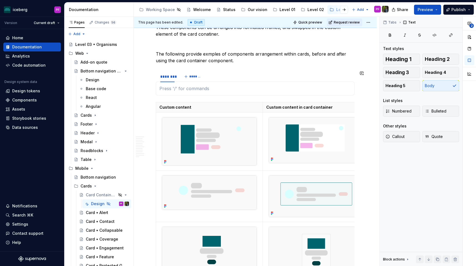
click at [254, 84] on div at bounding box center [255, 89] width 199 height 14
click at [471, 40] on button "button" at bounding box center [469, 37] width 10 height 10
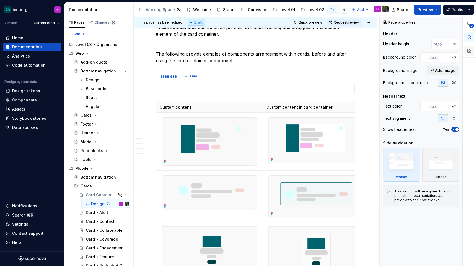
click at [471, 48] on button "button" at bounding box center [469, 51] width 10 height 10
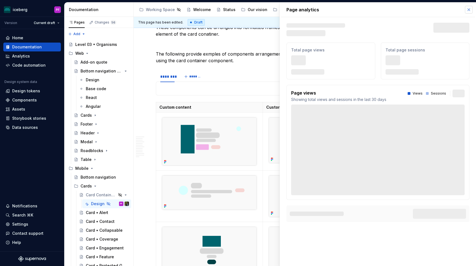
click at [466, 9] on button "button" at bounding box center [468, 10] width 8 height 8
type textarea "*"
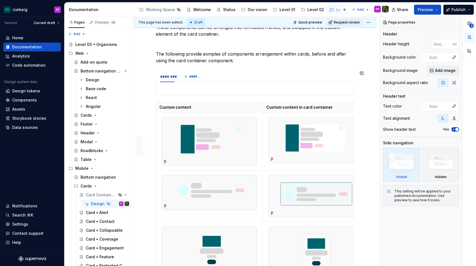
click at [284, 89] on p at bounding box center [254, 88] width 191 height 7
click at [174, 78] on div "********" at bounding box center [167, 77] width 14 height 6
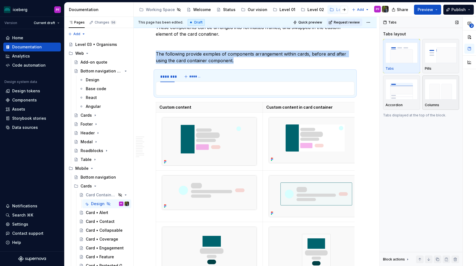
click at [442, 96] on img "button" at bounding box center [440, 89] width 32 height 20
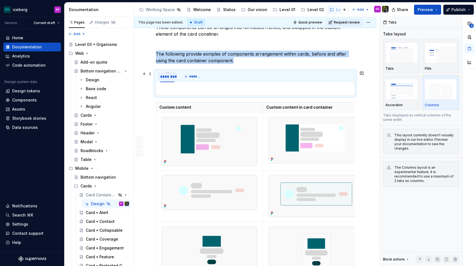
click at [169, 77] on div "********" at bounding box center [167, 77] width 14 height 6
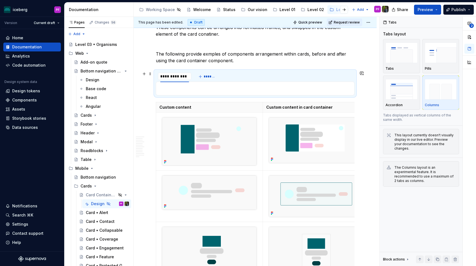
type input "**********"
click at [210, 74] on button "*******" at bounding box center [209, 77] width 22 height 8
type input "**********"
type textarea "*"
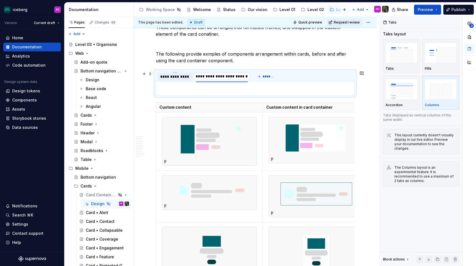
type input "**********"
click at [182, 77] on div "**********" at bounding box center [175, 77] width 30 height 6
click at [238, 76] on div "**********" at bounding box center [226, 77] width 60 height 6
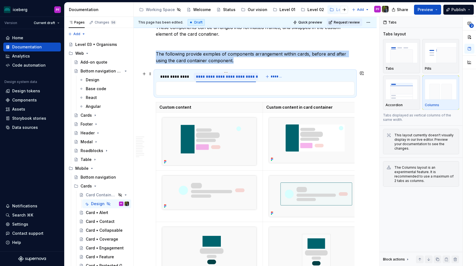
click at [238, 76] on div "**********" at bounding box center [226, 77] width 60 height 6
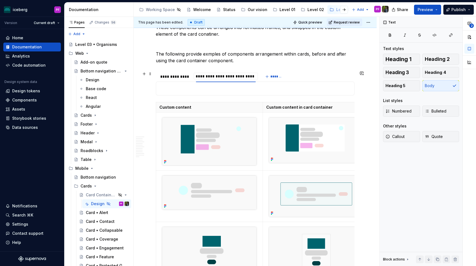
type input "**********"
click at [169, 80] on div "**********" at bounding box center [175, 77] width 35 height 8
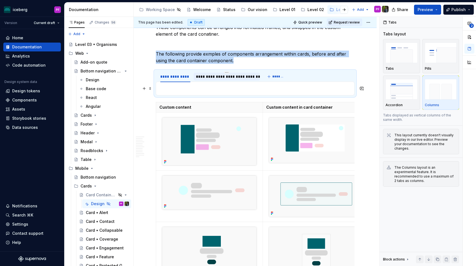
click at [237, 90] on p at bounding box center [254, 88] width 191 height 7
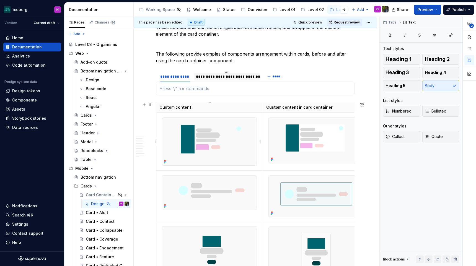
click at [204, 119] on img at bounding box center [209, 141] width 95 height 48
click at [191, 88] on p at bounding box center [254, 88] width 191 height 7
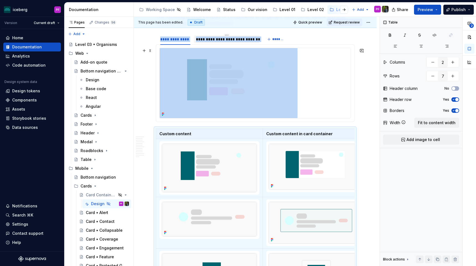
scroll to position [970, 0]
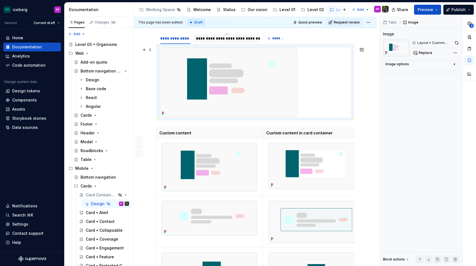
click at [245, 89] on img at bounding box center [229, 82] width 138 height 70
click at [202, 206] on img at bounding box center [209, 218] width 95 height 35
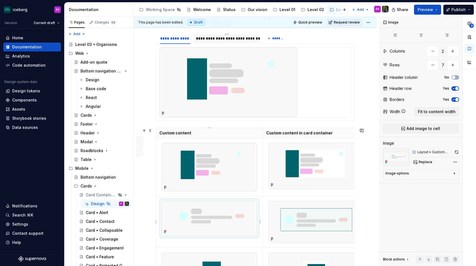
click at [202, 206] on img at bounding box center [209, 218] width 95 height 35
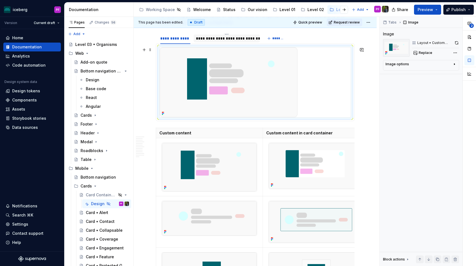
click at [325, 85] on div at bounding box center [255, 82] width 191 height 70
click at [295, 120] on div at bounding box center [255, 82] width 199 height 78
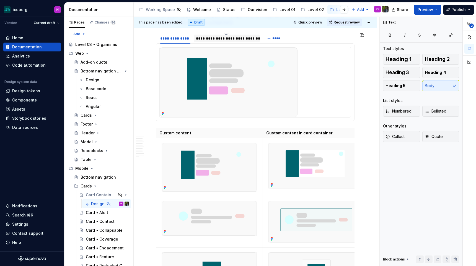
click at [299, 109] on div at bounding box center [255, 82] width 191 height 70
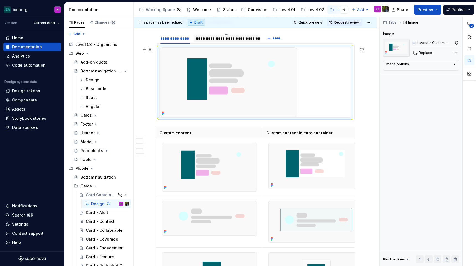
click at [159, 47] on div at bounding box center [254, 82] width 191 height 71
click at [354, 105] on div at bounding box center [255, 82] width 199 height 78
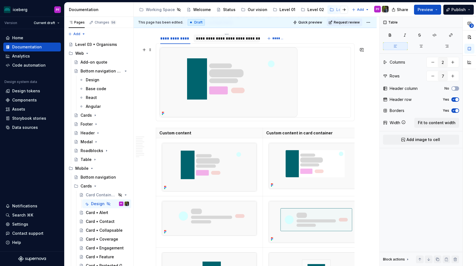
click at [351, 105] on div at bounding box center [254, 82] width 191 height 71
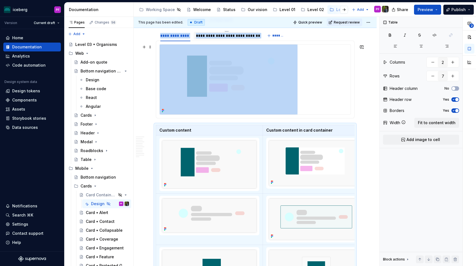
scroll to position [952, 0]
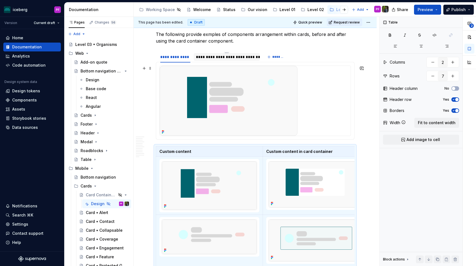
click at [309, 99] on div at bounding box center [255, 101] width 191 height 70
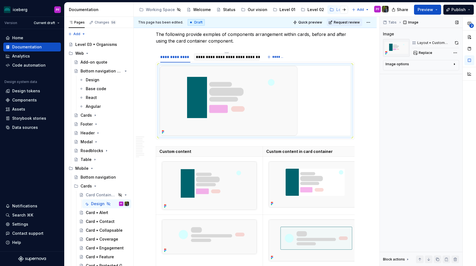
click at [417, 67] on div "Image options" at bounding box center [418, 65] width 67 height 7
click at [414, 67] on div "Image options Alignment Alt Caption" at bounding box center [421, 92] width 76 height 64
click at [247, 66] on img at bounding box center [229, 101] width 138 height 70
click at [249, 73] on img at bounding box center [229, 101] width 138 height 70
click at [424, 53] on span "Replace" at bounding box center [425, 53] width 14 height 4
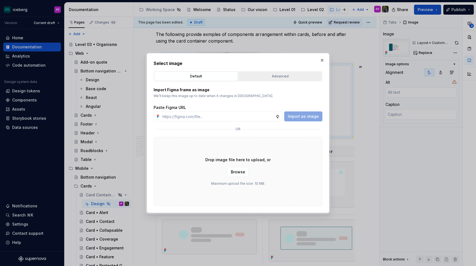
click at [255, 77] on div "Advanced" at bounding box center [280, 77] width 80 height 6
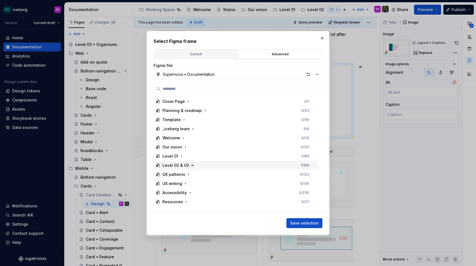
click at [191, 165] on icon "button" at bounding box center [192, 165] width 4 height 4
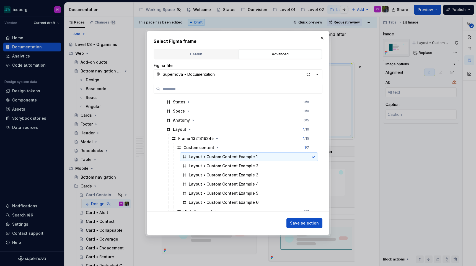
scroll to position [125, 0]
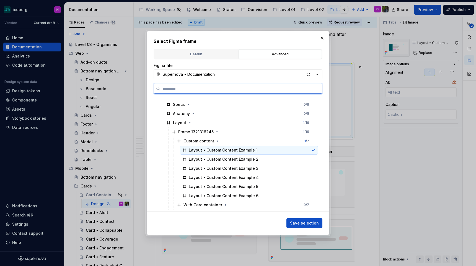
click at [216, 150] on div "Layout • Custom Content Example 1" at bounding box center [223, 150] width 69 height 6
click at [262, 145] on div "Custom content 1 / 7" at bounding box center [245, 141] width 143 height 9
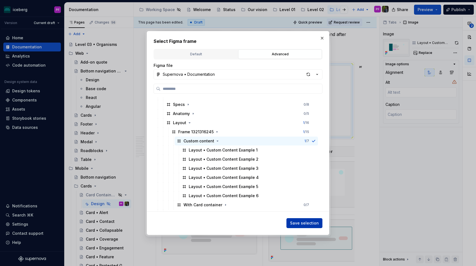
click at [294, 222] on span "Save selection" at bounding box center [304, 223] width 29 height 6
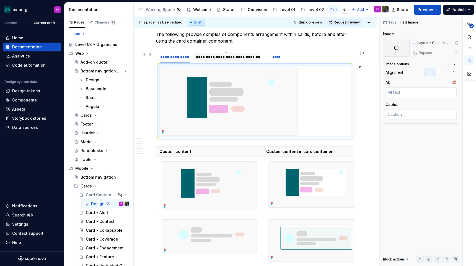
type textarea "*"
click at [223, 59] on div "**********" at bounding box center [227, 57] width 62 height 6
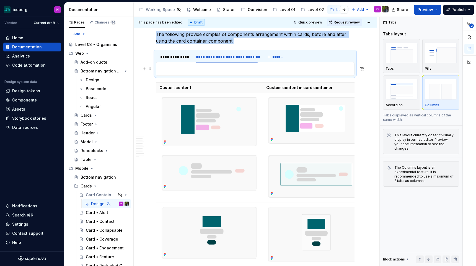
click at [246, 68] on p at bounding box center [254, 69] width 191 height 7
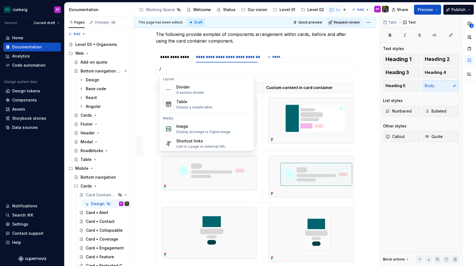
scroll to position [179, 0]
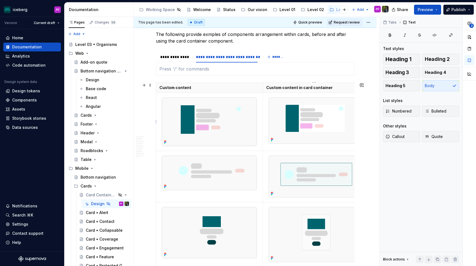
click at [307, 113] on img at bounding box center [313, 121] width 91 height 46
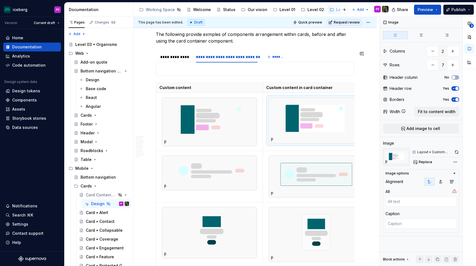
click at [189, 65] on div at bounding box center [255, 69] width 199 height 14
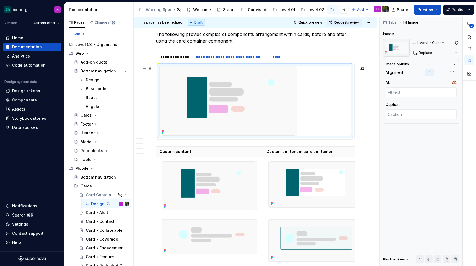
click at [199, 80] on img at bounding box center [229, 101] width 138 height 70
click at [420, 53] on span "Replace" at bounding box center [425, 53] width 14 height 4
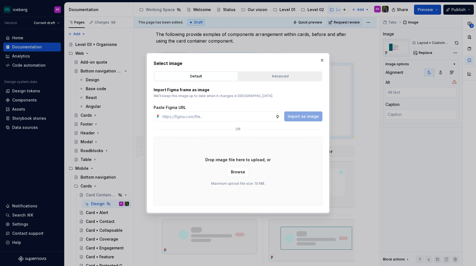
click at [258, 75] on div "Advanced" at bounding box center [280, 77] width 80 height 6
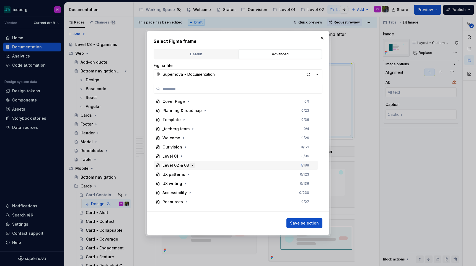
click at [190, 166] on icon "button" at bounding box center [192, 165] width 4 height 4
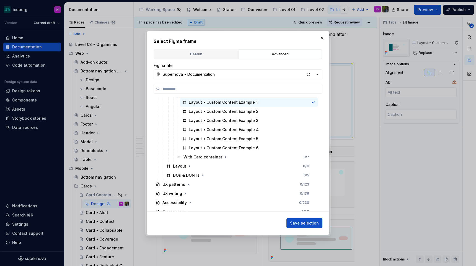
scroll to position [176, 0]
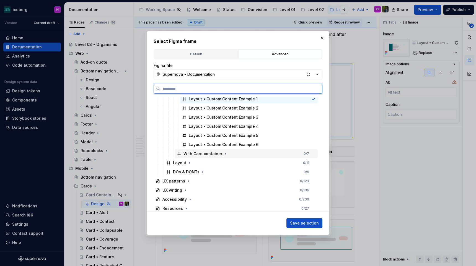
click at [313, 151] on div "With Card container 0 / 7" at bounding box center [245, 153] width 143 height 9
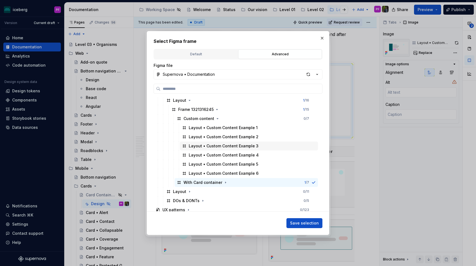
scroll to position [156, 0]
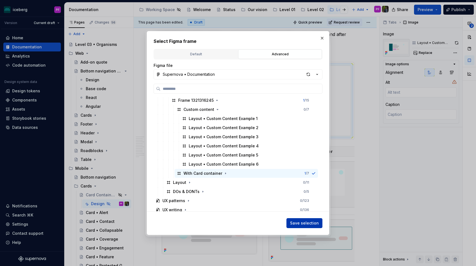
click at [303, 224] on span "Save selection" at bounding box center [304, 223] width 29 height 6
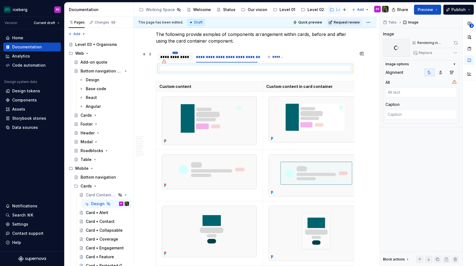
click at [174, 53] on html "iceberg PF Version Current draft Home Documentation Analytics Code automation D…" at bounding box center [238, 133] width 476 height 266
click at [169, 57] on html "iceberg PF Version Current draft Home Documentation Analytics Code automation D…" at bounding box center [238, 133] width 476 height 266
click at [169, 57] on div "**********" at bounding box center [175, 57] width 30 height 6
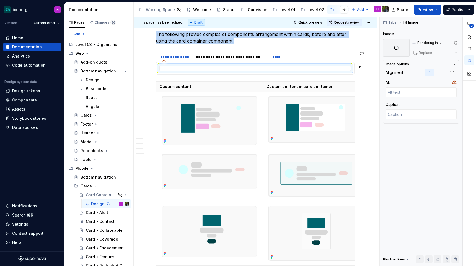
click at [163, 62] on icon at bounding box center [164, 61] width 4 height 4
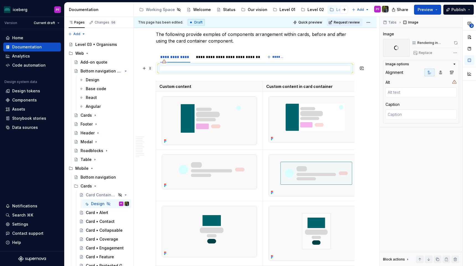
click at [187, 67] on div at bounding box center [254, 69] width 191 height 6
click at [424, 53] on div "Replace" at bounding box center [434, 53] width 47 height 8
click at [160, 54] on div "**********" at bounding box center [175, 57] width 35 height 8
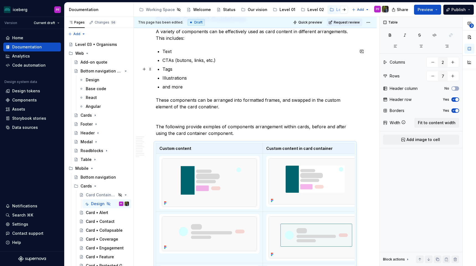
scroll to position [858, 0]
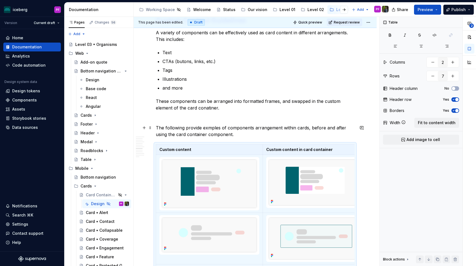
click at [225, 133] on p "The following provide exmples of components arrangement within cards, before an…" at bounding box center [255, 130] width 199 height 13
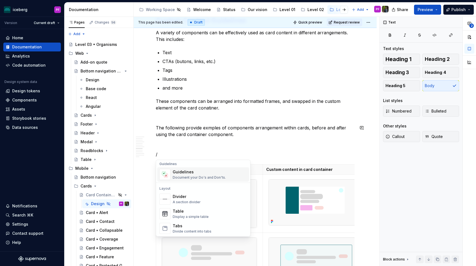
scroll to position [162, 0]
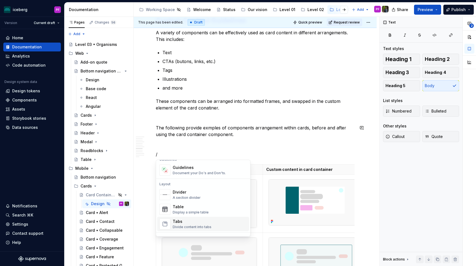
click at [180, 220] on div "Tabs" at bounding box center [192, 222] width 39 height 6
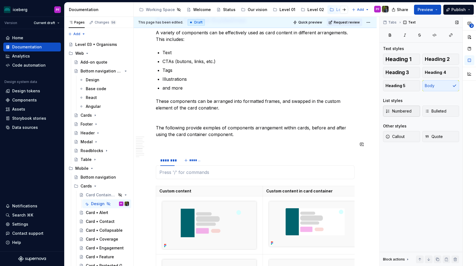
type textarea "*"
click at [166, 163] on div "********" at bounding box center [167, 160] width 19 height 8
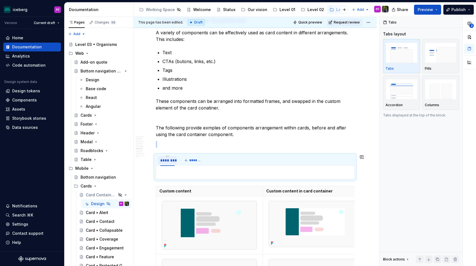
click at [166, 163] on div "********" at bounding box center [167, 160] width 19 height 8
type input "**********"
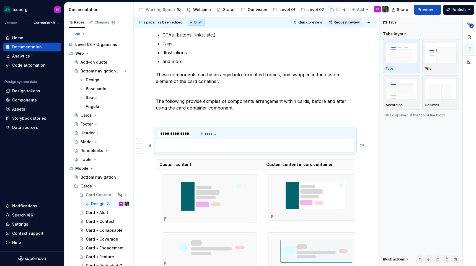
scroll to position [887, 0]
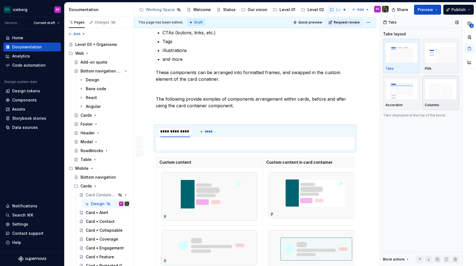
click at [426, 103] on div "Columns" at bounding box center [440, 92] width 32 height 29
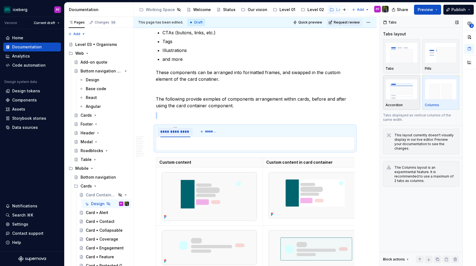
click at [413, 103] on div "Accordion" at bounding box center [401, 105] width 32 height 4
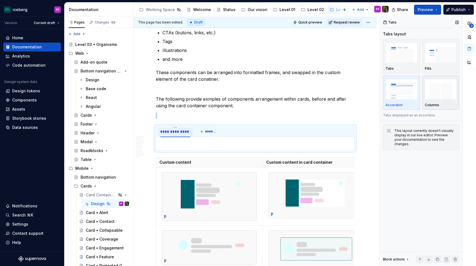
click at [432, 101] on div "Columns" at bounding box center [440, 92] width 32 height 29
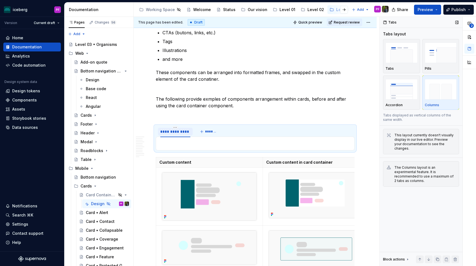
click at [404, 75] on div "Tabs Pills Accordion Columns" at bounding box center [421, 74] width 76 height 71
click at [404, 69] on div "Tabs" at bounding box center [401, 68] width 32 height 4
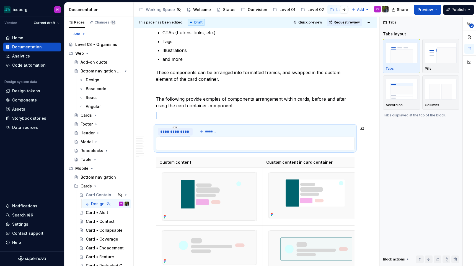
click at [198, 148] on div at bounding box center [255, 144] width 199 height 14
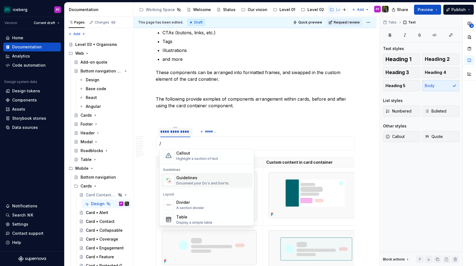
scroll to position [142, 0]
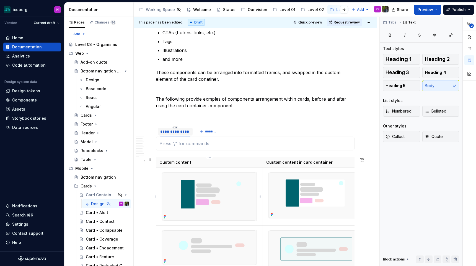
click at [210, 180] on img at bounding box center [209, 196] width 95 height 48
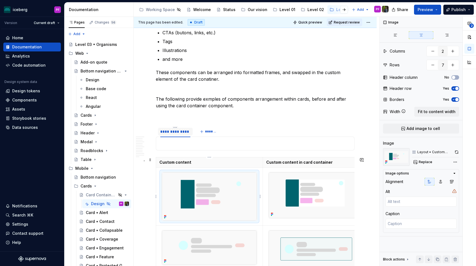
click at [195, 191] on img at bounding box center [209, 196] width 95 height 48
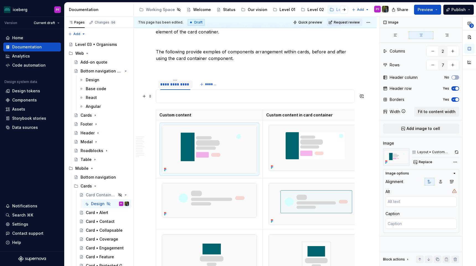
click at [179, 96] on p at bounding box center [254, 96] width 191 height 7
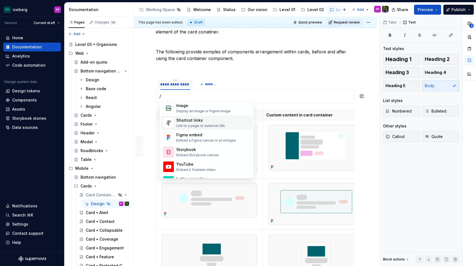
scroll to position [231, 0]
click at [189, 140] on div "Embed a Figma canvas or prototype" at bounding box center [205, 140] width 59 height 4
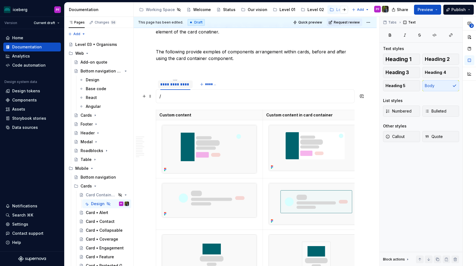
click at [166, 96] on p "/" at bounding box center [254, 96] width 191 height 7
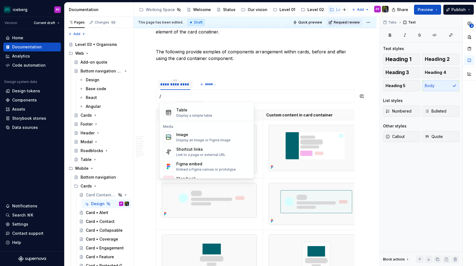
scroll to position [204, 0]
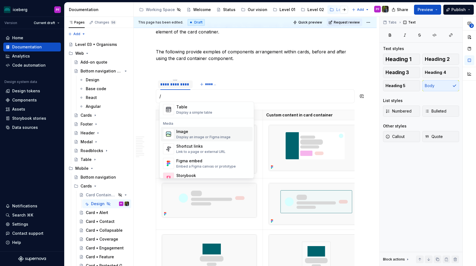
click at [181, 135] on div "Image Display an image or Figma image" at bounding box center [203, 134] width 54 height 11
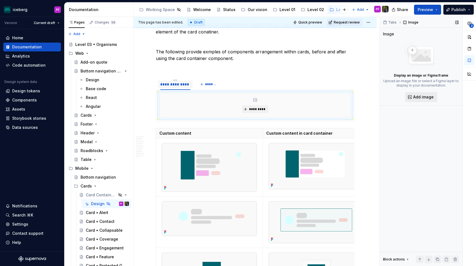
click at [414, 96] on span "Add image" at bounding box center [423, 97] width 20 height 6
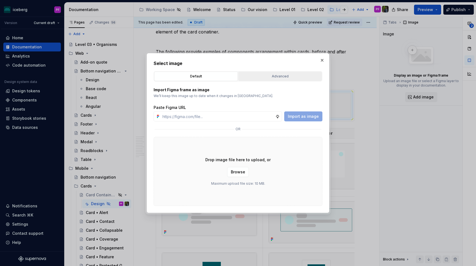
click at [255, 80] on button "Advanced" at bounding box center [279, 76] width 83 height 9
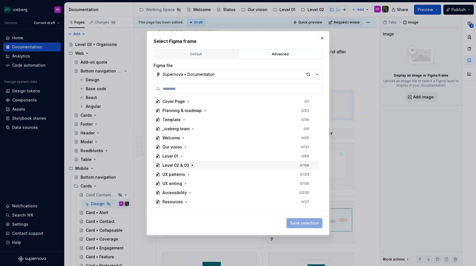
click at [192, 165] on icon "button" at bounding box center [192, 165] width 4 height 4
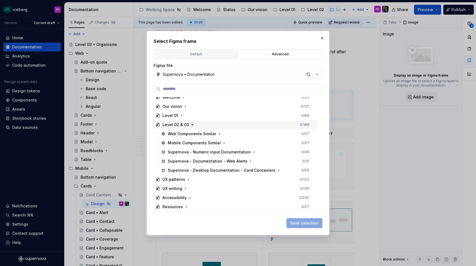
scroll to position [40, 0]
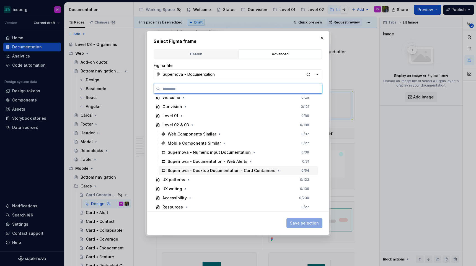
click at [267, 171] on div "Supernova - Desktop Documentation - Card Containers" at bounding box center [222, 171] width 108 height 6
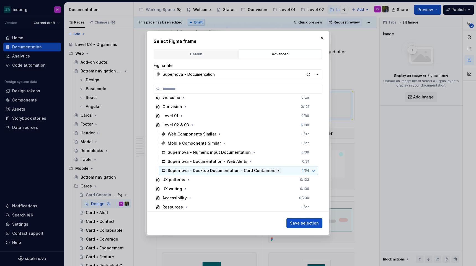
click at [276, 171] on icon "button" at bounding box center [278, 170] width 4 height 4
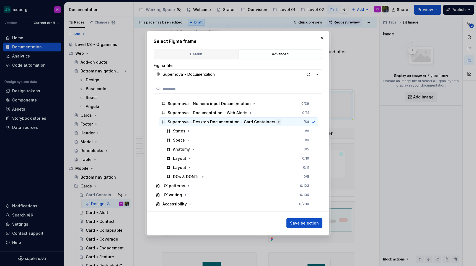
scroll to position [92, 0]
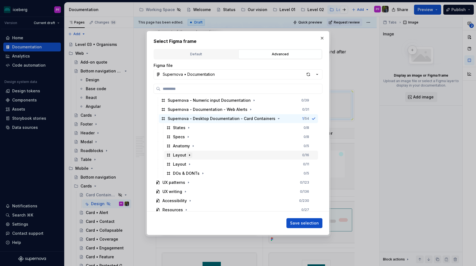
click at [189, 153] on icon "button" at bounding box center [189, 155] width 4 height 4
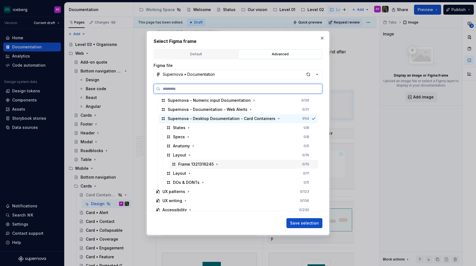
click at [212, 163] on div "Frame 1321316245" at bounding box center [195, 164] width 35 height 6
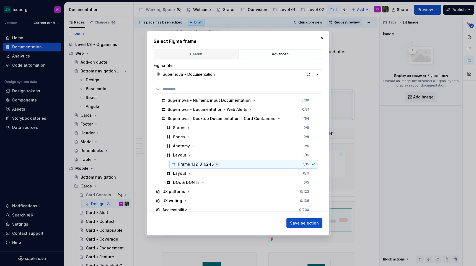
click at [218, 163] on button "button" at bounding box center [217, 164] width 6 height 6
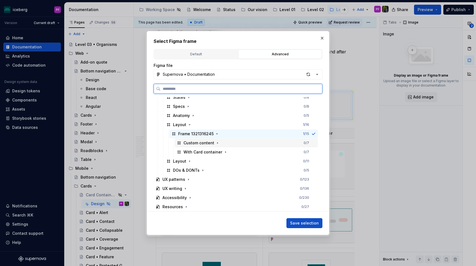
click at [208, 142] on div "Custom content" at bounding box center [198, 143] width 31 height 6
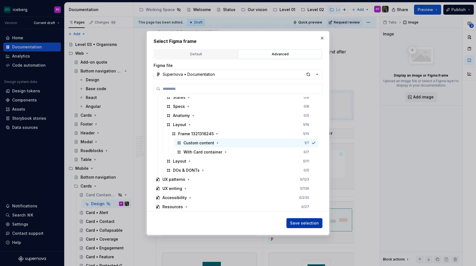
click at [301, 222] on span "Save selection" at bounding box center [304, 223] width 29 height 6
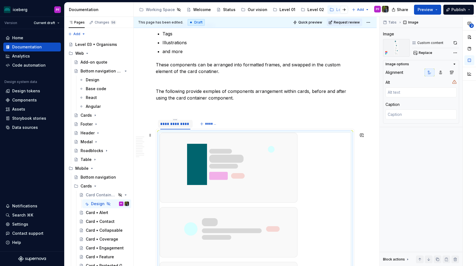
scroll to position [828, 0]
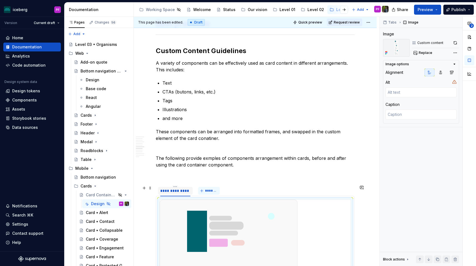
click at [206, 190] on span "*******" at bounding box center [211, 191] width 12 height 4
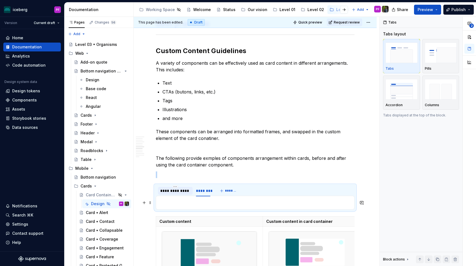
click at [166, 202] on p at bounding box center [254, 202] width 191 height 7
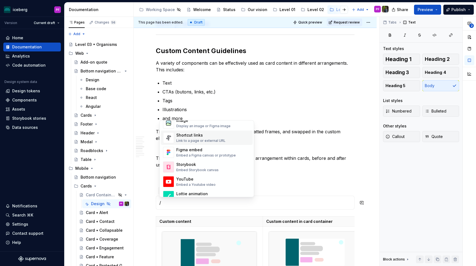
scroll to position [211, 0]
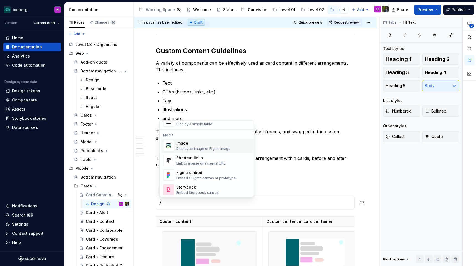
click at [193, 145] on div "Image" at bounding box center [203, 143] width 54 height 6
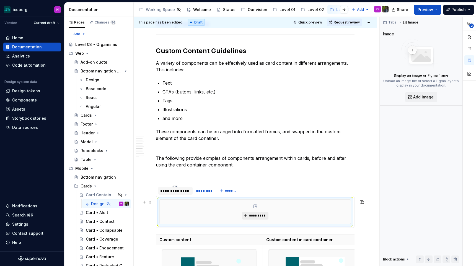
click at [252, 213] on button "*********" at bounding box center [255, 216] width 26 height 8
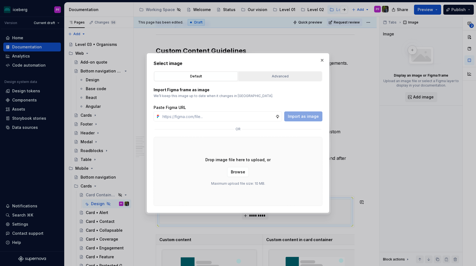
click at [267, 79] on div "Advanced" at bounding box center [280, 77] width 80 height 6
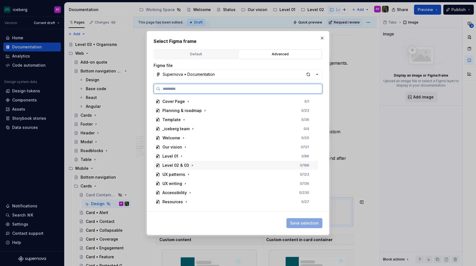
click at [187, 168] on div "Level 02 & 03 0 / 188" at bounding box center [235, 165] width 164 height 9
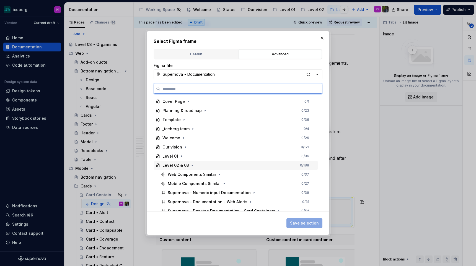
click at [189, 168] on span at bounding box center [192, 166] width 6 height 6
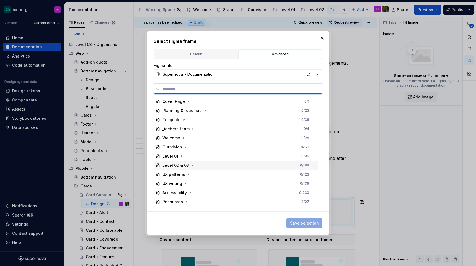
click at [189, 168] on span at bounding box center [192, 166] width 6 height 6
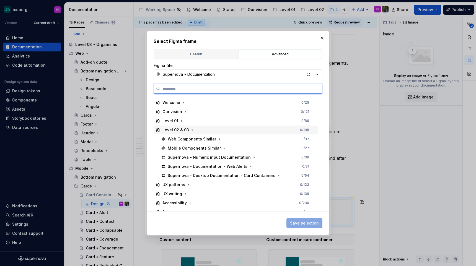
scroll to position [41, 0]
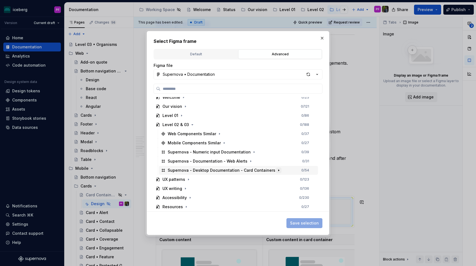
click at [276, 171] on icon "button" at bounding box center [278, 170] width 4 height 4
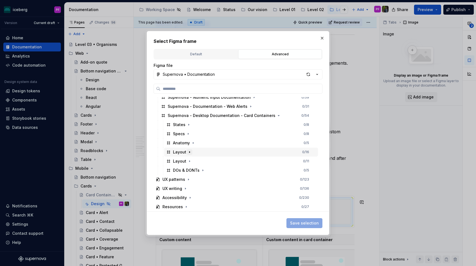
click at [190, 153] on icon "button" at bounding box center [189, 152] width 4 height 4
click at [216, 159] on icon "button" at bounding box center [217, 161] width 4 height 4
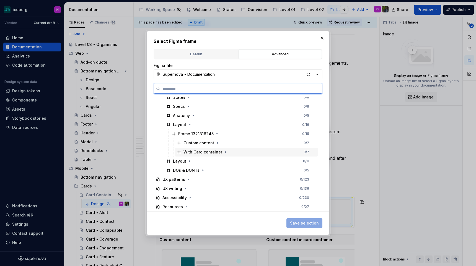
click at [220, 153] on div "With Card container" at bounding box center [205, 152] width 45 height 6
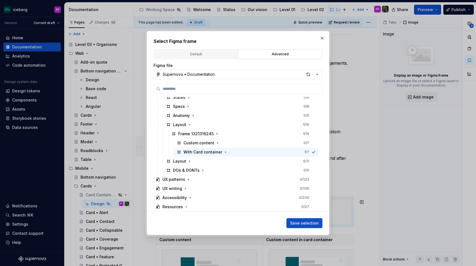
click at [301, 223] on span "Save selection" at bounding box center [304, 223] width 29 height 6
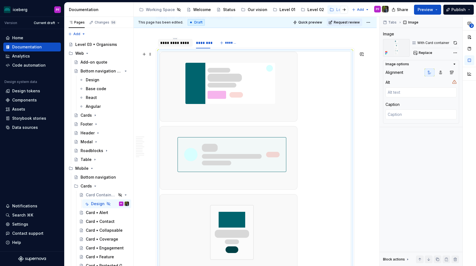
type textarea "*"
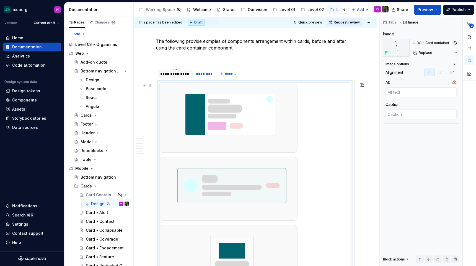
scroll to position [944, 0]
click at [207, 74] on div "********" at bounding box center [203, 75] width 14 height 6
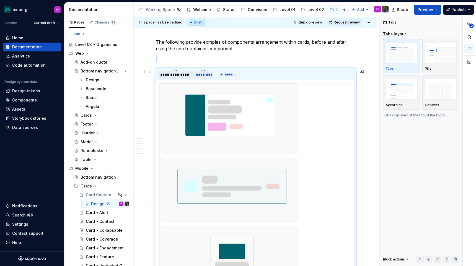
click at [207, 74] on div "********" at bounding box center [203, 75] width 14 height 6
type input "**********"
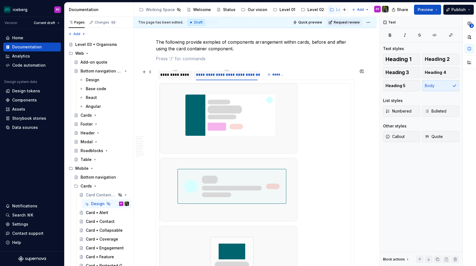
click at [307, 74] on div "**********" at bounding box center [255, 74] width 199 height 11
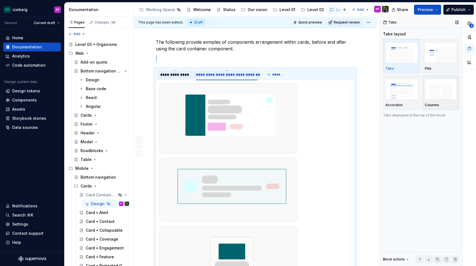
click at [443, 80] on img "button" at bounding box center [440, 89] width 32 height 20
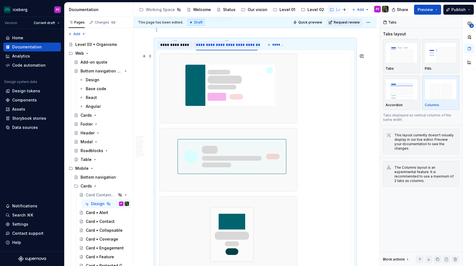
scroll to position [976, 0]
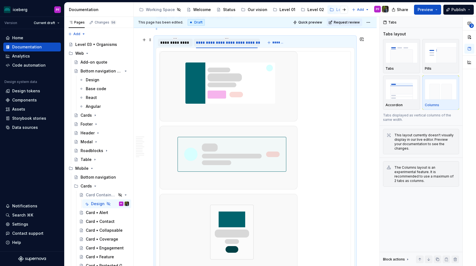
click at [173, 43] on div "**********" at bounding box center [175, 43] width 30 height 6
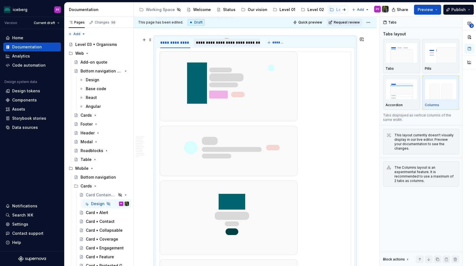
click at [219, 45] on div "**********" at bounding box center [227, 43] width 62 height 6
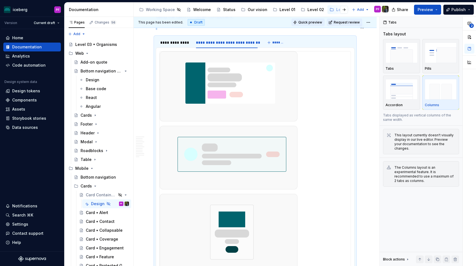
click at [318, 23] on span "Quick preview" at bounding box center [310, 22] width 24 height 4
click at [310, 25] on button "Quick preview" at bounding box center [307, 23] width 33 height 8
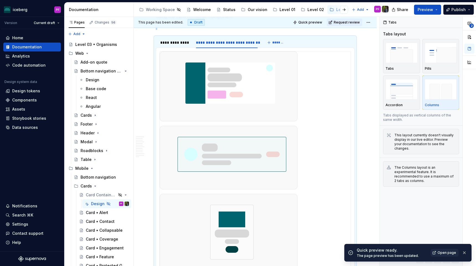
click at [444, 254] on span "Open page" at bounding box center [446, 252] width 19 height 4
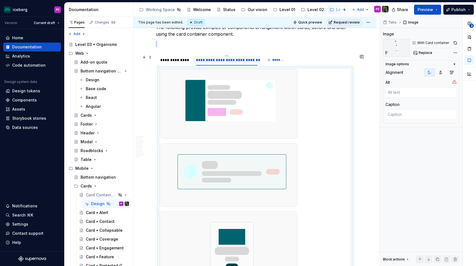
scroll to position [958, 0]
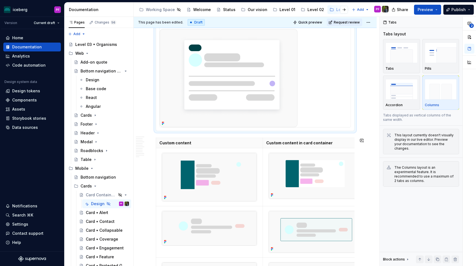
scroll to position [1393, 0]
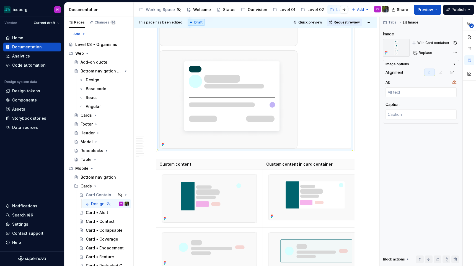
scroll to position [1377, 0]
click at [454, 52] on div "**********" at bounding box center [427, 141] width 96 height 249
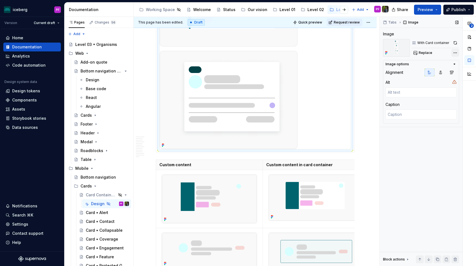
click at [454, 52] on div "**********" at bounding box center [427, 141] width 96 height 249
click at [455, 43] on button "button" at bounding box center [455, 43] width 8 height 8
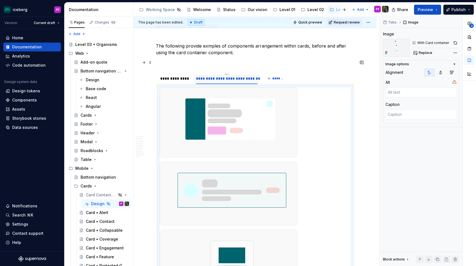
scroll to position [939, 0]
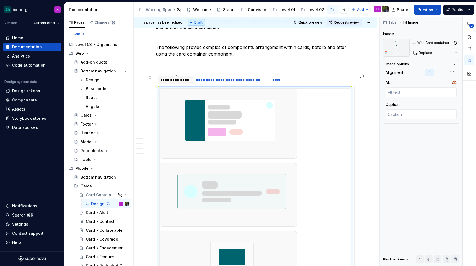
click at [184, 78] on div "**********" at bounding box center [175, 80] width 30 height 6
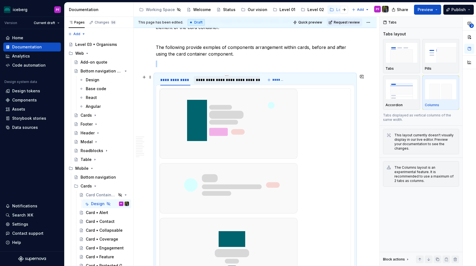
click at [229, 83] on div "**********" at bounding box center [227, 80] width 66 height 8
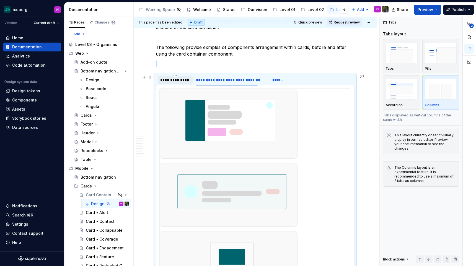
click at [179, 83] on div "**********" at bounding box center [175, 80] width 35 height 8
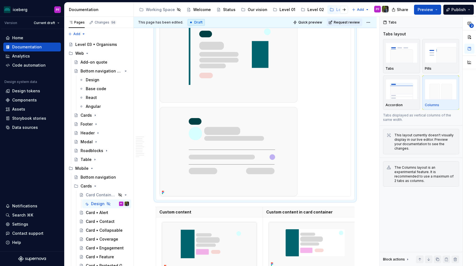
scroll to position [1287, 0]
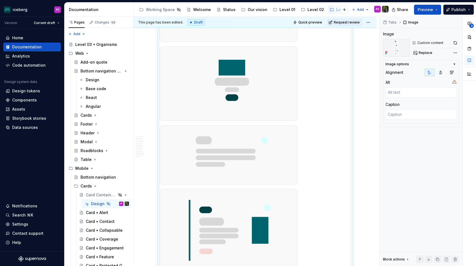
scroll to position [1070, 0]
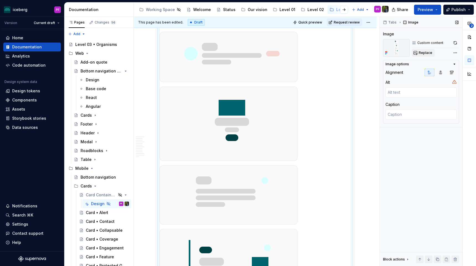
click at [431, 52] on button "Replace" at bounding box center [422, 53] width 23 height 8
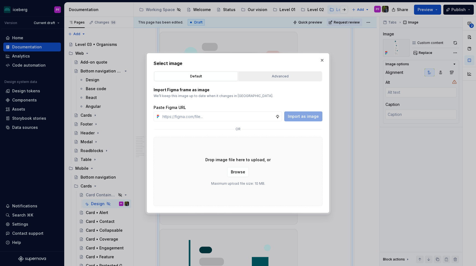
click at [245, 73] on button "Advanced" at bounding box center [279, 76] width 83 height 9
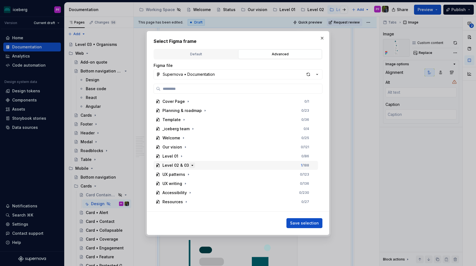
click at [190, 166] on icon "button" at bounding box center [192, 165] width 4 height 4
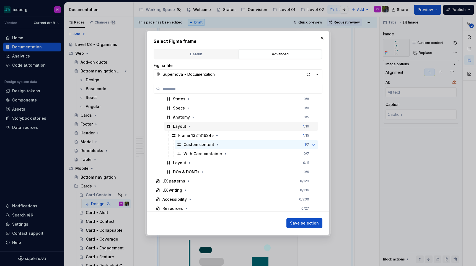
scroll to position [122, 0]
click at [217, 141] on button "button" at bounding box center [218, 144] width 6 height 6
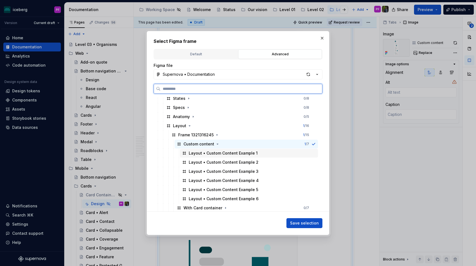
click at [231, 150] on div "Layout • Custom Content Example 1" at bounding box center [223, 153] width 69 height 6
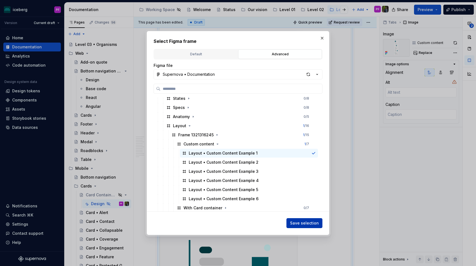
click at [295, 220] on button "Save selection" at bounding box center [304, 223] width 36 height 10
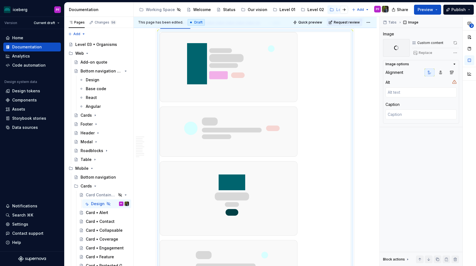
scroll to position [946, 0]
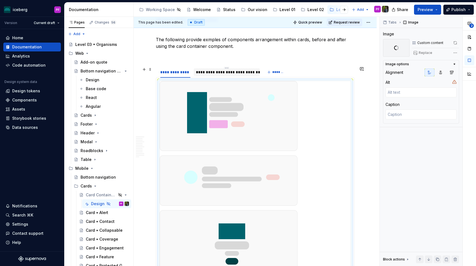
click at [200, 70] on div "**********" at bounding box center [227, 72] width 62 height 6
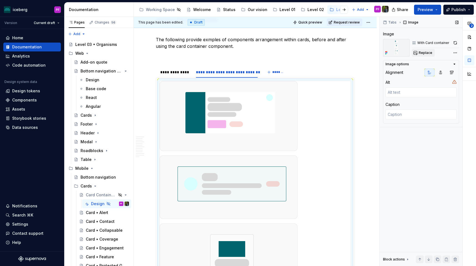
click at [417, 55] on button "Replace" at bounding box center [422, 53] width 23 height 8
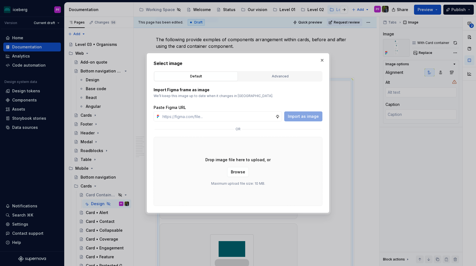
click at [256, 81] on div "Default Advanced" at bounding box center [237, 76] width 169 height 11
click at [256, 79] on button "Advanced" at bounding box center [279, 76] width 83 height 9
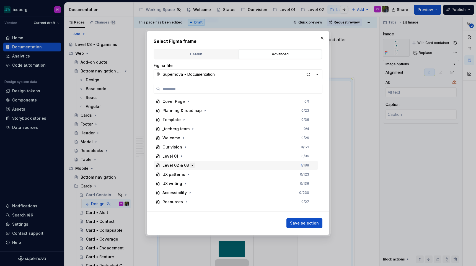
click at [190, 166] on icon "button" at bounding box center [192, 165] width 4 height 4
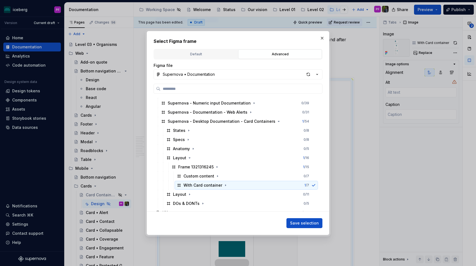
scroll to position [90, 0]
click at [223, 184] on icon "button" at bounding box center [225, 184] width 4 height 4
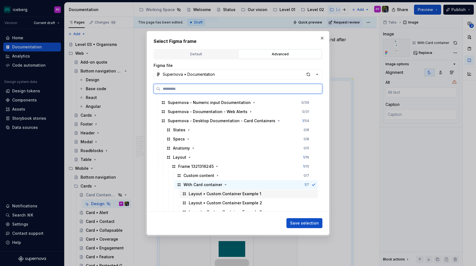
click at [214, 193] on div "Layout • Custom Container Example 1" at bounding box center [225, 194] width 72 height 6
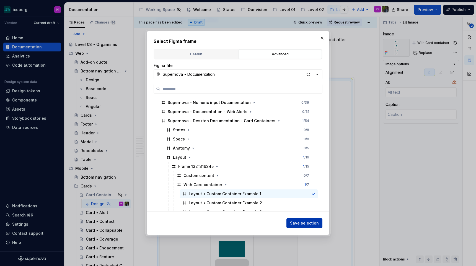
click at [289, 218] on button "Save selection" at bounding box center [304, 223] width 36 height 10
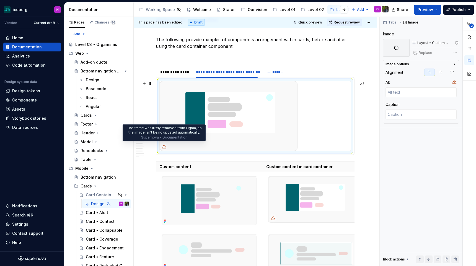
click at [164, 146] on icon at bounding box center [164, 146] width 4 height 3
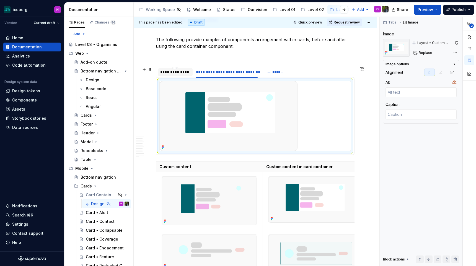
click at [181, 75] on div "**********" at bounding box center [175, 72] width 30 height 6
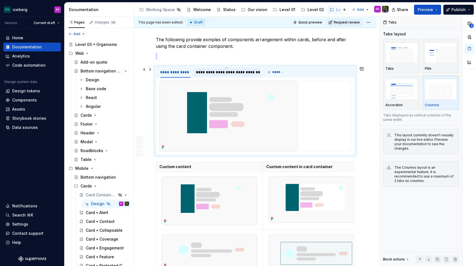
click at [209, 72] on div "**********" at bounding box center [227, 72] width 62 height 6
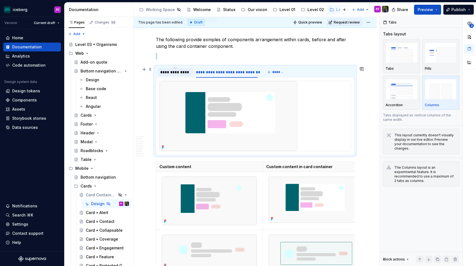
click at [179, 72] on div "**********" at bounding box center [175, 72] width 30 height 6
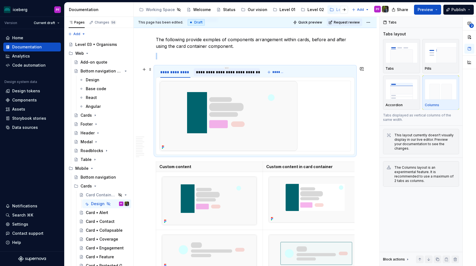
click at [206, 72] on div "**********" at bounding box center [227, 72] width 62 height 6
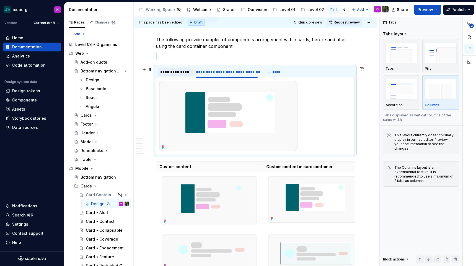
click at [182, 72] on div "**********" at bounding box center [175, 72] width 30 height 6
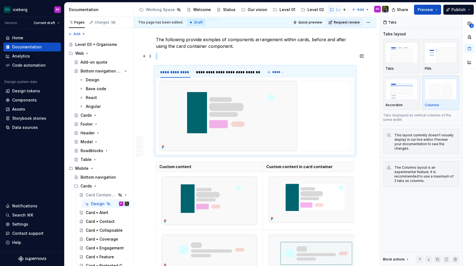
click at [186, 57] on p at bounding box center [255, 56] width 199 height 7
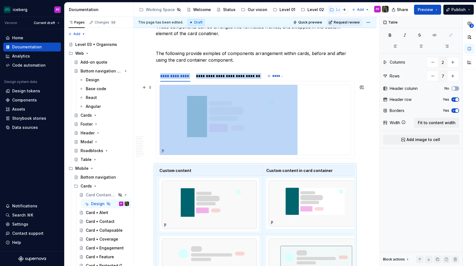
scroll to position [943, 0]
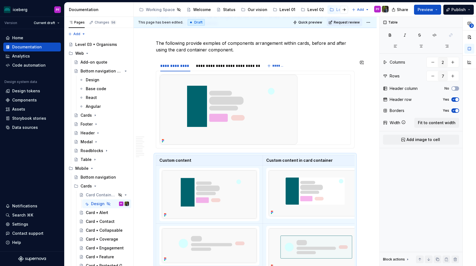
click at [158, 153] on div "**********" at bounding box center [255, 254] width 199 height 2177
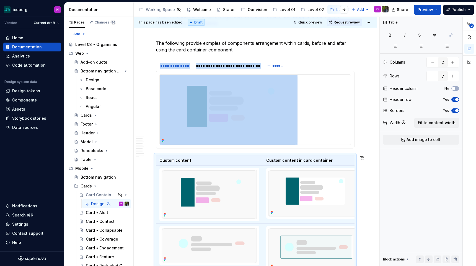
click at [160, 151] on div "**********" at bounding box center [255, 254] width 199 height 2177
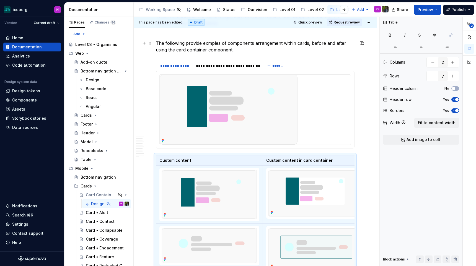
click at [247, 52] on p "The following provide exmples of components arrangement within cards, before an…" at bounding box center [255, 46] width 199 height 13
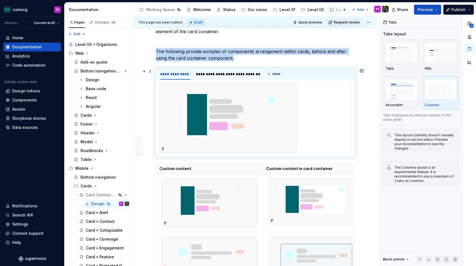
scroll to position [919, 0]
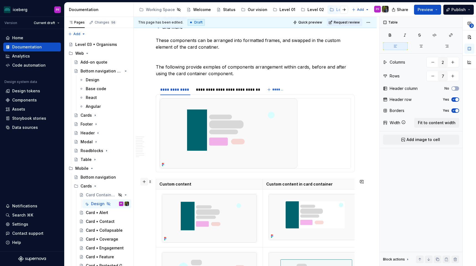
click at [146, 181] on button "button" at bounding box center [144, 182] width 8 height 8
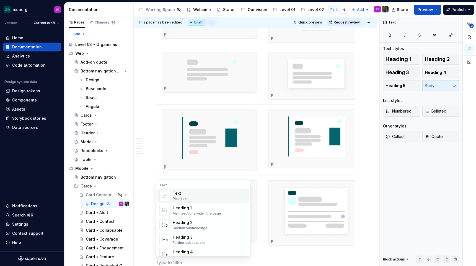
click at [177, 194] on div "Text" at bounding box center [180, 193] width 15 height 6
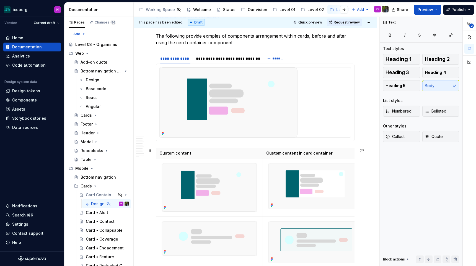
scroll to position [949, 0]
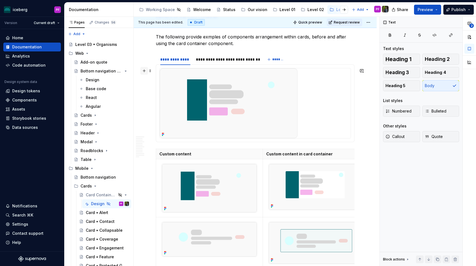
click at [144, 72] on button "button" at bounding box center [144, 71] width 8 height 8
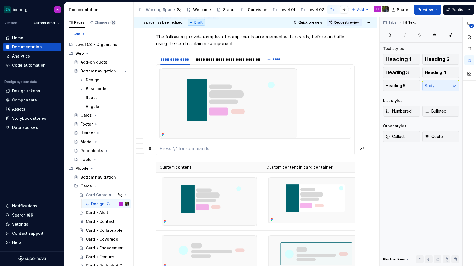
click at [173, 145] on section-item-column at bounding box center [254, 110] width 191 height 84
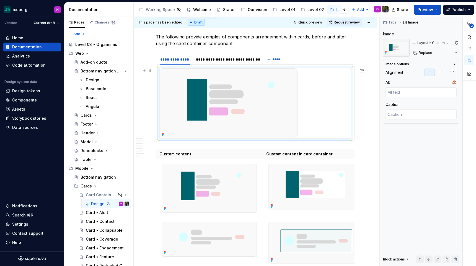
click at [339, 76] on div at bounding box center [255, 103] width 191 height 70
click at [449, 71] on icon "button" at bounding box center [451, 72] width 4 height 4
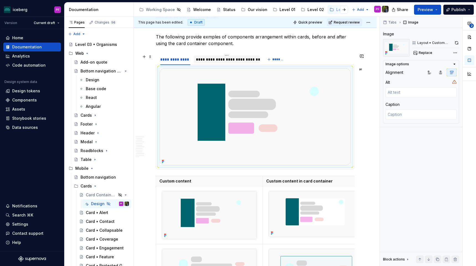
click at [213, 64] on div at bounding box center [227, 64] width 66 height 1
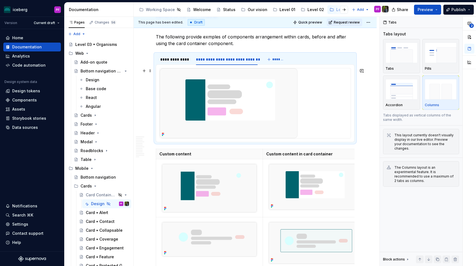
click at [278, 99] on img at bounding box center [229, 103] width 138 height 70
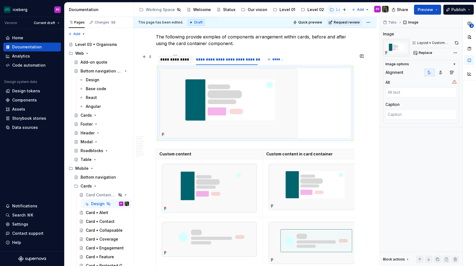
click at [177, 59] on div "**********" at bounding box center [175, 60] width 30 height 6
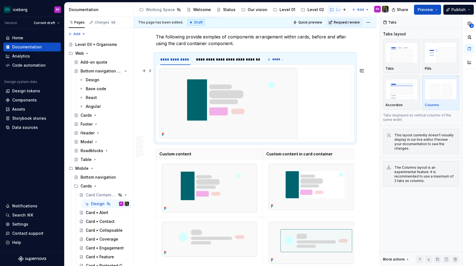
click at [262, 96] on img at bounding box center [229, 103] width 138 height 70
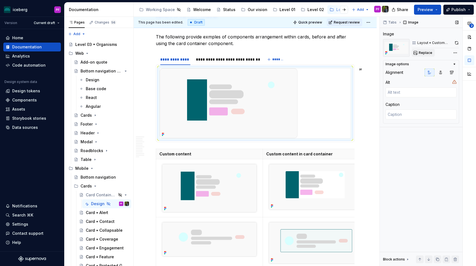
click at [424, 52] on span "Replace" at bounding box center [425, 53] width 14 height 4
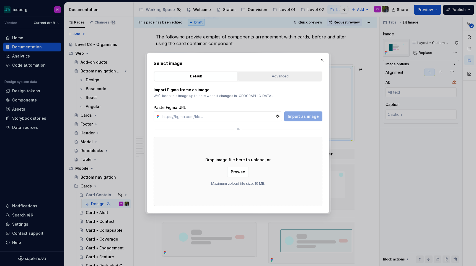
click at [285, 78] on div "Advanced" at bounding box center [280, 77] width 80 height 6
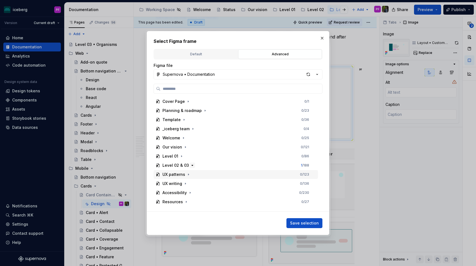
click at [192, 165] on icon "button" at bounding box center [192, 165] width 1 height 1
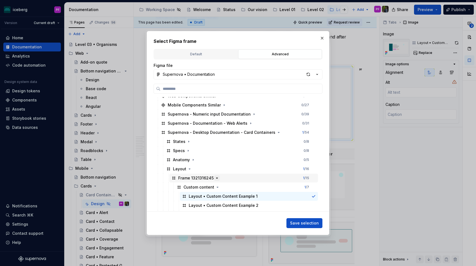
scroll to position [112, 0]
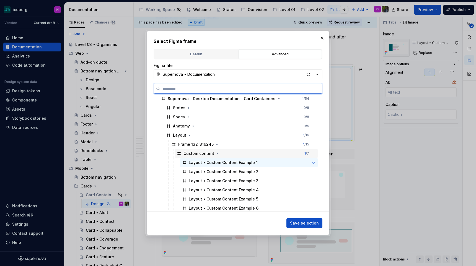
click at [207, 155] on div "Custom content" at bounding box center [198, 154] width 31 height 6
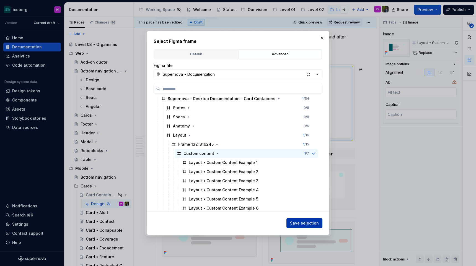
click at [299, 224] on span "Save selection" at bounding box center [304, 223] width 29 height 6
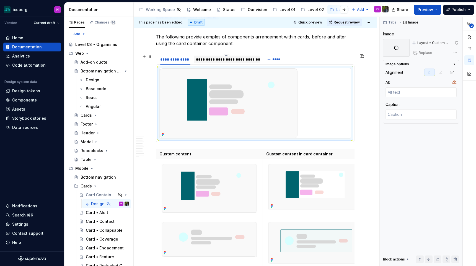
click at [253, 56] on div "**********" at bounding box center [227, 60] width 66 height 8
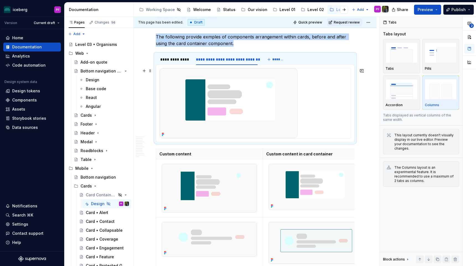
click at [240, 85] on img at bounding box center [229, 103] width 138 height 70
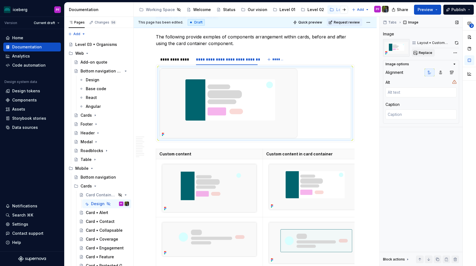
click at [430, 52] on span "Replace" at bounding box center [425, 53] width 14 height 4
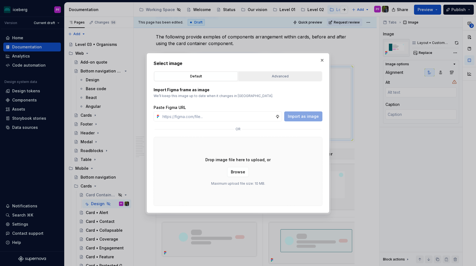
click at [276, 72] on button "Advanced" at bounding box center [279, 76] width 83 height 9
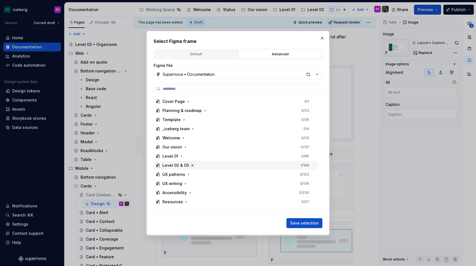
click at [192, 164] on icon "button" at bounding box center [192, 165] width 4 height 4
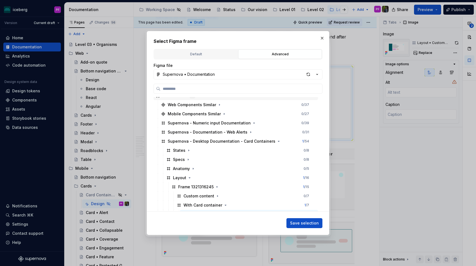
scroll to position [99, 0]
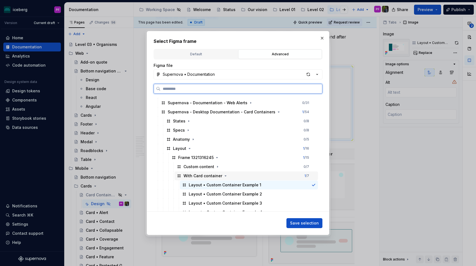
click at [217, 173] on div "With Card container" at bounding box center [202, 176] width 39 height 6
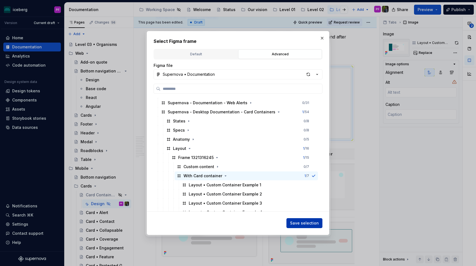
click at [320, 224] on button "Save selection" at bounding box center [304, 223] width 36 height 10
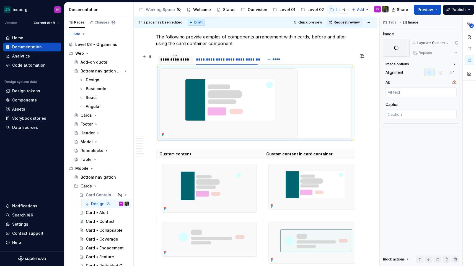
click at [180, 61] on div "**********" at bounding box center [175, 60] width 30 height 6
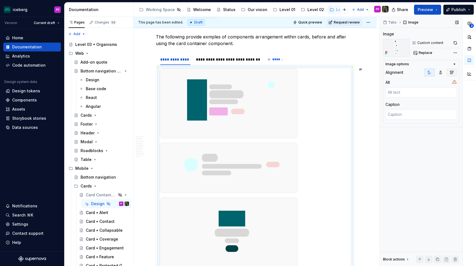
click at [451, 74] on icon "button" at bounding box center [451, 72] width 4 height 4
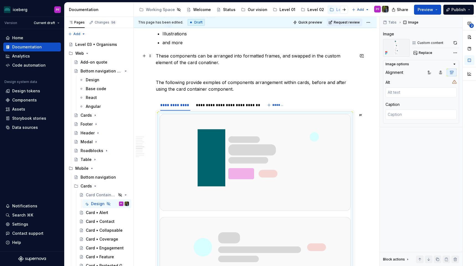
scroll to position [941, 0]
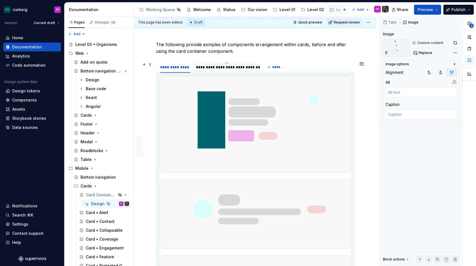
click at [228, 67] on div "**********" at bounding box center [227, 67] width 62 height 6
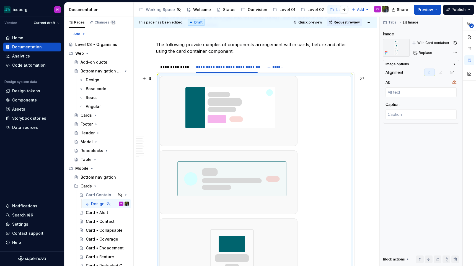
click at [455, 65] on icon "button" at bounding box center [454, 64] width 4 height 4
click at [453, 66] on div "button" at bounding box center [454, 65] width 4 height 7
click at [453, 76] on button "button" at bounding box center [451, 73] width 10 height 8
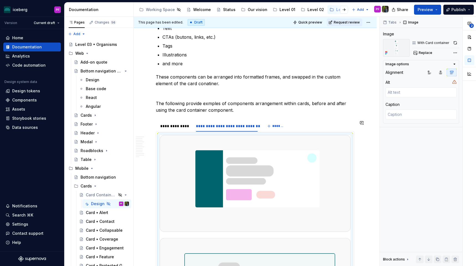
scroll to position [932, 0]
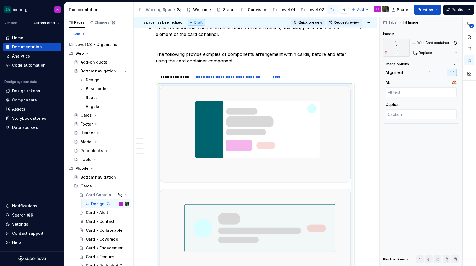
click at [315, 24] on span "Quick preview" at bounding box center [310, 22] width 24 height 4
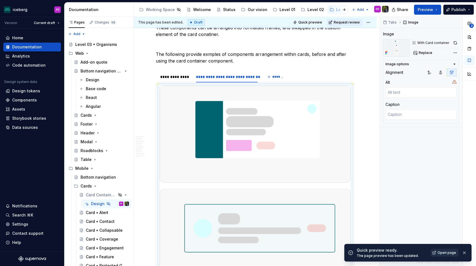
click at [442, 249] on link "Open page" at bounding box center [444, 253] width 28 height 8
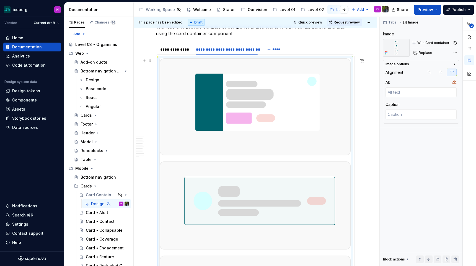
scroll to position [958, 0]
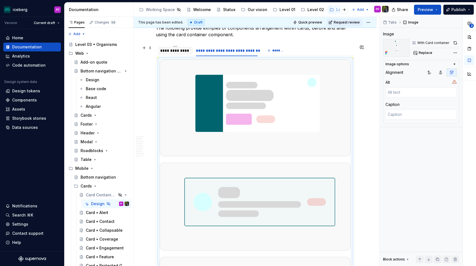
click at [164, 49] on div "**********" at bounding box center [175, 51] width 30 height 6
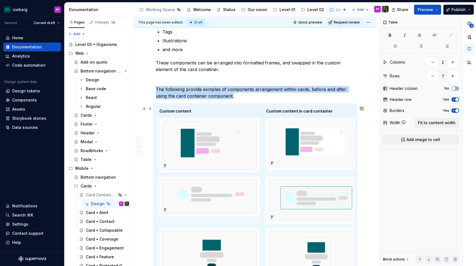
scroll to position [876, 0]
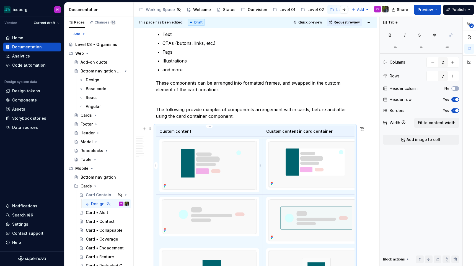
click at [195, 150] on img at bounding box center [209, 165] width 95 height 48
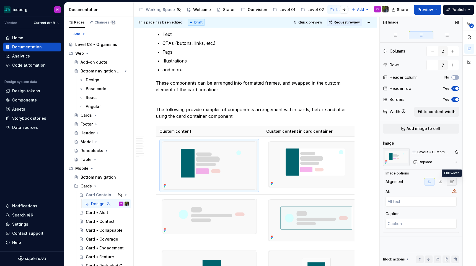
click at [453, 180] on icon "button" at bounding box center [451, 181] width 4 height 4
click at [348, 170] on img at bounding box center [313, 164] width 91 height 46
click at [453, 182] on icon "button" at bounding box center [451, 181] width 3 height 3
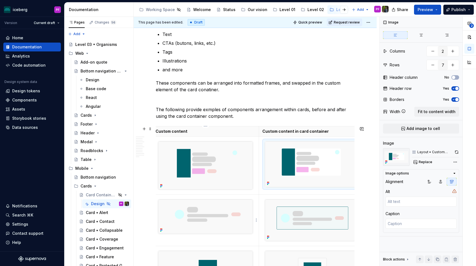
click at [213, 212] on img at bounding box center [205, 216] width 95 height 35
click at [450, 182] on icon "button" at bounding box center [451, 181] width 3 height 3
click at [307, 210] on img at bounding box center [310, 220] width 91 height 42
click at [453, 179] on button "button" at bounding box center [451, 182] width 10 height 8
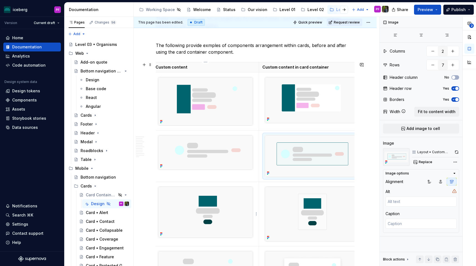
click at [214, 197] on img at bounding box center [205, 212] width 95 height 51
click at [448, 182] on button "button" at bounding box center [451, 182] width 10 height 8
click at [312, 216] on img at bounding box center [310, 214] width 91 height 55
click at [454, 183] on button "button" at bounding box center [451, 182] width 10 height 8
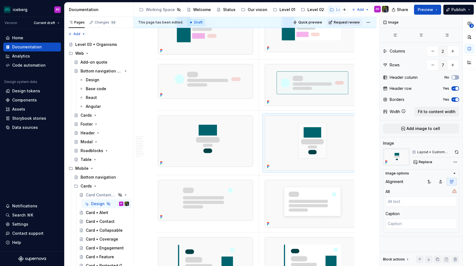
scroll to position [1034, 0]
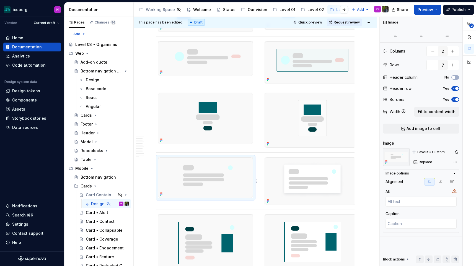
click at [216, 185] on img at bounding box center [205, 177] width 95 height 41
click at [453, 180] on icon "button" at bounding box center [451, 181] width 3 height 3
click at [339, 183] on img at bounding box center [310, 181] width 91 height 48
click at [450, 181] on icon "button" at bounding box center [451, 181] width 3 height 3
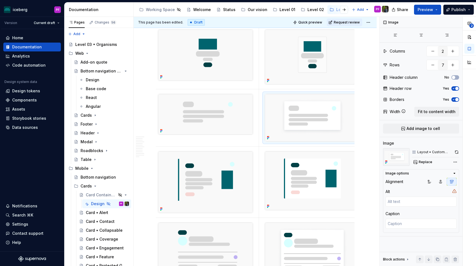
scroll to position [1107, 0]
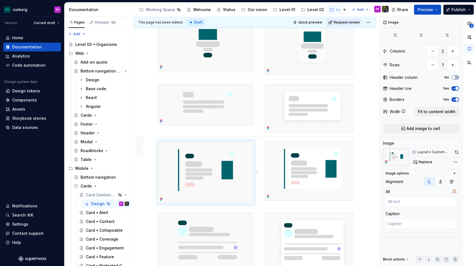
click at [222, 187] on img at bounding box center [205, 173] width 95 height 62
click at [452, 180] on icon "button" at bounding box center [451, 181] width 4 height 4
click at [330, 178] on img at bounding box center [310, 171] width 91 height 59
click at [451, 181] on icon "button" at bounding box center [451, 181] width 3 height 3
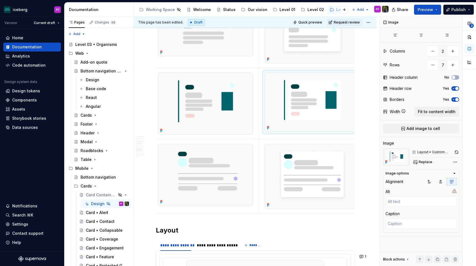
scroll to position [1195, 0]
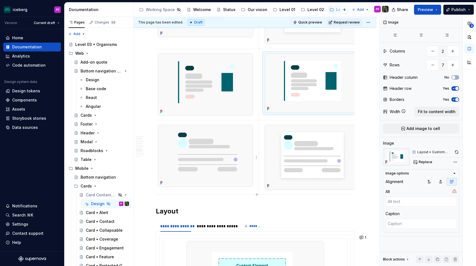
click at [217, 172] on img at bounding box center [205, 156] width 95 height 62
click at [450, 183] on icon "button" at bounding box center [451, 181] width 4 height 4
click at [327, 156] on img at bounding box center [310, 157] width 91 height 64
click at [452, 181] on icon "button" at bounding box center [451, 181] width 4 height 4
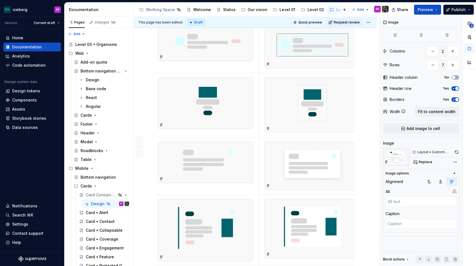
scroll to position [1059, 0]
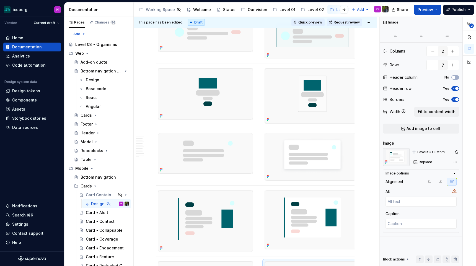
click at [314, 22] on span "Quick preview" at bounding box center [310, 22] width 24 height 4
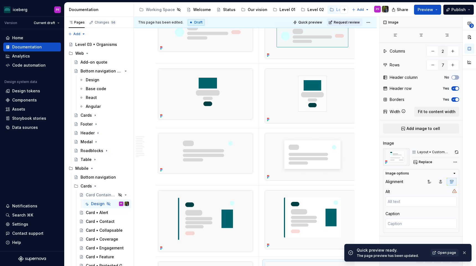
click at [445, 254] on span "Open page" at bounding box center [446, 252] width 19 height 4
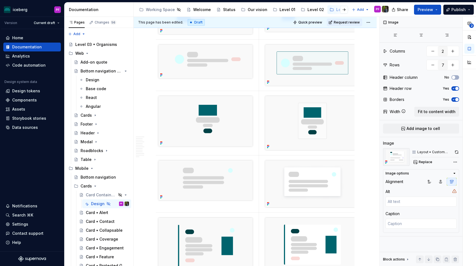
scroll to position [1024, 0]
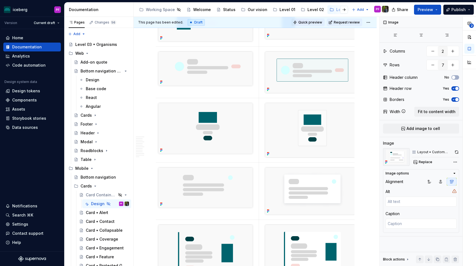
click at [317, 20] on span "Quick preview" at bounding box center [310, 22] width 24 height 4
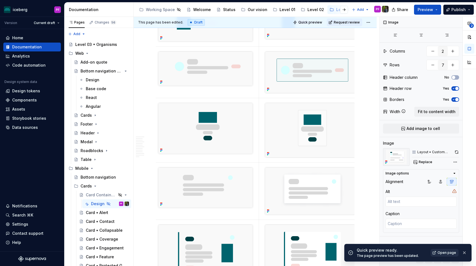
click at [447, 254] on span "Open page" at bounding box center [446, 252] width 19 height 4
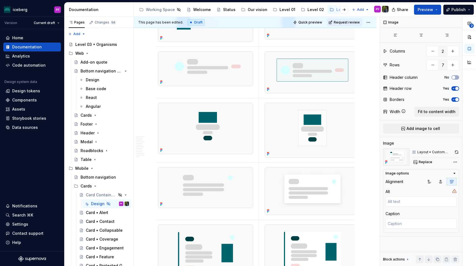
type textarea "*"
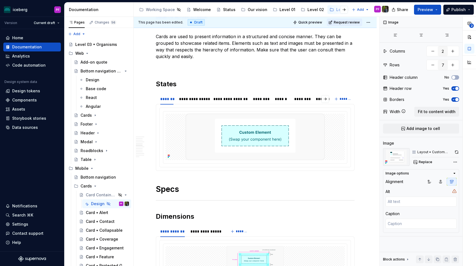
scroll to position [89, 0]
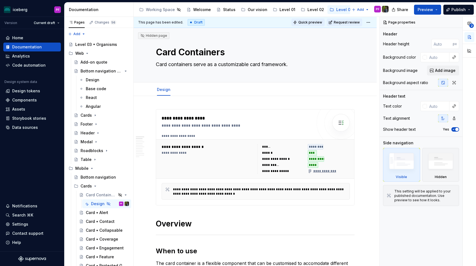
click at [311, 23] on span "Quick preview" at bounding box center [310, 22] width 24 height 4
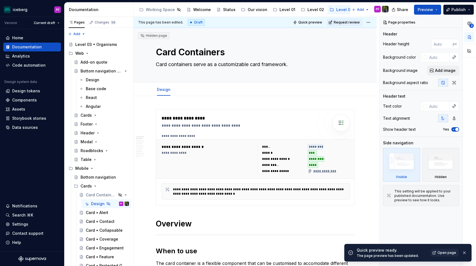
click at [447, 252] on span "Open page" at bounding box center [446, 252] width 19 height 4
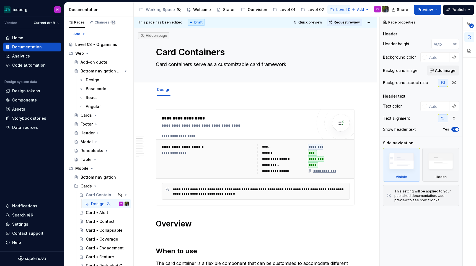
type textarea "*"
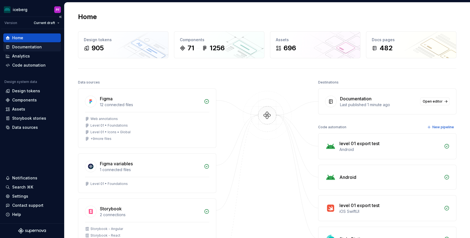
click at [36, 46] on div "Documentation" at bounding box center [27, 47] width 30 height 6
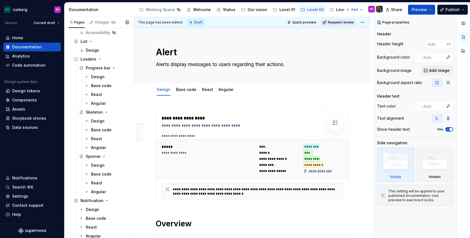
scroll to position [715, 0]
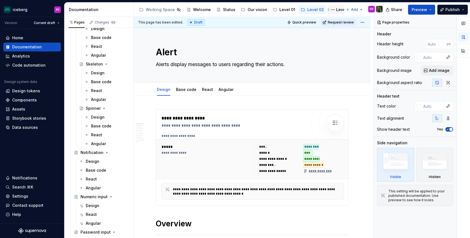
click at [339, 8] on div "Level 03" at bounding box center [344, 10] width 17 height 6
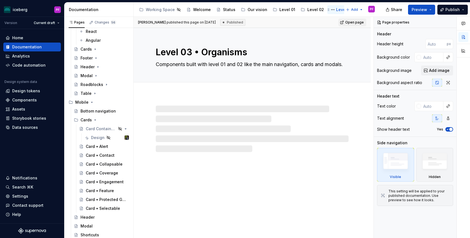
scroll to position [66, 0]
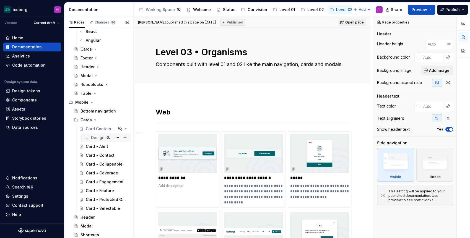
click at [99, 138] on div "Design" at bounding box center [98, 138] width 14 height 6
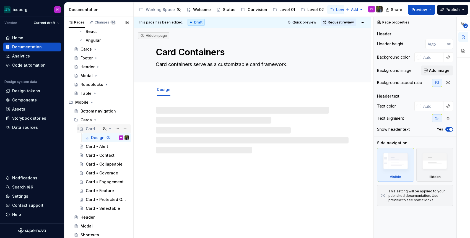
click at [99, 131] on div "Card Containers" at bounding box center [93, 129] width 15 height 6
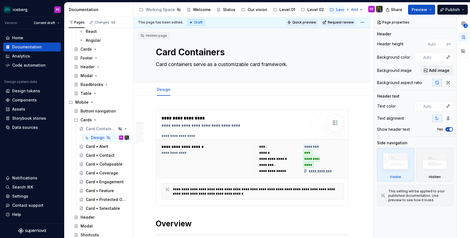
click at [307, 24] on span "Quick preview" at bounding box center [304, 22] width 24 height 4
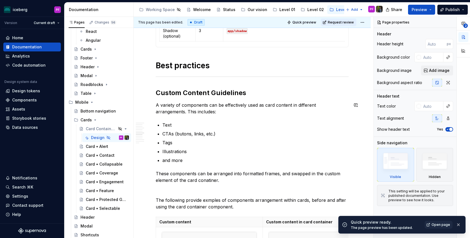
scroll to position [854, 0]
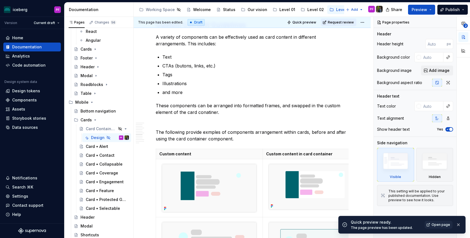
click at [435, 229] on div "Quick preview ready. The page preview has been updated. Open page" at bounding box center [406, 225] width 111 height 11
click at [435, 225] on span "Open page" at bounding box center [440, 225] width 19 height 4
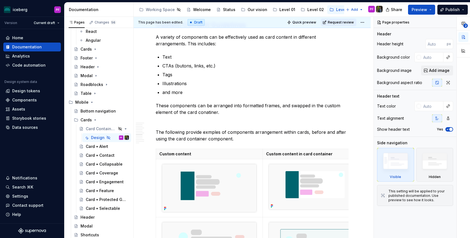
type textarea "*"
click at [208, 113] on p "These components can be arranged into formatted frames, and swapped in the cust…" at bounding box center [252, 108] width 193 height 13
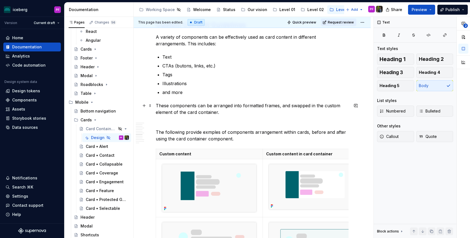
click at [245, 115] on p "These components can be arranged into formatted frames, and swapped in the cust…" at bounding box center [252, 108] width 193 height 13
click at [221, 122] on p at bounding box center [252, 122] width 193 height 7
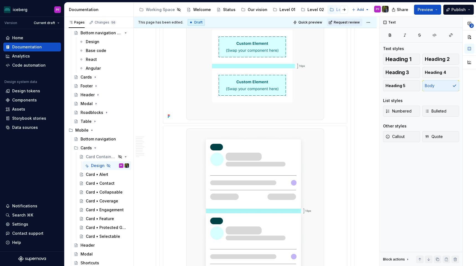
scroll to position [1408, 0]
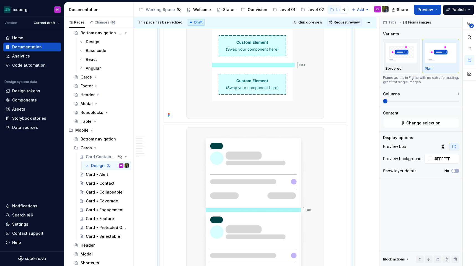
click at [281, 112] on img at bounding box center [255, 68] width 138 height 101
click at [305, 106] on img at bounding box center [255, 68] width 138 height 101
click at [285, 173] on img at bounding box center [255, 213] width 138 height 172
click at [304, 177] on img at bounding box center [255, 213] width 138 height 172
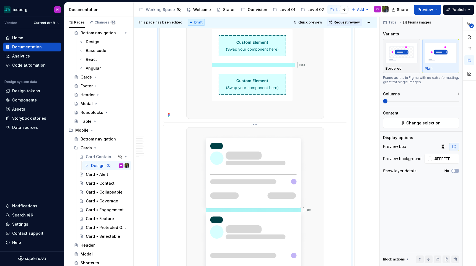
click at [305, 176] on img at bounding box center [255, 213] width 138 height 172
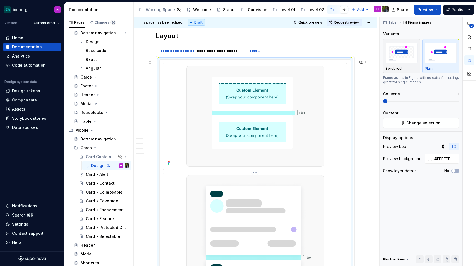
scroll to position [1348, 0]
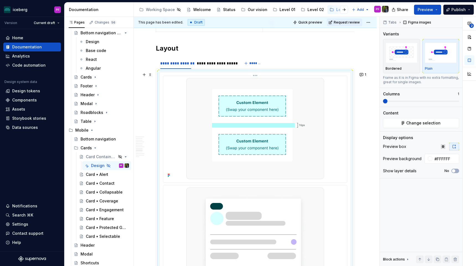
click at [303, 94] on img at bounding box center [255, 128] width 138 height 101
click at [214, 66] on div "**********" at bounding box center [215, 63] width 43 height 8
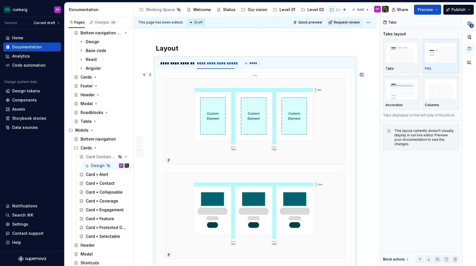
click at [227, 102] on img at bounding box center [254, 121] width 179 height 86
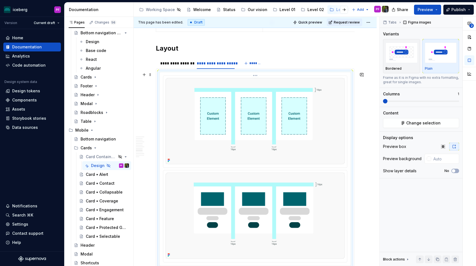
click at [332, 139] on img at bounding box center [254, 121] width 179 height 86
click at [304, 187] on img at bounding box center [254, 216] width 179 height 86
click at [318, 187] on img at bounding box center [254, 216] width 179 height 86
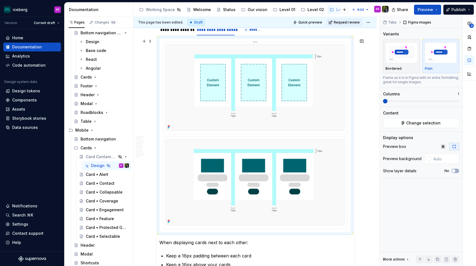
scroll to position [1381, 0]
click at [197, 84] on img at bounding box center [254, 88] width 179 height 86
click at [170, 46] on img at bounding box center [254, 88] width 179 height 86
click at [166, 44] on div at bounding box center [255, 89] width 184 height 92
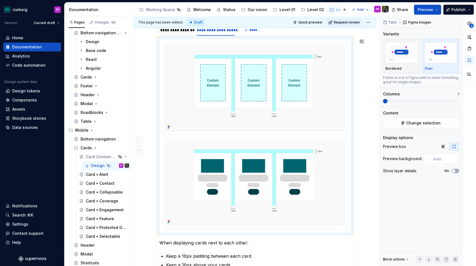
click at [179, 32] on div "**********" at bounding box center [175, 30] width 31 height 6
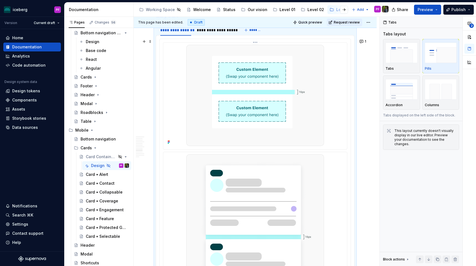
click at [191, 56] on img at bounding box center [255, 95] width 138 height 101
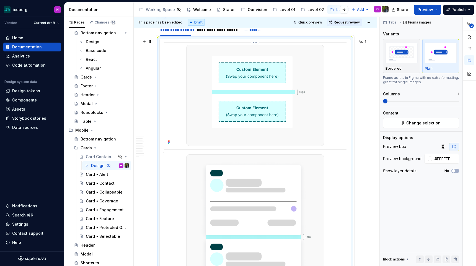
click at [277, 61] on img at bounding box center [255, 95] width 138 height 101
click at [350, 79] on div at bounding box center [255, 186] width 191 height 294
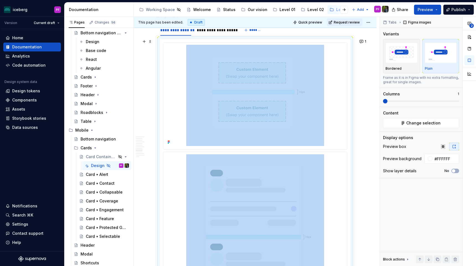
click at [350, 79] on div at bounding box center [255, 186] width 191 height 294
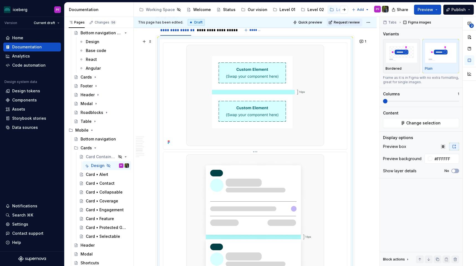
click at [315, 176] on img at bounding box center [255, 240] width 138 height 172
click at [315, 174] on img at bounding box center [255, 240] width 138 height 172
click at [469, 22] on icon "button" at bounding box center [469, 23] width 4 height 4
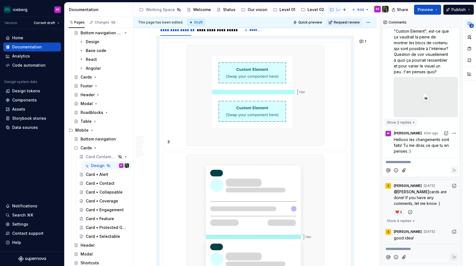
scroll to position [1403, 0]
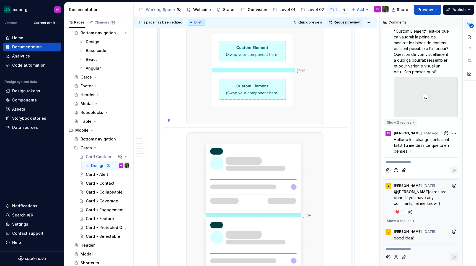
click at [414, 122] on button "Show 2 replies" at bounding box center [400, 123] width 33 height 8
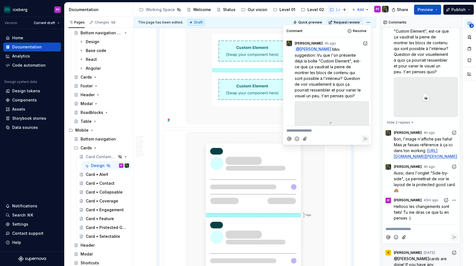
scroll to position [126, 0]
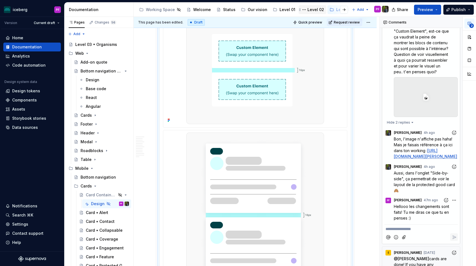
click at [309, 9] on div "Level 02" at bounding box center [315, 10] width 17 height 6
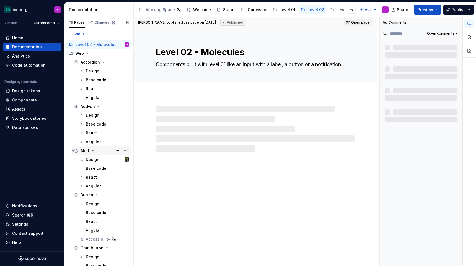
click at [88, 152] on div "Alert" at bounding box center [84, 151] width 9 height 6
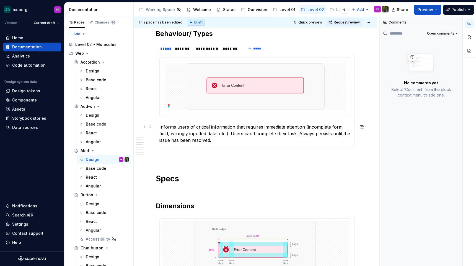
scroll to position [280, 0]
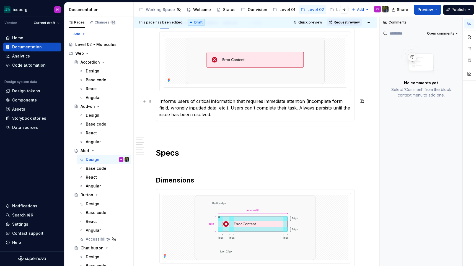
click at [189, 111] on p "Informs users of critical information that requires immediate attention (incomp…" at bounding box center [254, 108] width 191 height 20
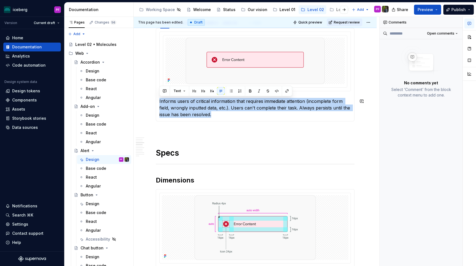
copy p "Informs users of critical information that requires immediate attention (incomp…"
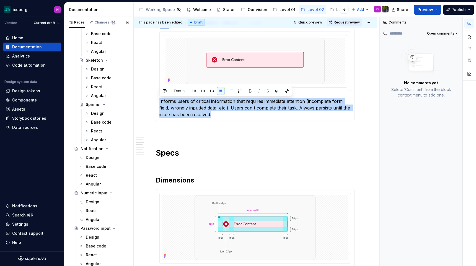
scroll to position [722, 0]
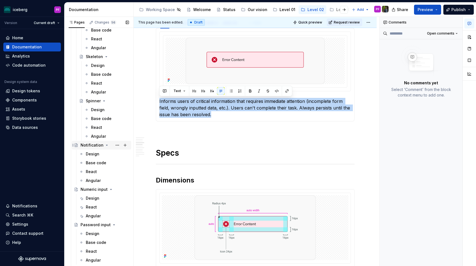
click at [85, 146] on div "Notification" at bounding box center [91, 145] width 23 height 6
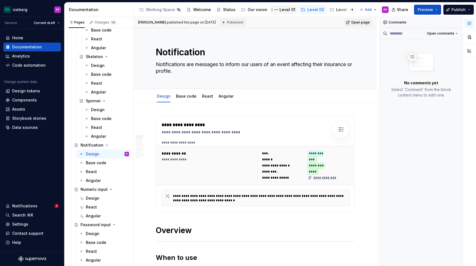
click at [279, 12] on div "Level 01" at bounding box center [287, 10] width 16 height 6
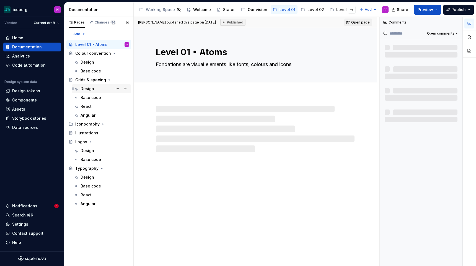
click at [93, 86] on div "Design" at bounding box center [104, 89] width 48 height 8
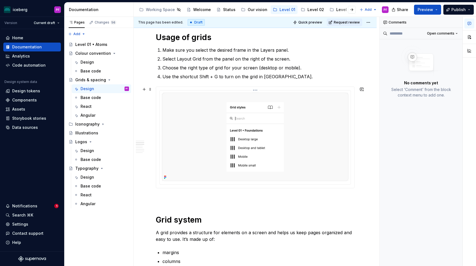
scroll to position [152, 0]
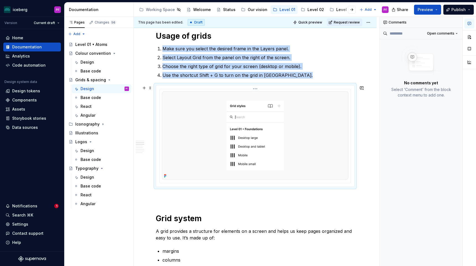
click at [208, 147] on img at bounding box center [255, 135] width 186 height 88
click at [159, 88] on div at bounding box center [255, 135] width 198 height 101
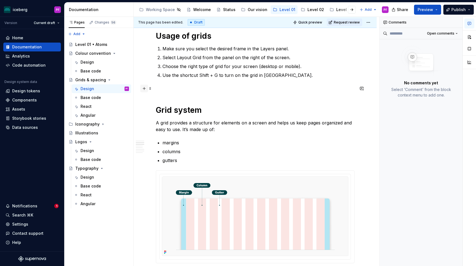
click at [144, 90] on button "button" at bounding box center [144, 89] width 8 height 8
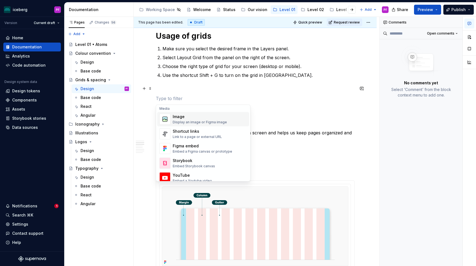
scroll to position [242, 0]
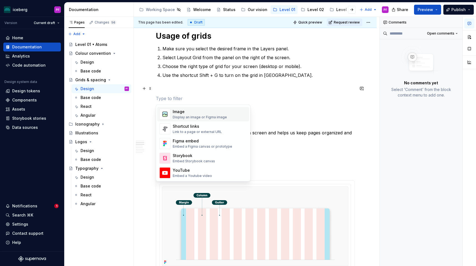
click at [188, 113] on div "Image" at bounding box center [200, 112] width 54 height 6
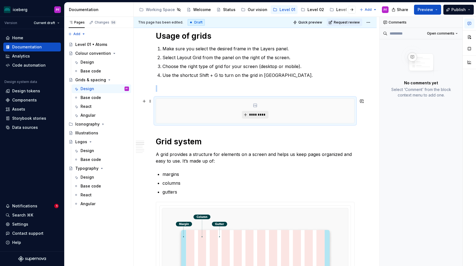
click at [250, 115] on button "*********" at bounding box center [255, 115] width 26 height 8
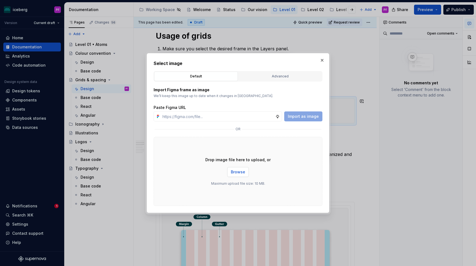
click at [234, 173] on span "Browse" at bounding box center [238, 172] width 14 height 6
click at [278, 78] on div "Advanced" at bounding box center [280, 77] width 80 height 6
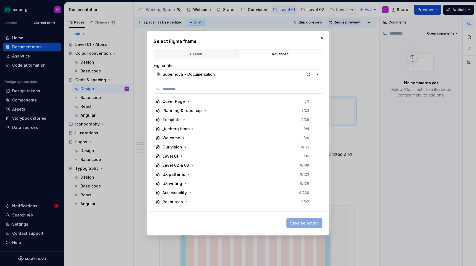
type textarea "*"
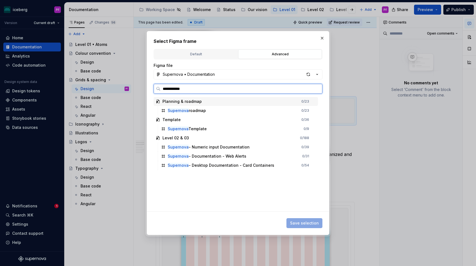
type input "**********"
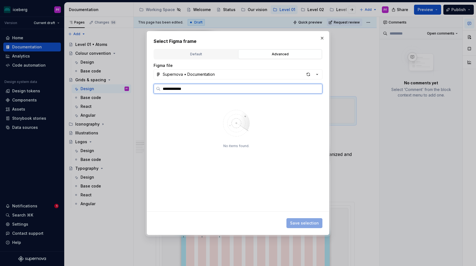
drag, startPoint x: 196, startPoint y: 89, endPoint x: 185, endPoint y: 85, distance: 11.8
click at [156, 89] on label "**********" at bounding box center [237, 89] width 169 height 10
click at [314, 87] on input "**********" at bounding box center [240, 89] width 161 height 6
click at [315, 87] on input "**********" at bounding box center [240, 89] width 161 height 6
click at [318, 88] on input "**********" at bounding box center [240, 89] width 161 height 6
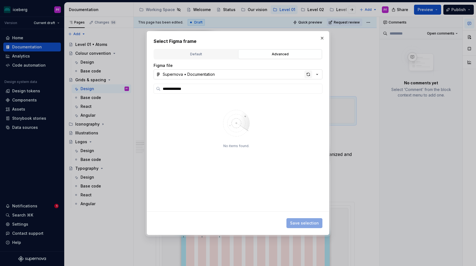
click at [306, 76] on div "button" at bounding box center [308, 75] width 8 height 8
click at [309, 101] on div "No items found." at bounding box center [235, 154] width 165 height 114
click at [291, 74] on button "Supernova • Documentation" at bounding box center [237, 74] width 169 height 10
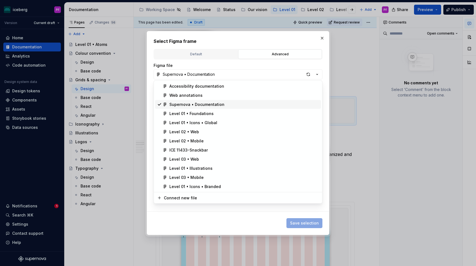
click at [219, 103] on div "Supernova • Documentation" at bounding box center [196, 105] width 55 height 6
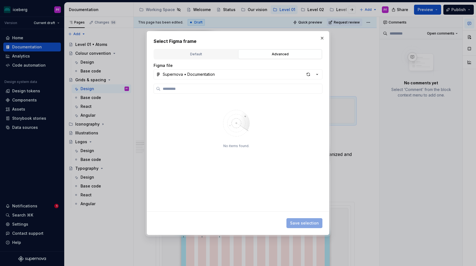
click at [201, 109] on div "No items found." at bounding box center [235, 154] width 165 height 114
click at [171, 88] on input "search" at bounding box center [240, 89] width 161 height 6
click at [197, 54] on div "Default" at bounding box center [196, 54] width 80 height 6
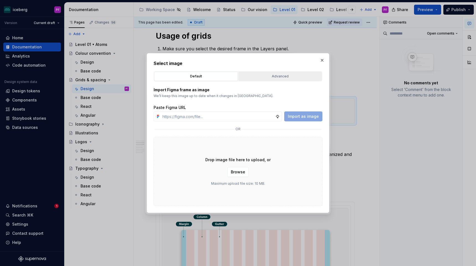
click at [254, 78] on div "Advanced" at bounding box center [280, 77] width 80 height 6
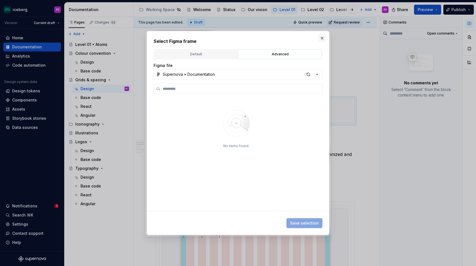
click at [319, 38] on button "button" at bounding box center [322, 38] width 8 height 8
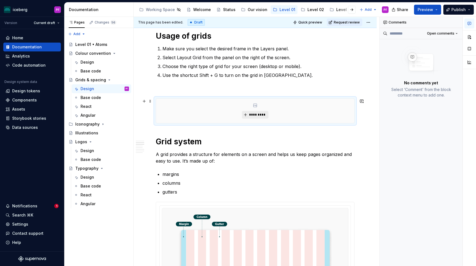
click at [247, 113] on button "*********" at bounding box center [255, 115] width 26 height 8
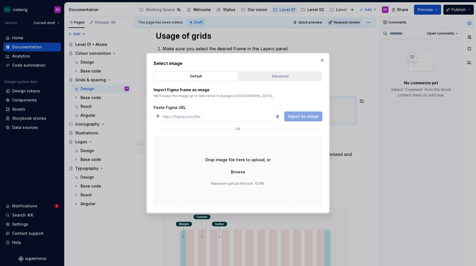
click at [253, 78] on div "Advanced" at bounding box center [280, 77] width 80 height 6
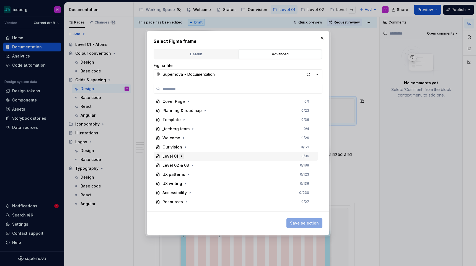
click at [180, 154] on icon "button" at bounding box center [181, 156] width 4 height 4
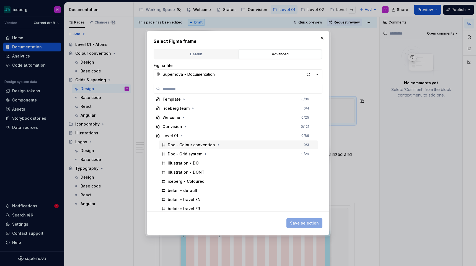
scroll to position [21, 0]
click at [204, 152] on icon "button" at bounding box center [205, 153] width 4 height 4
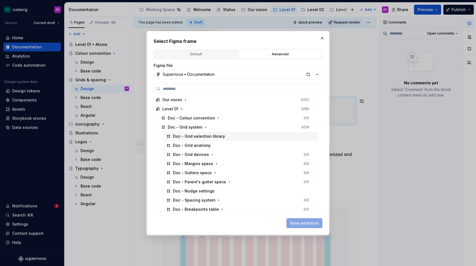
scroll to position [50, 0]
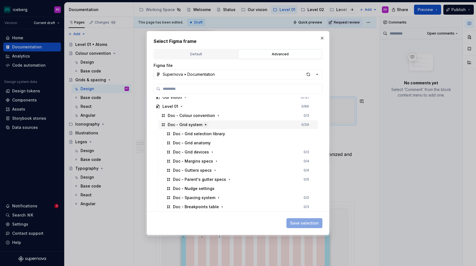
click at [204, 126] on icon "button" at bounding box center [205, 124] width 4 height 4
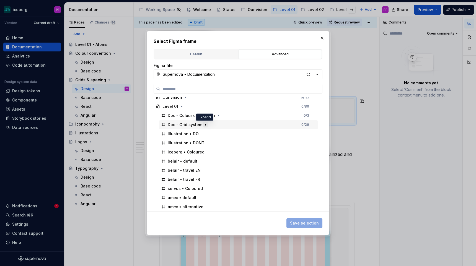
click at [204, 126] on icon "button" at bounding box center [205, 124] width 4 height 4
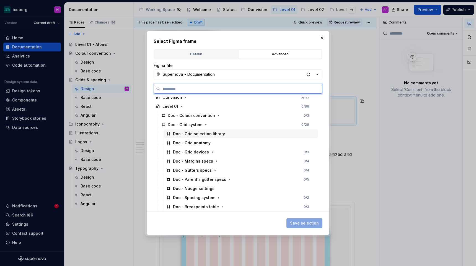
click at [212, 134] on div "Doc - Grid selection library" at bounding box center [199, 134] width 52 height 6
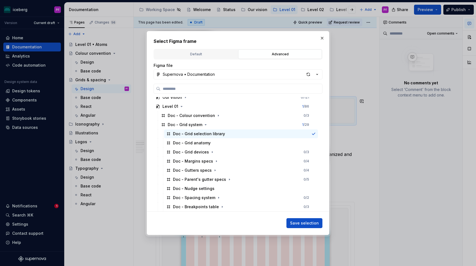
click at [300, 222] on span "Save selection" at bounding box center [304, 223] width 29 height 6
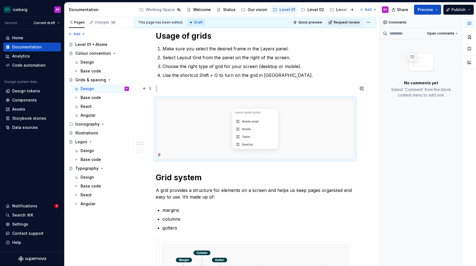
click at [232, 89] on p at bounding box center [255, 88] width 199 height 7
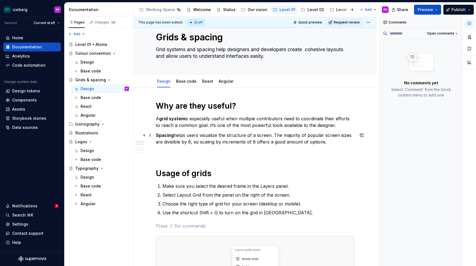
scroll to position [0, 0]
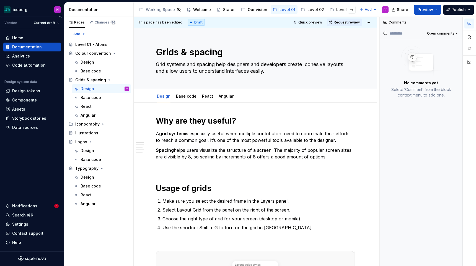
type textarea "*"
